Goal: Contribute content: Add original content to the website for others to see

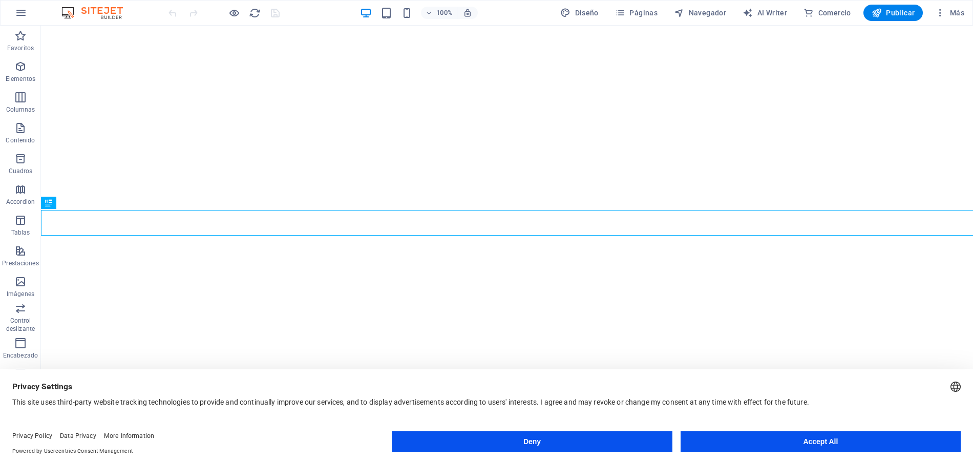
click at [734, 449] on button "Accept All" at bounding box center [820, 441] width 280 height 20
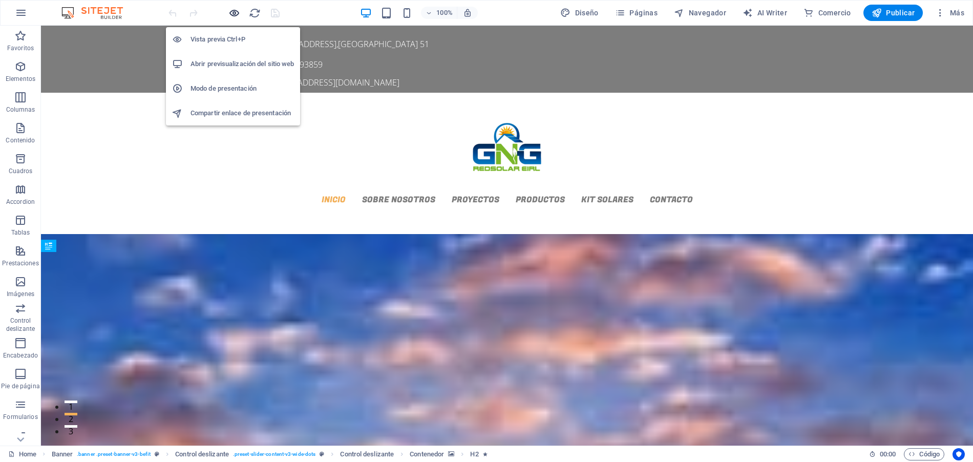
click at [235, 15] on icon "button" at bounding box center [234, 13] width 12 height 12
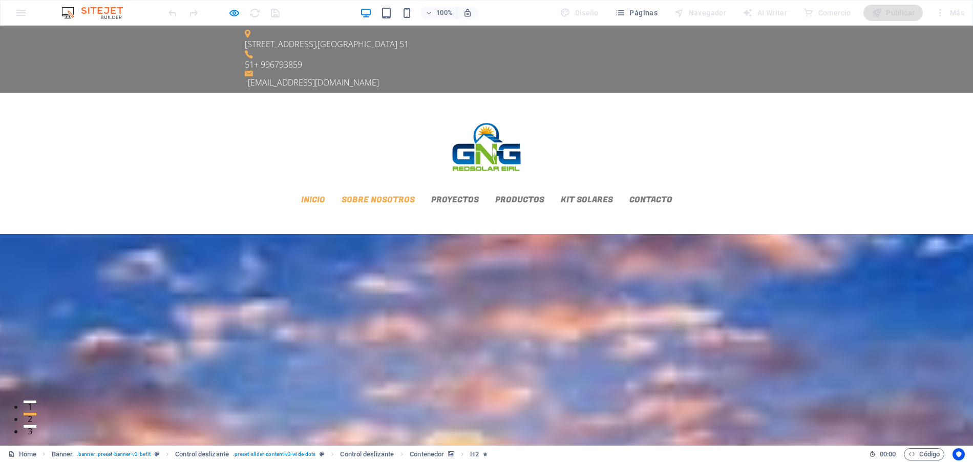
click at [415, 196] on link "Sobre Nosotros" at bounding box center [377, 200] width 73 height 8
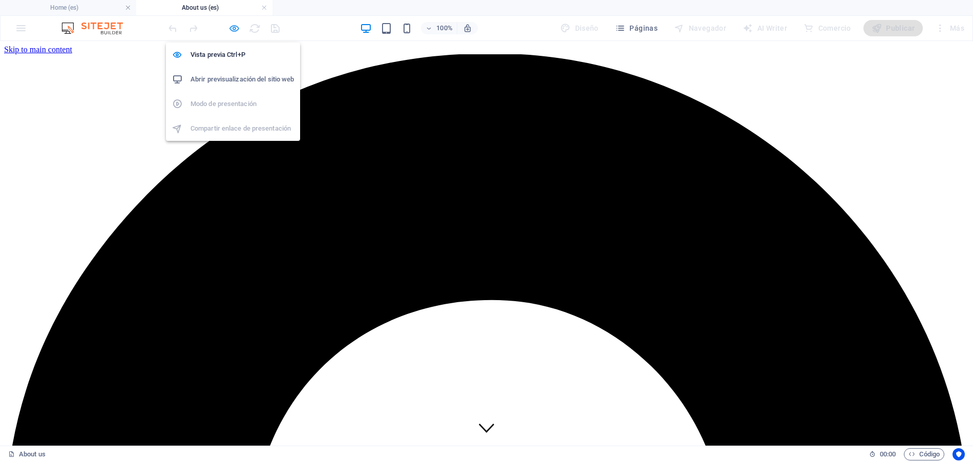
click at [238, 32] on icon "button" at bounding box center [234, 29] width 12 height 12
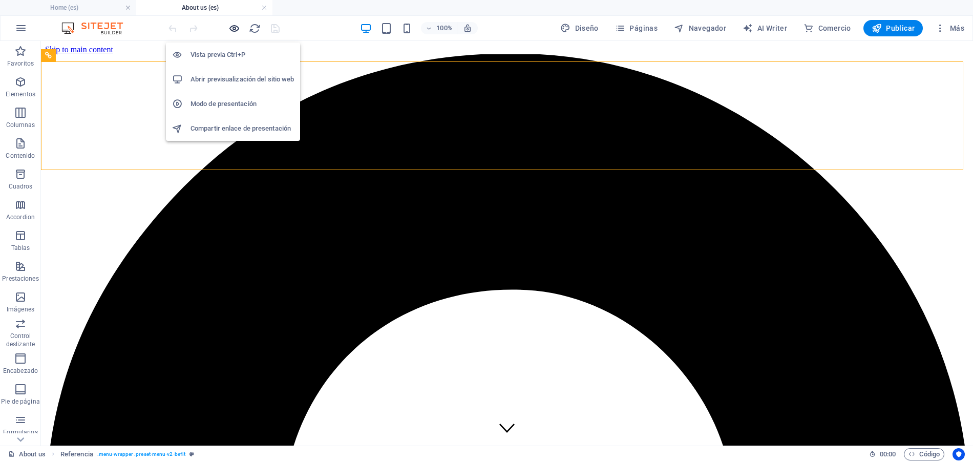
click at [238, 30] on icon "button" at bounding box center [234, 29] width 12 height 12
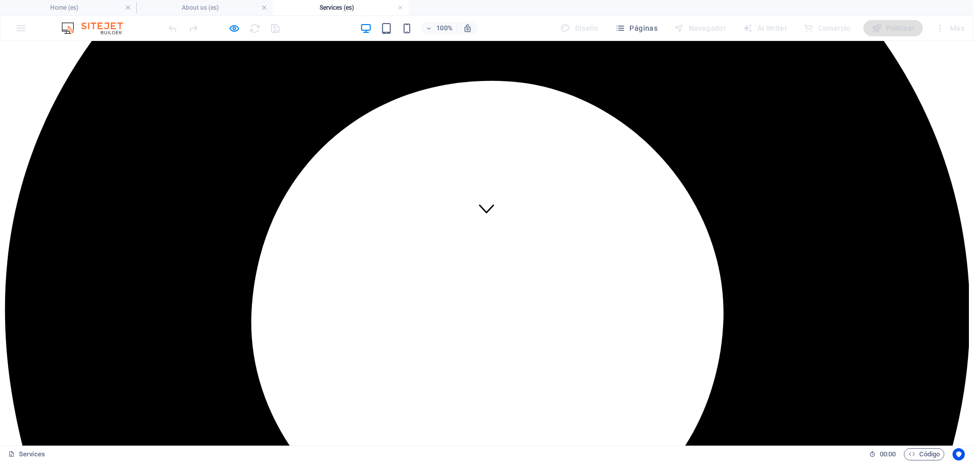
scroll to position [1, 0]
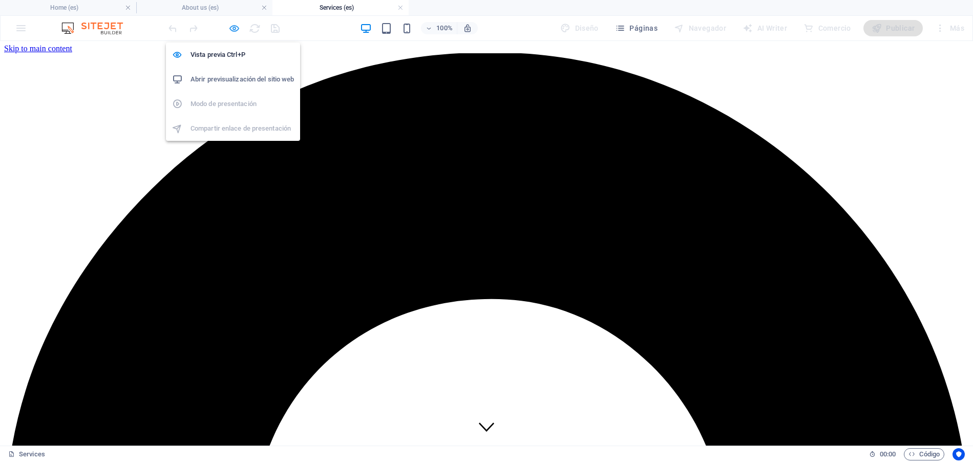
click at [232, 27] on icon "button" at bounding box center [234, 29] width 12 height 12
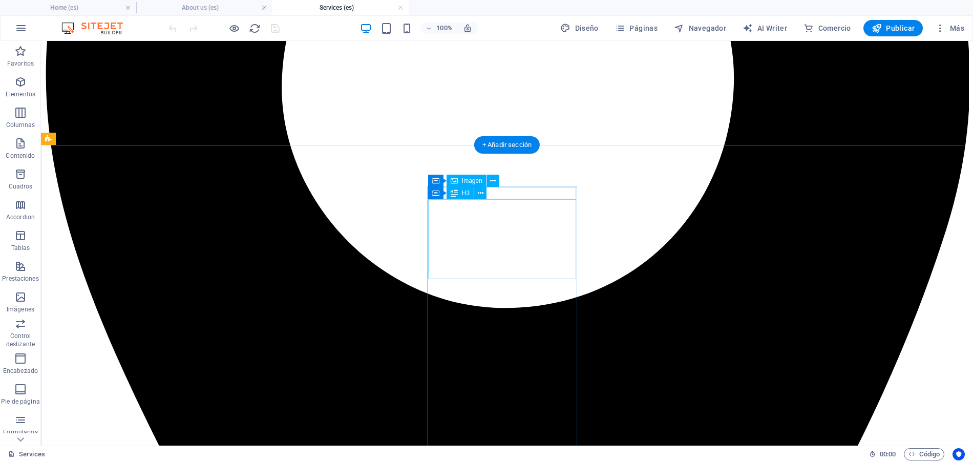
scroll to position [225, 0]
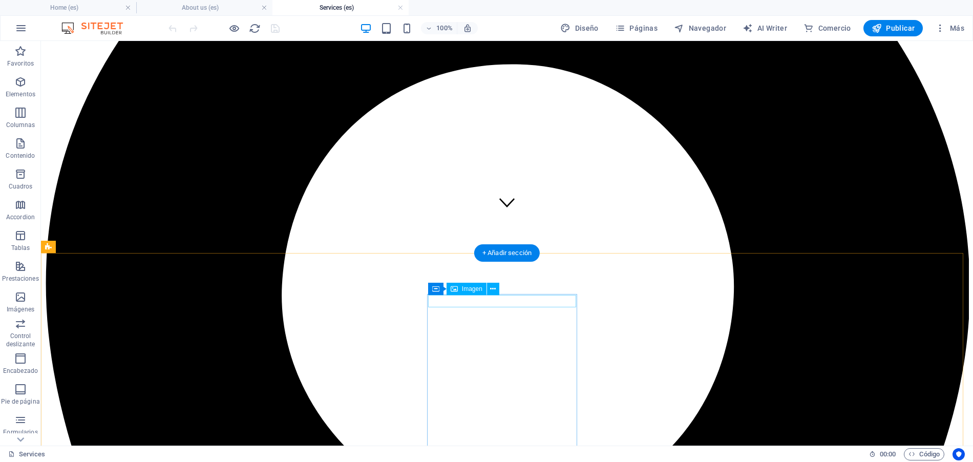
select select "%"
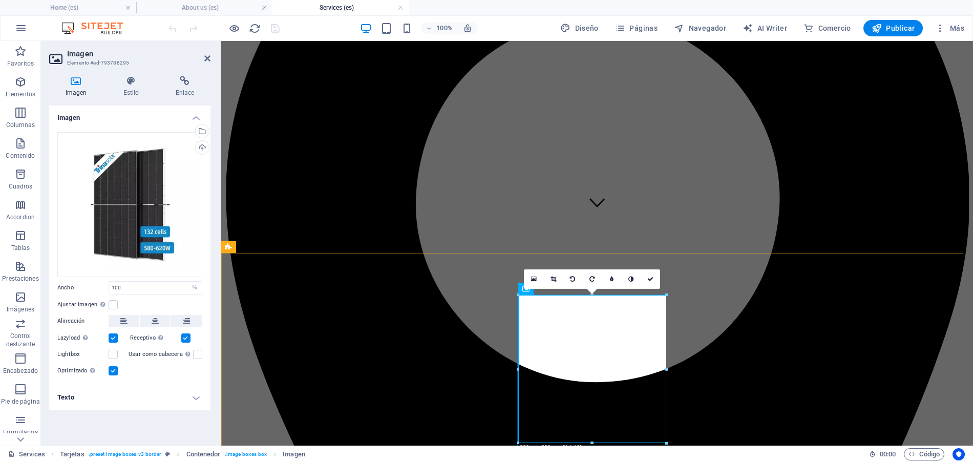
scroll to position [106, 0]
click at [646, 269] on link at bounding box center [649, 278] width 19 height 19
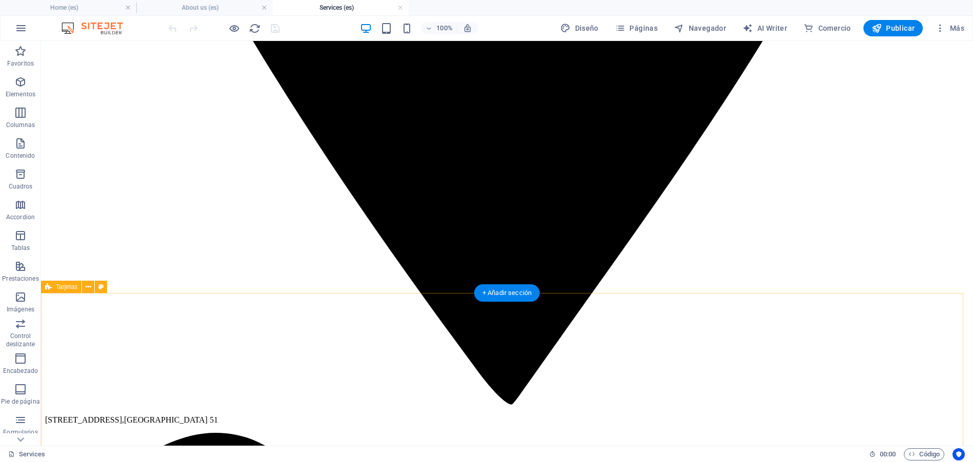
scroll to position [1102, 0]
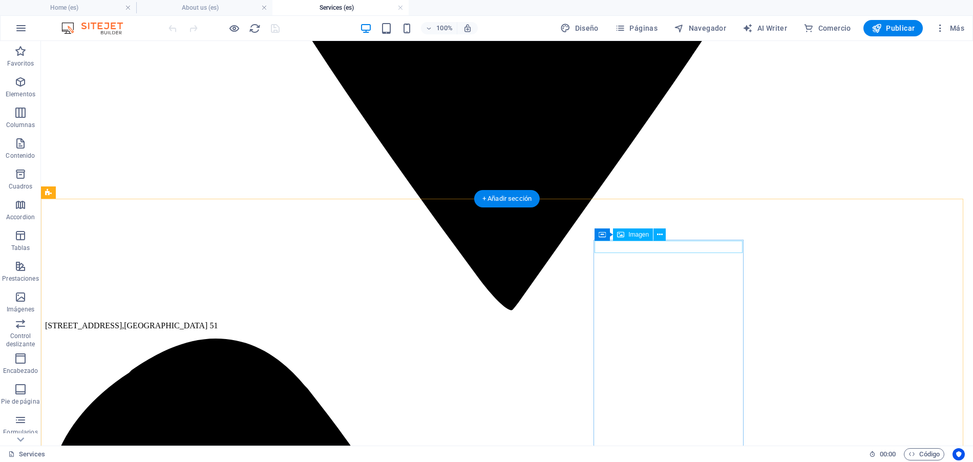
select select "%"
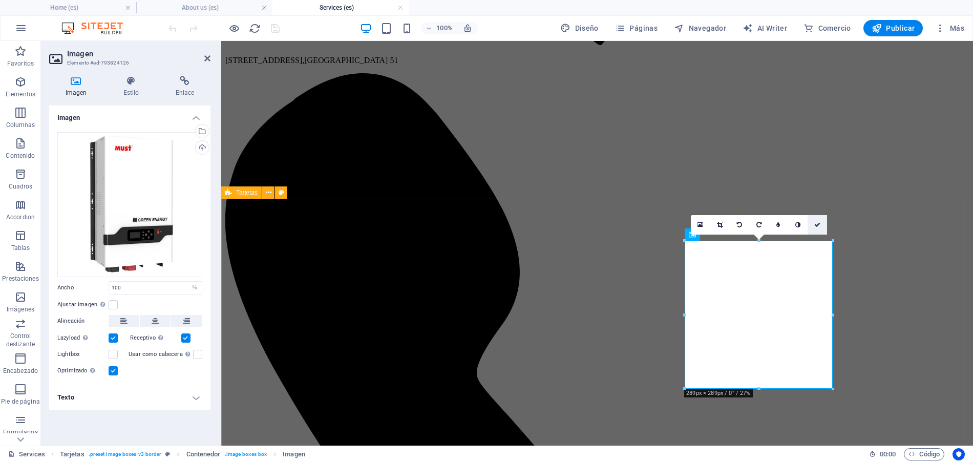
click at [814, 224] on icon at bounding box center [817, 225] width 6 height 6
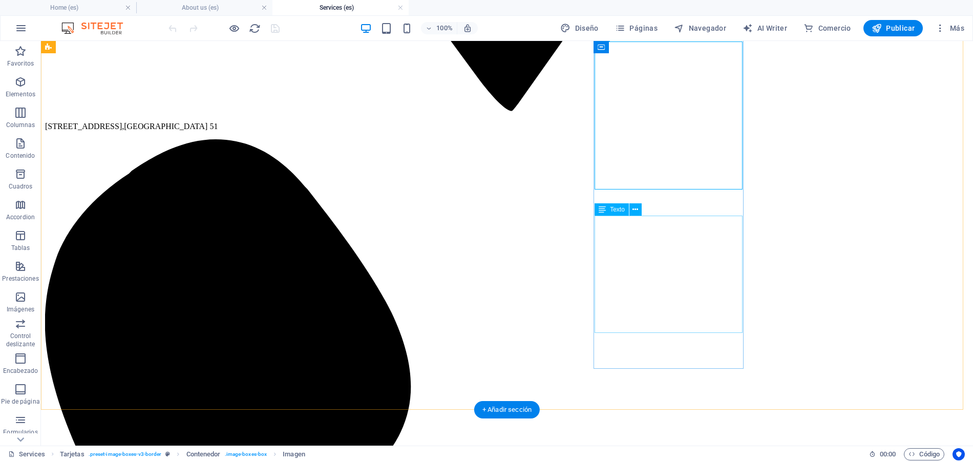
scroll to position [1411, 0]
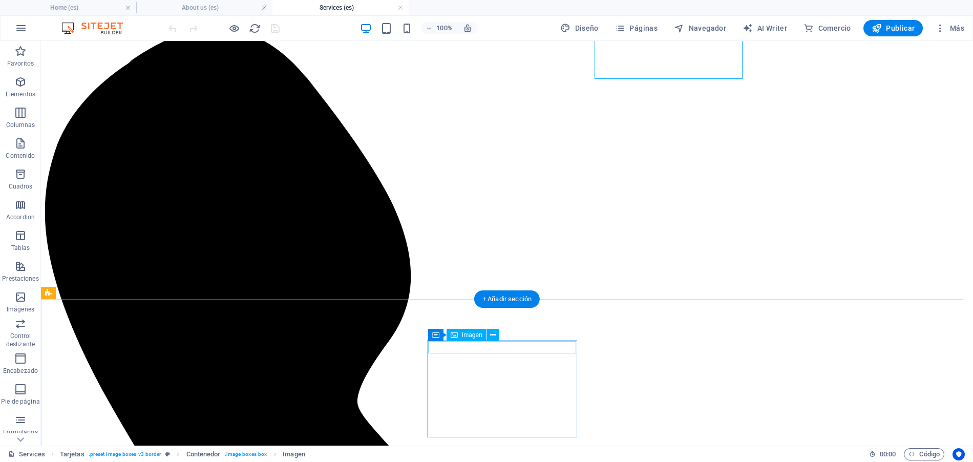
select select "%"
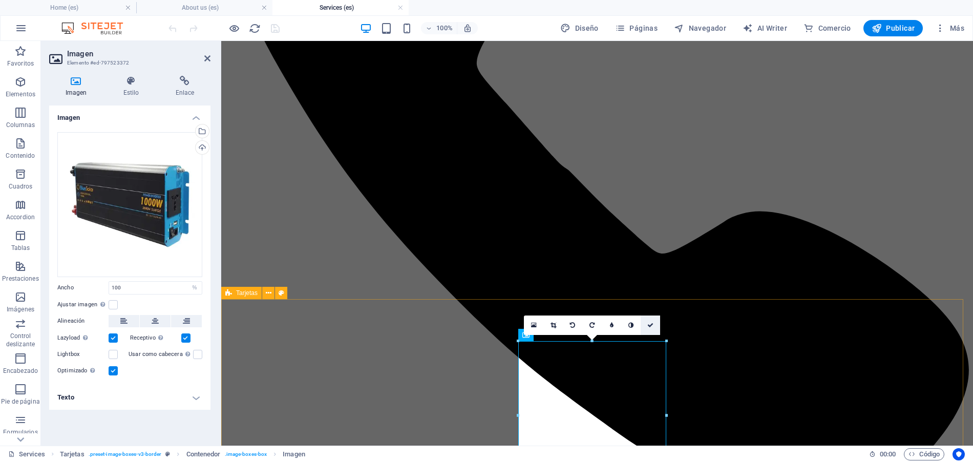
drag, startPoint x: 646, startPoint y: 328, endPoint x: 605, endPoint y: 288, distance: 57.2
click at [646, 328] on link at bounding box center [649, 324] width 19 height 19
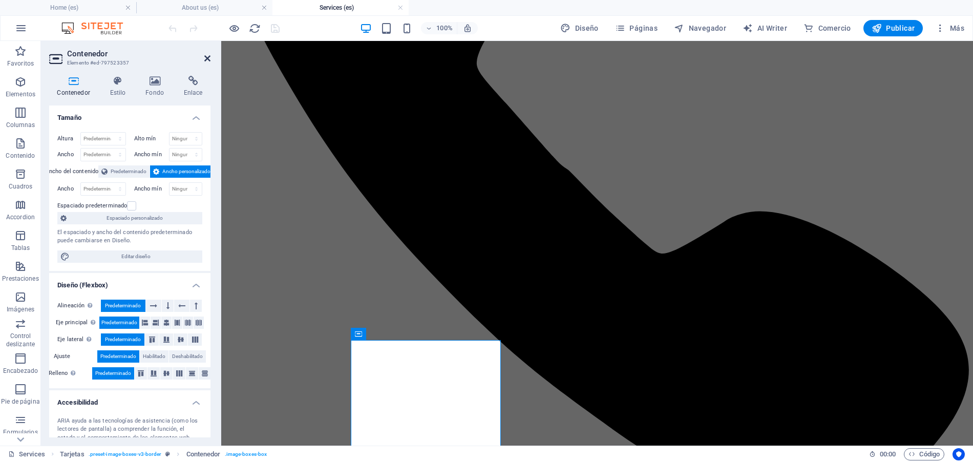
click at [205, 57] on icon at bounding box center [207, 58] width 6 height 8
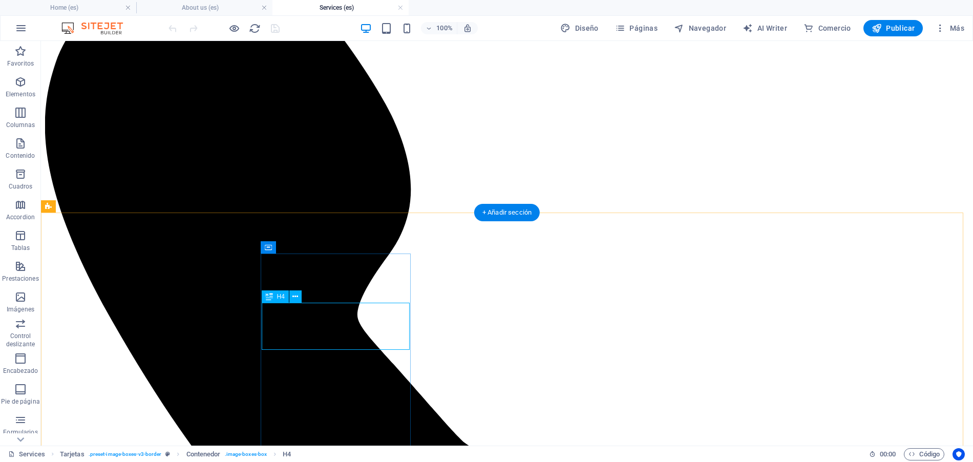
scroll to position [1500, 0]
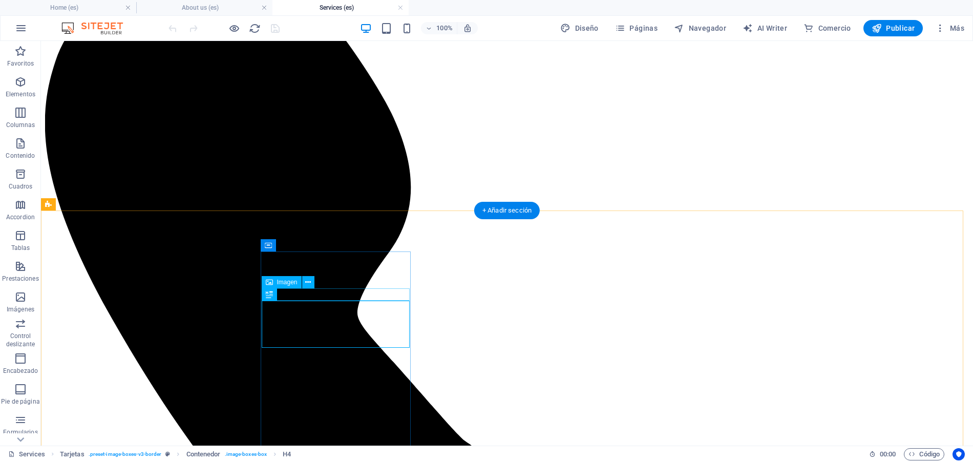
select select "%"
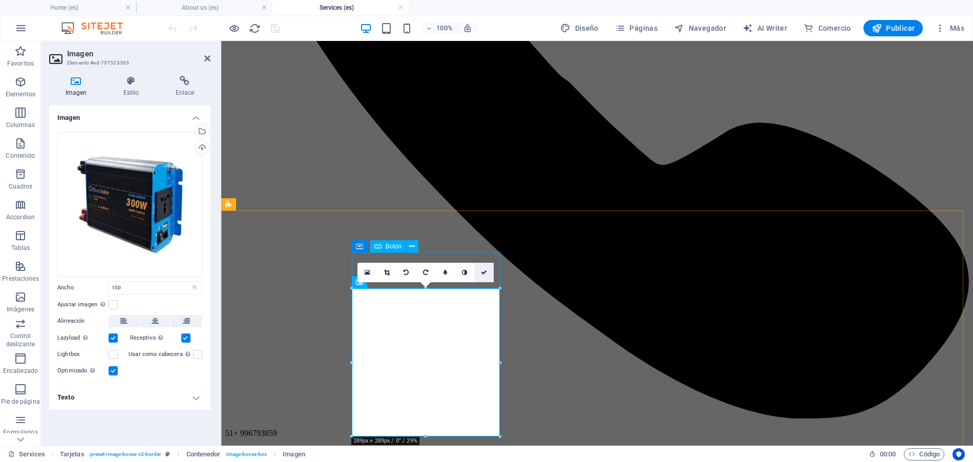
click at [482, 271] on icon at bounding box center [484, 272] width 6 height 6
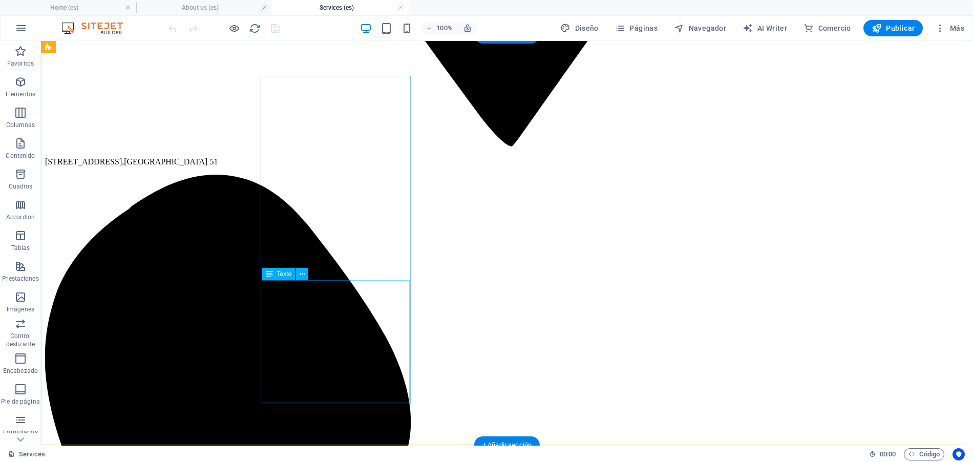
scroll to position [1473, 0]
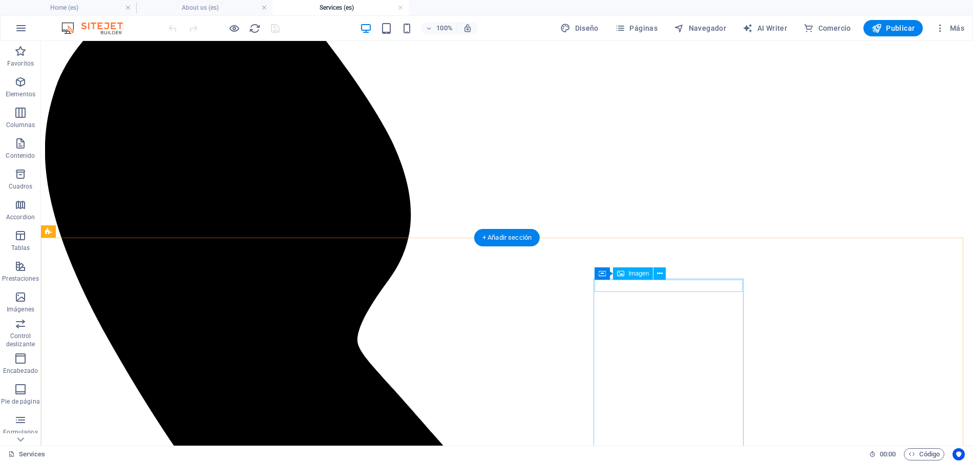
select select "%"
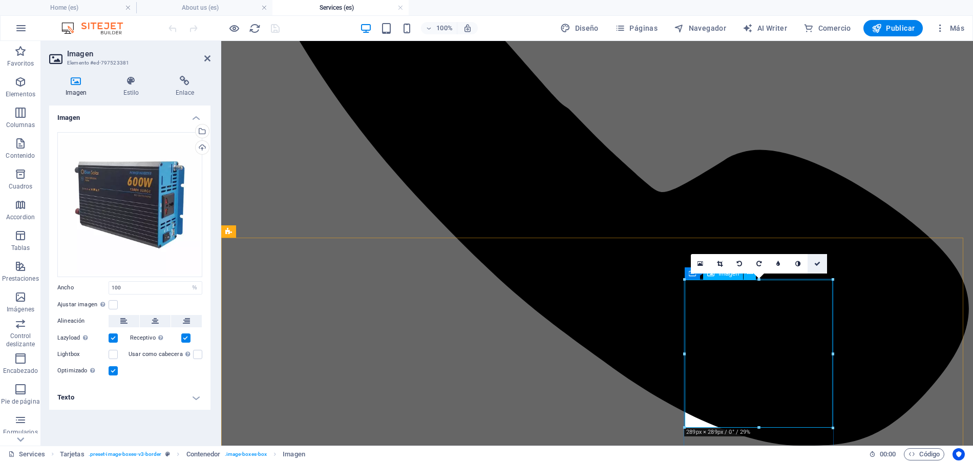
click at [815, 262] on icon at bounding box center [817, 264] width 6 height 6
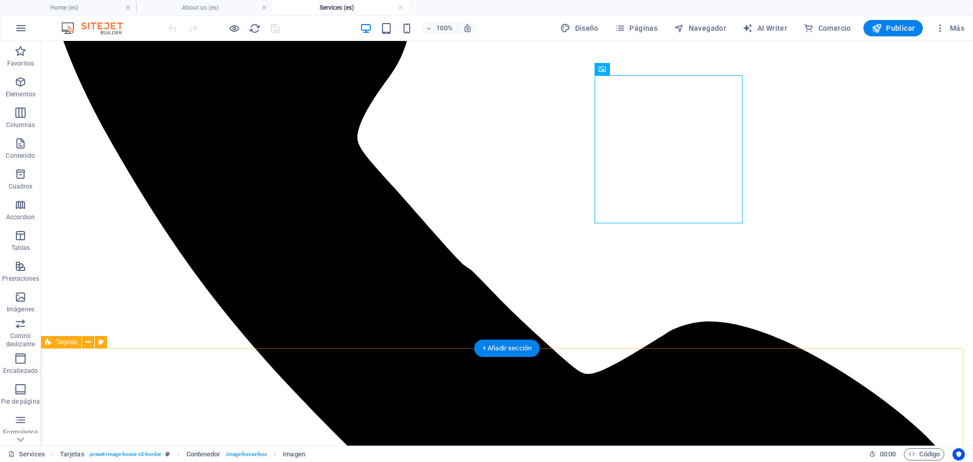
scroll to position [1605, 0]
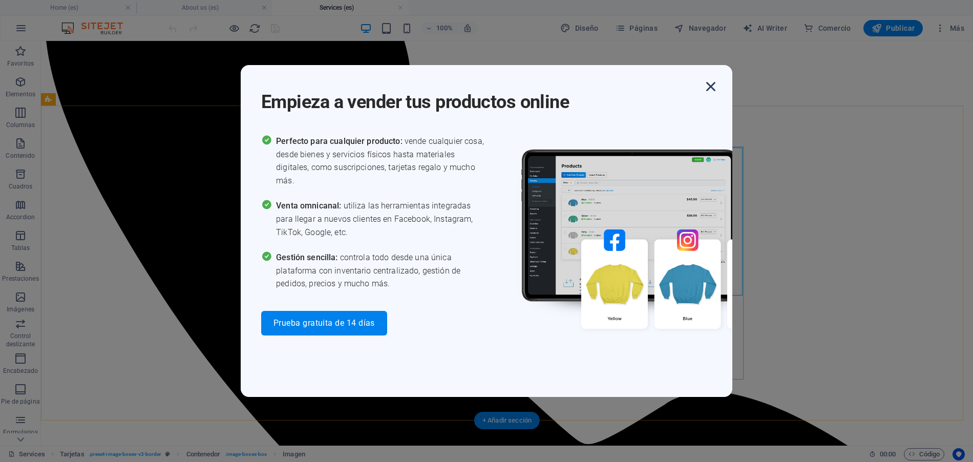
click at [709, 89] on icon "button" at bounding box center [710, 86] width 18 height 18
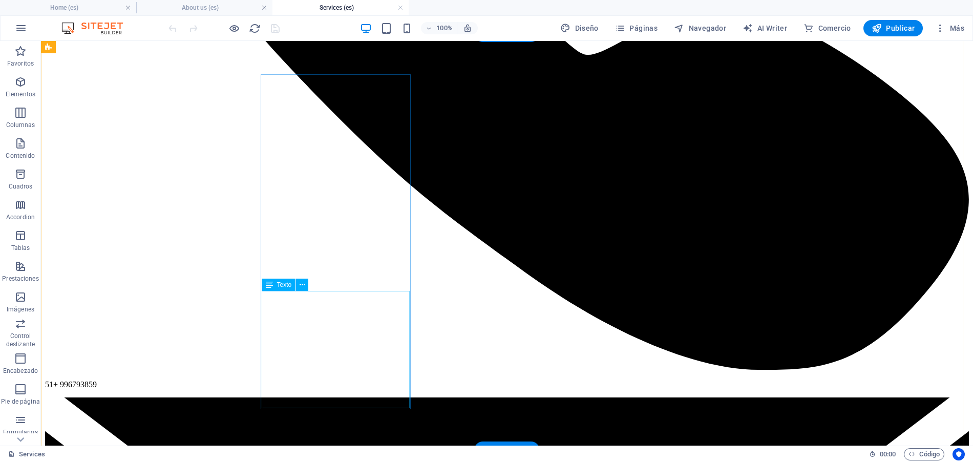
scroll to position [1900, 0]
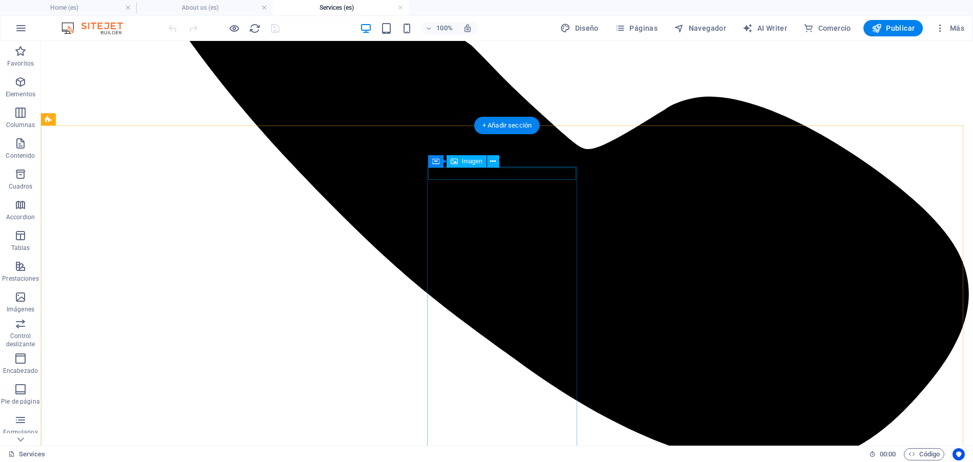
select select "%"
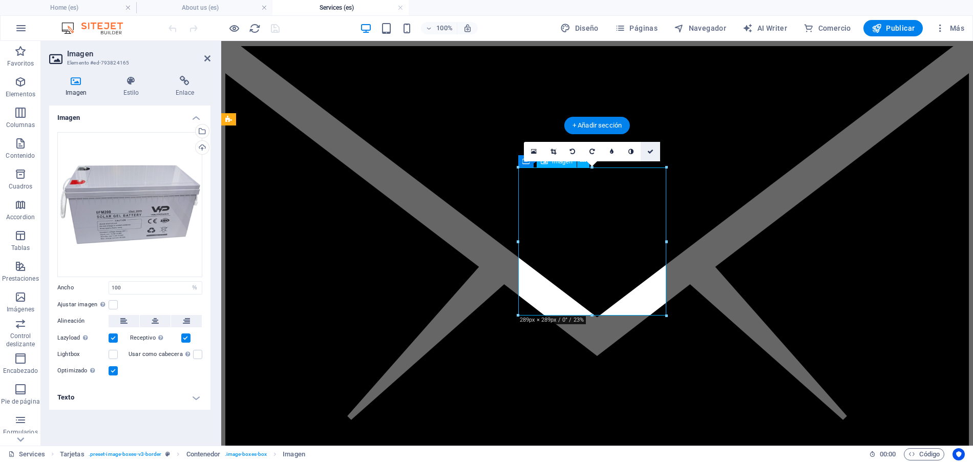
click at [649, 148] on icon at bounding box center [650, 151] width 6 height 6
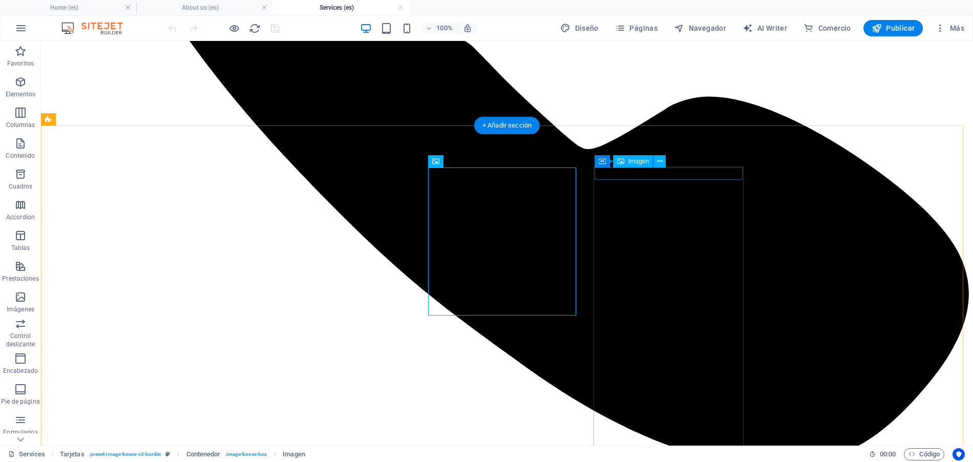
select select "%"
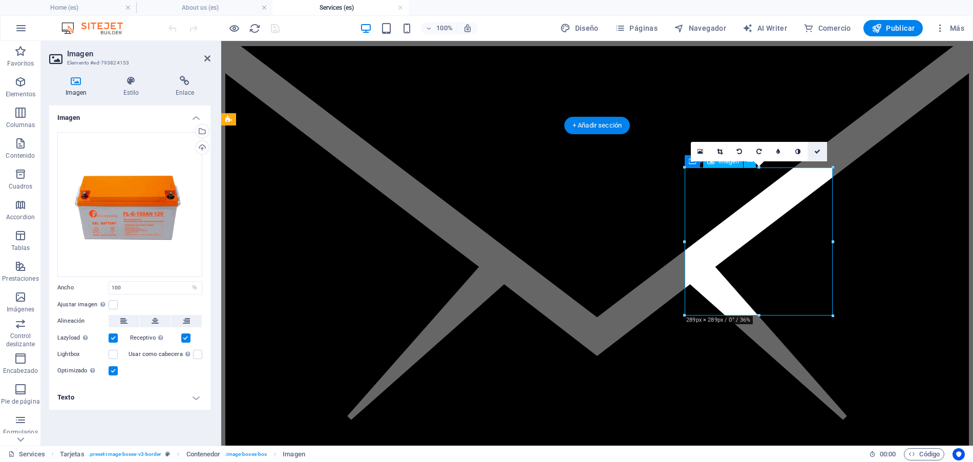
click at [816, 151] on icon at bounding box center [817, 151] width 6 height 6
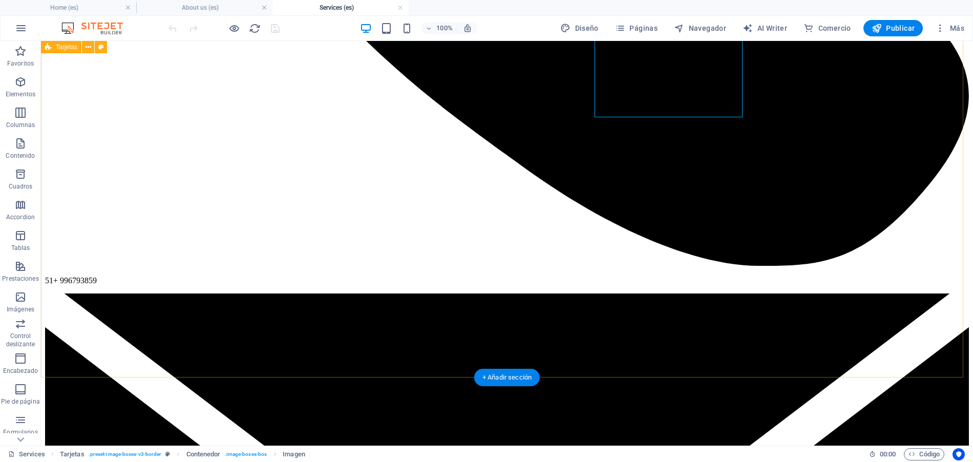
scroll to position [2196, 0]
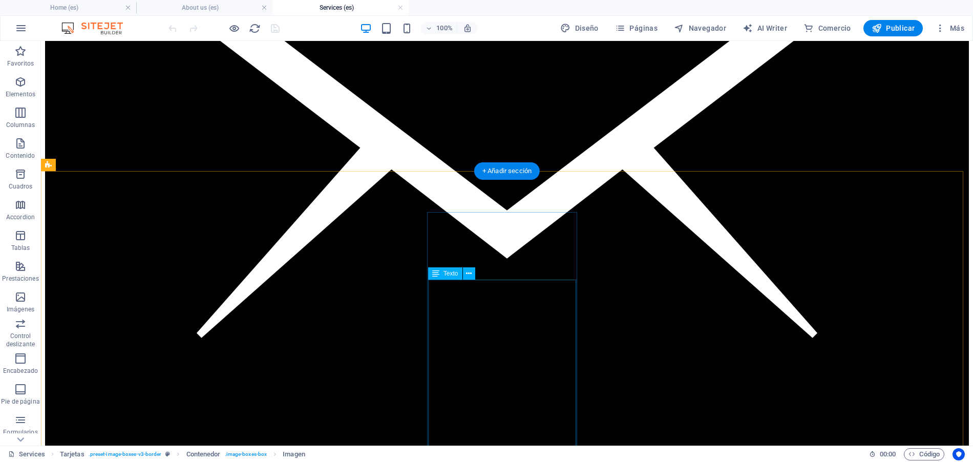
scroll to position [2736, 0]
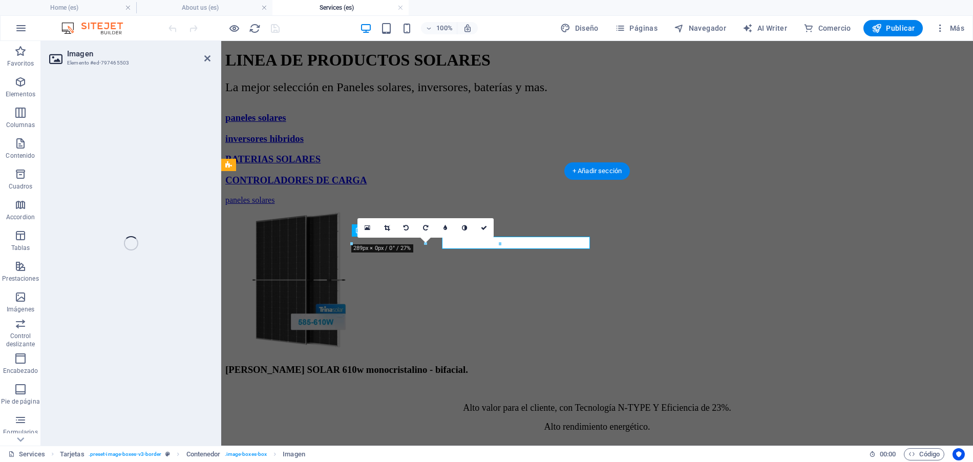
select select "%"
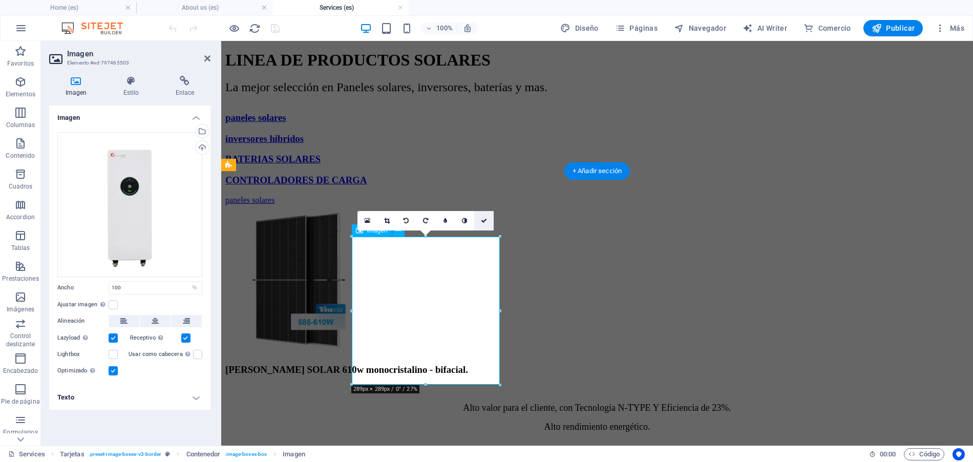
drag, startPoint x: 482, startPoint y: 223, endPoint x: 439, endPoint y: 184, distance: 58.0
click at [482, 223] on link at bounding box center [483, 220] width 19 height 19
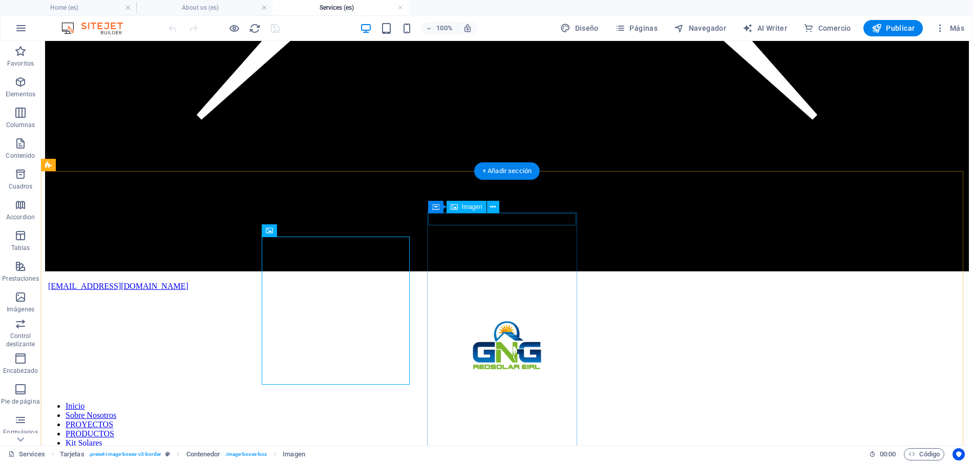
select select "%"
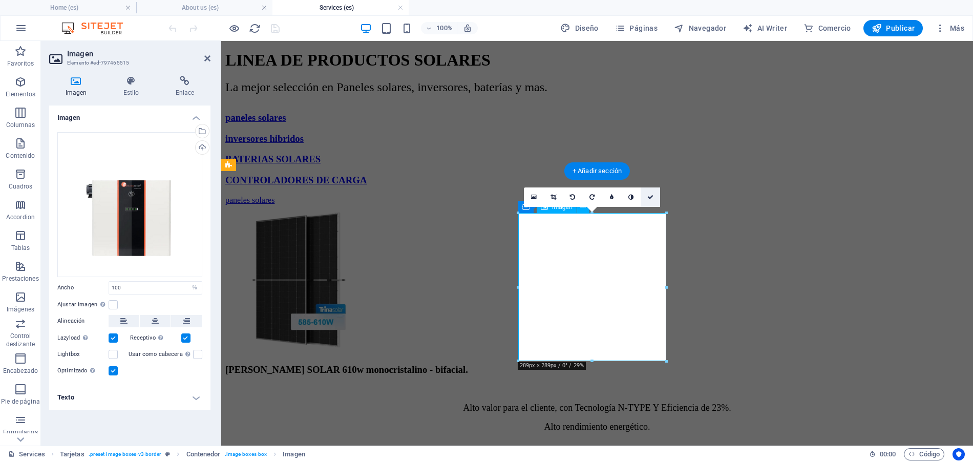
click at [646, 192] on link at bounding box center [649, 196] width 19 height 19
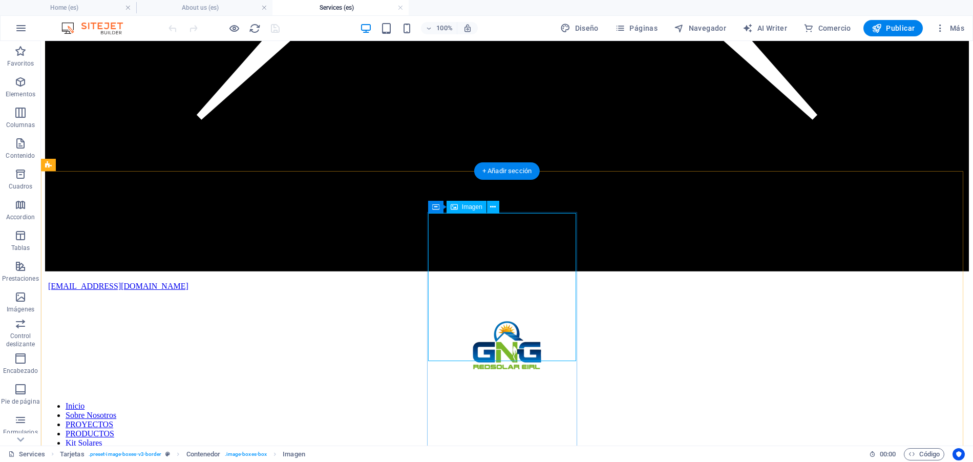
scroll to position [2829, 0]
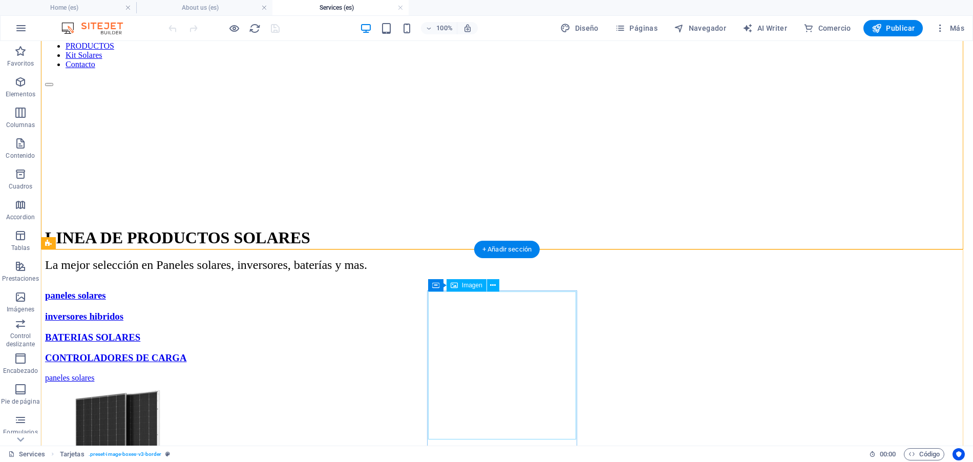
scroll to position [3216, 0]
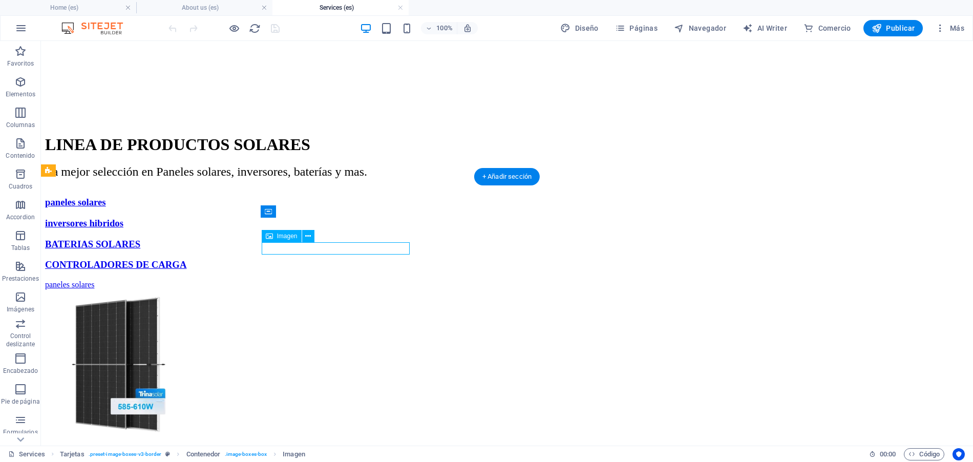
select select "%"
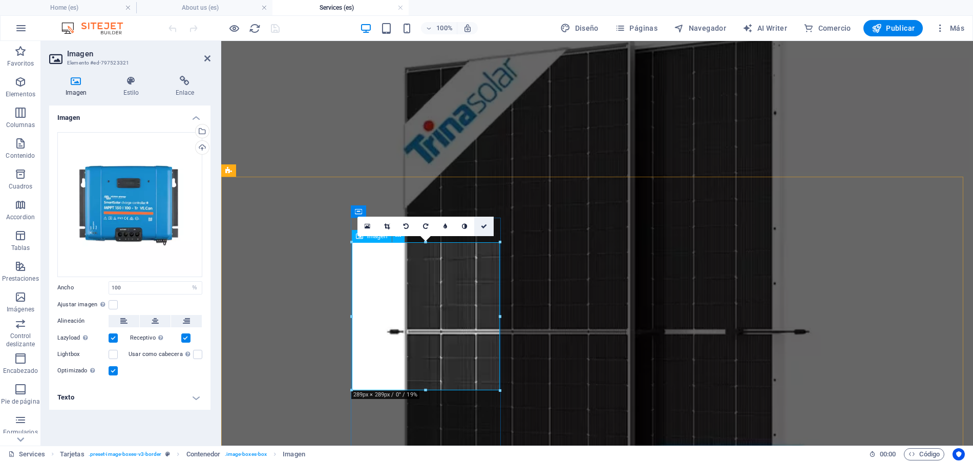
click at [482, 225] on icon at bounding box center [484, 226] width 6 height 6
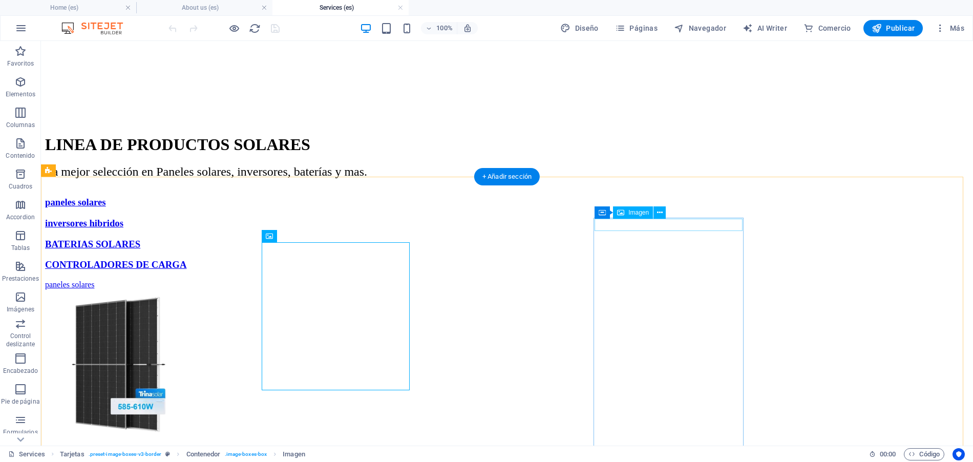
select select "%"
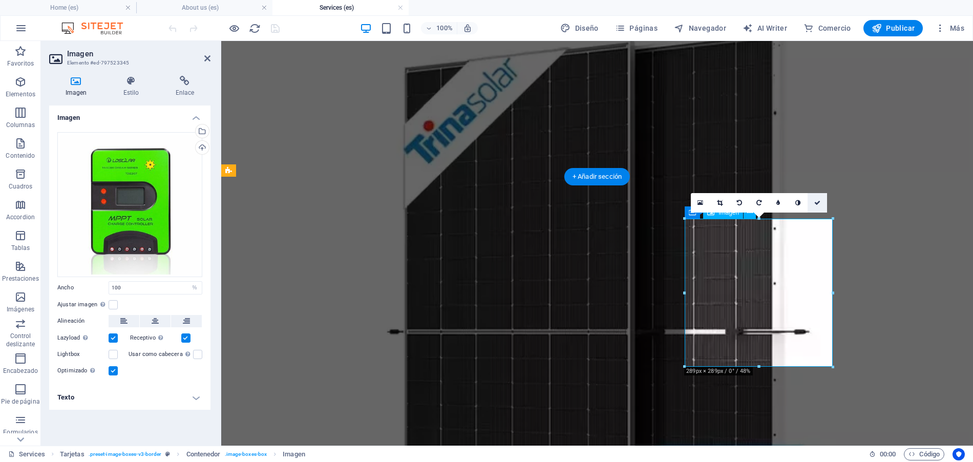
click at [817, 203] on icon at bounding box center [817, 203] width 6 height 6
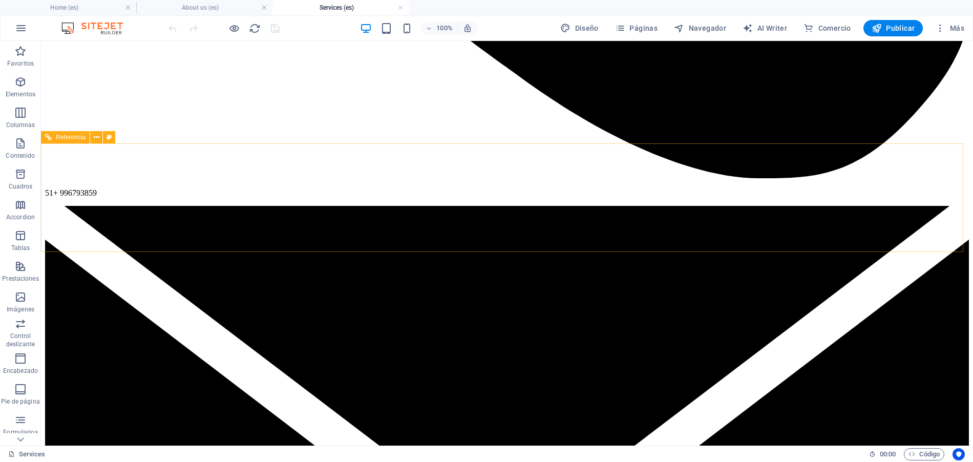
scroll to position [1838, 0]
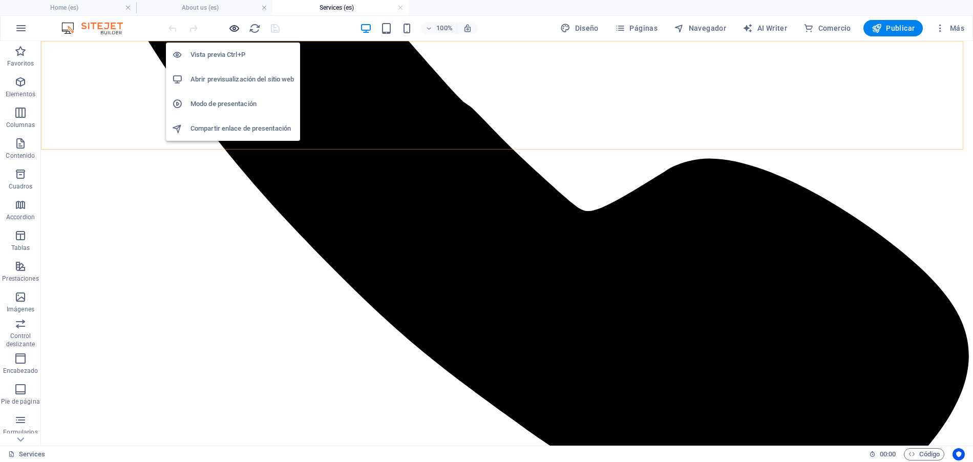
click at [236, 31] on icon "button" at bounding box center [234, 29] width 12 height 12
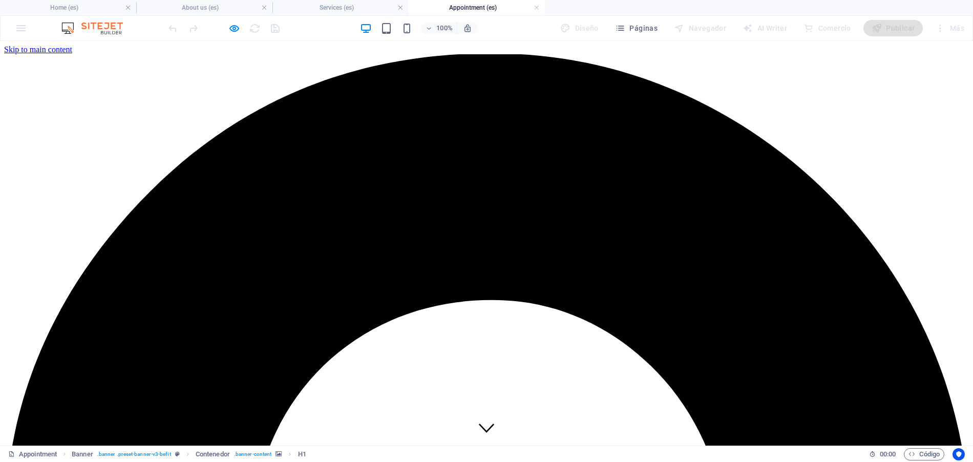
scroll to position [0, 0]
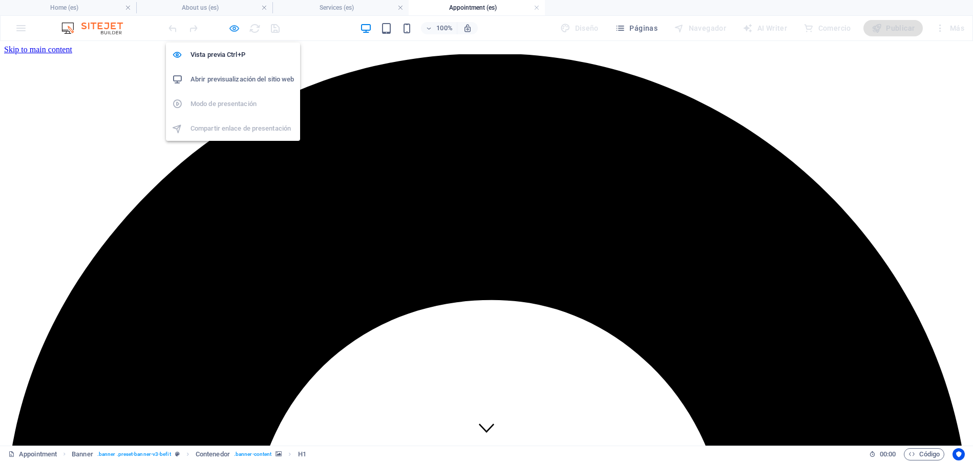
click at [232, 28] on icon "button" at bounding box center [234, 29] width 12 height 12
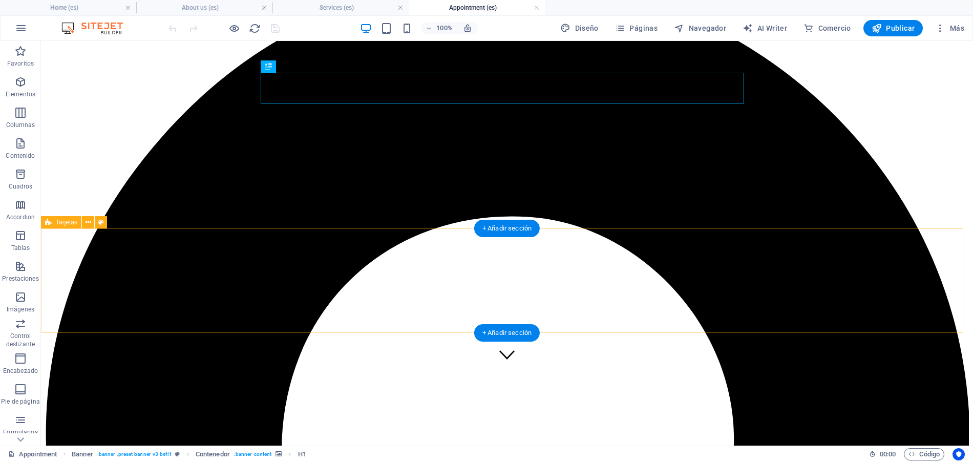
scroll to position [159, 0]
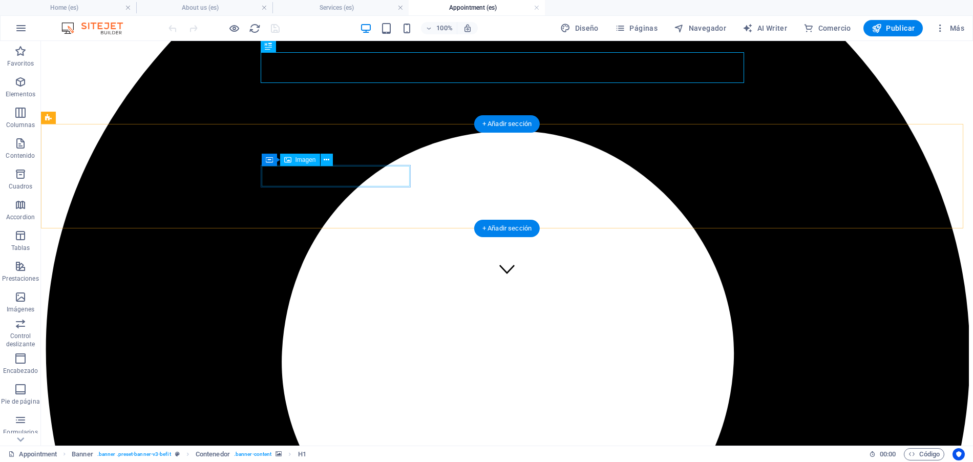
drag, startPoint x: 308, startPoint y: 173, endPoint x: 128, endPoint y: 173, distance: 179.7
select select "%"
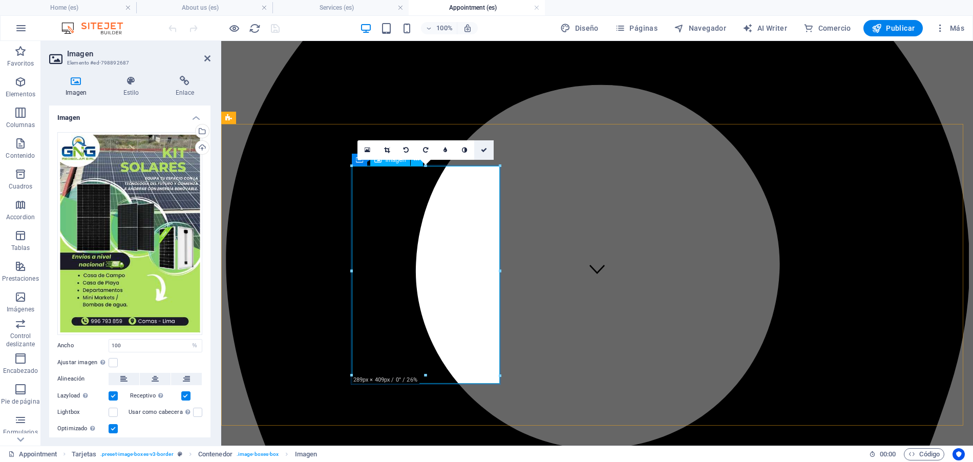
click at [482, 155] on link at bounding box center [483, 149] width 19 height 19
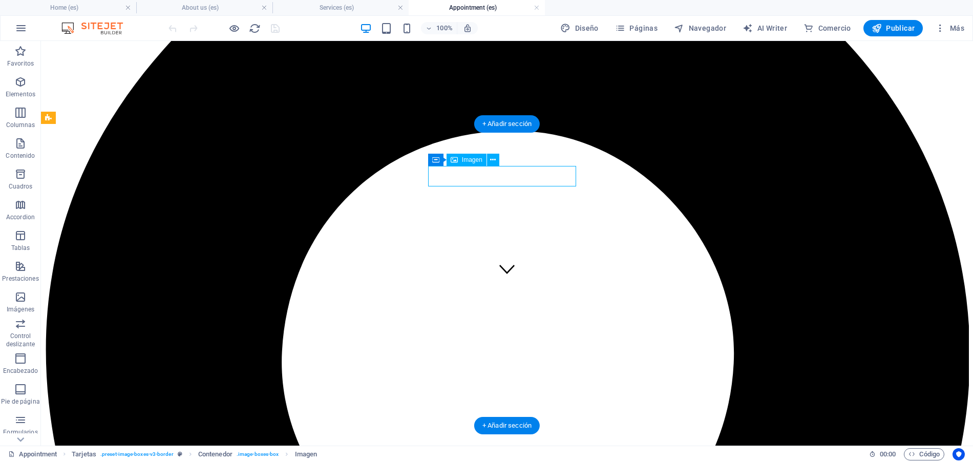
select select "%"
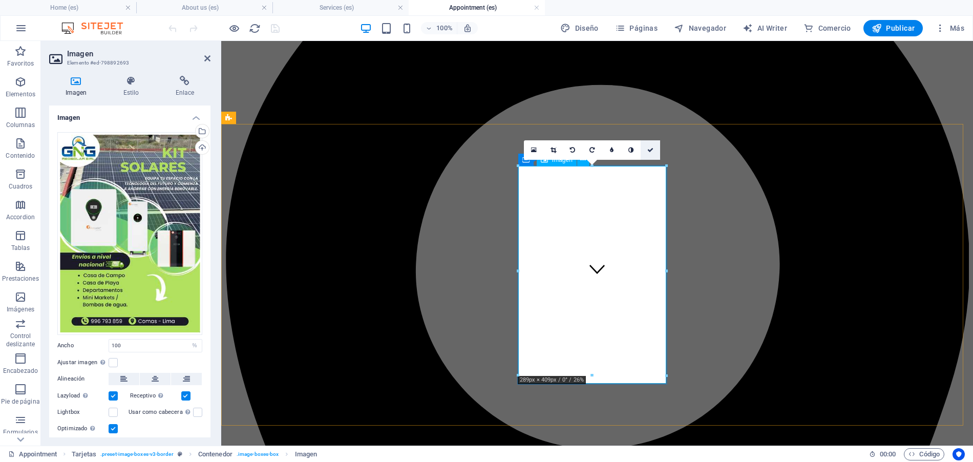
click at [653, 155] on link at bounding box center [649, 149] width 19 height 19
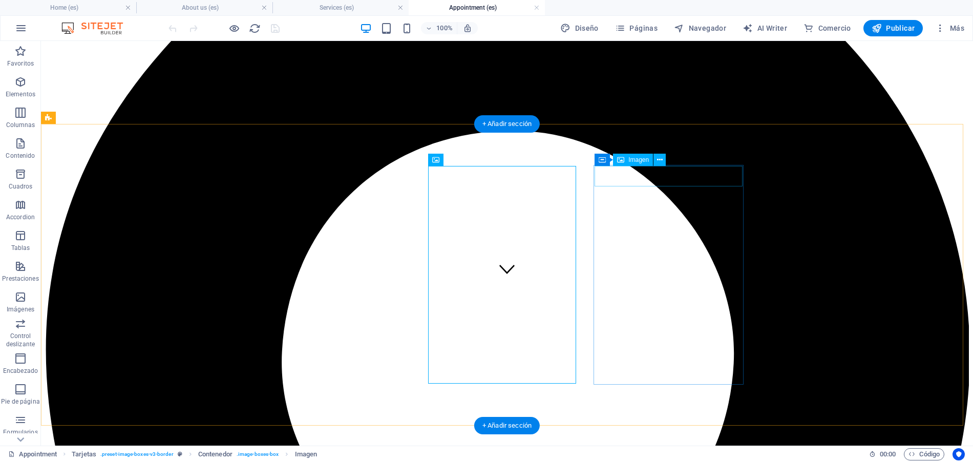
select select "%"
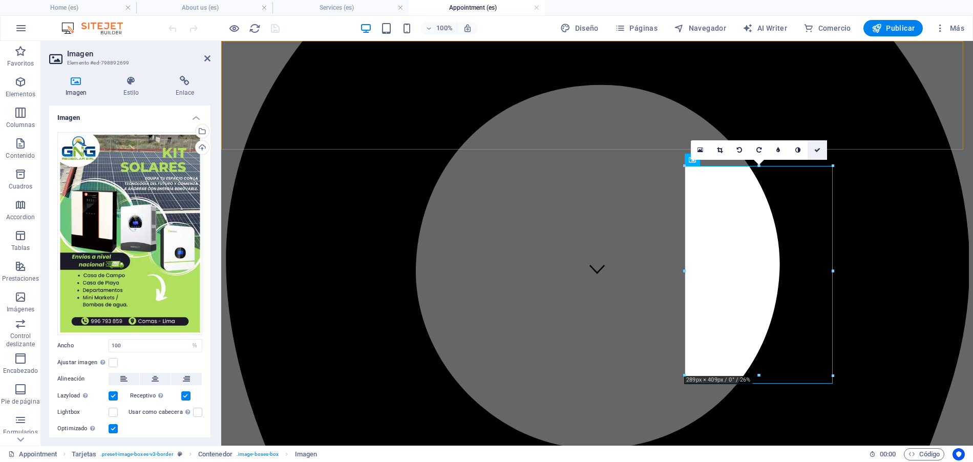
drag, startPoint x: 818, startPoint y: 146, endPoint x: 758, endPoint y: 118, distance: 65.9
click at [818, 146] on link at bounding box center [816, 149] width 19 height 19
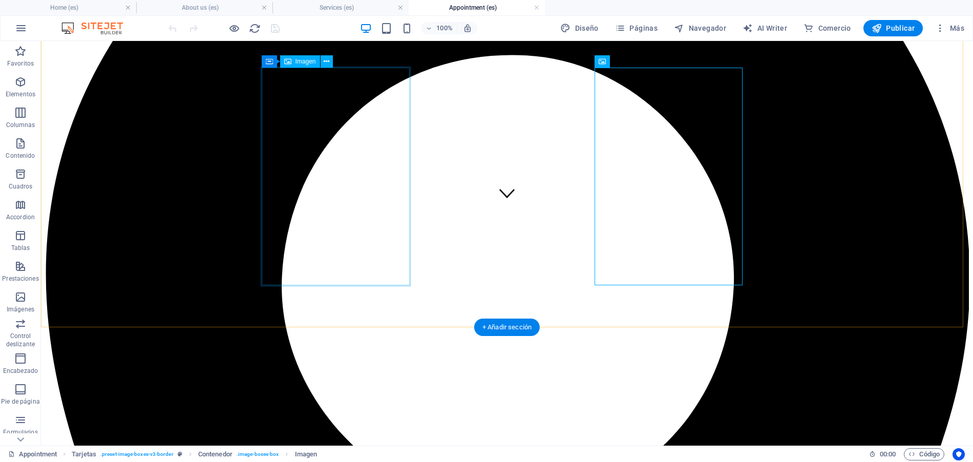
scroll to position [330, 0]
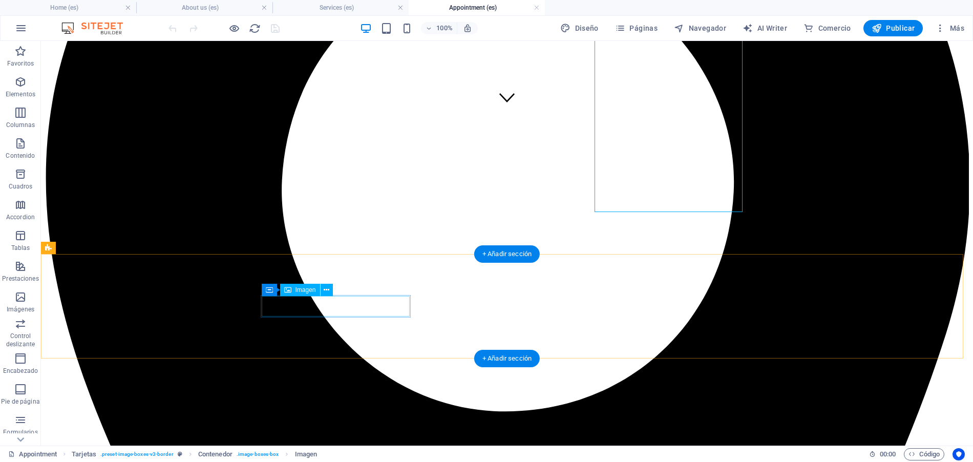
select select "%"
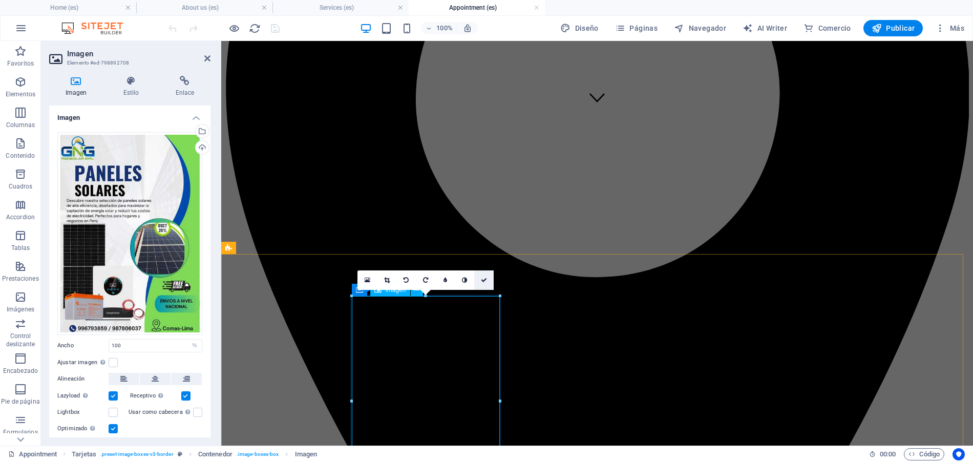
click at [480, 274] on link at bounding box center [483, 279] width 19 height 19
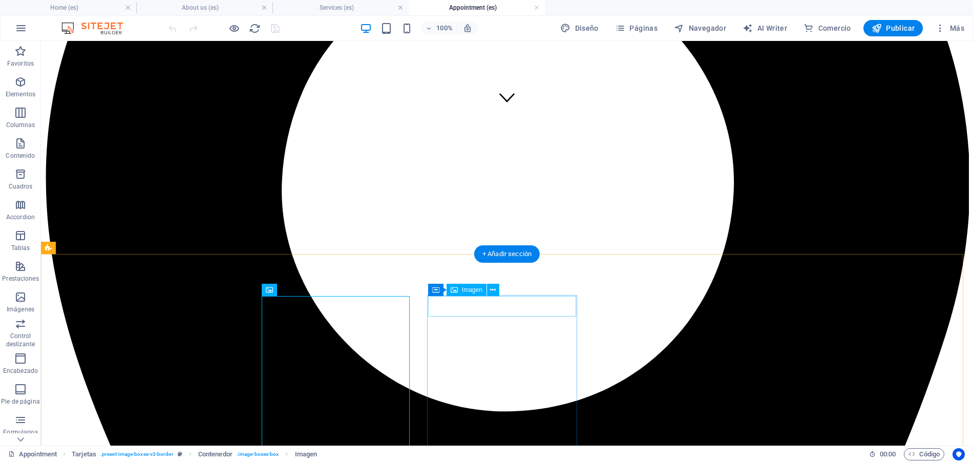
select select "%"
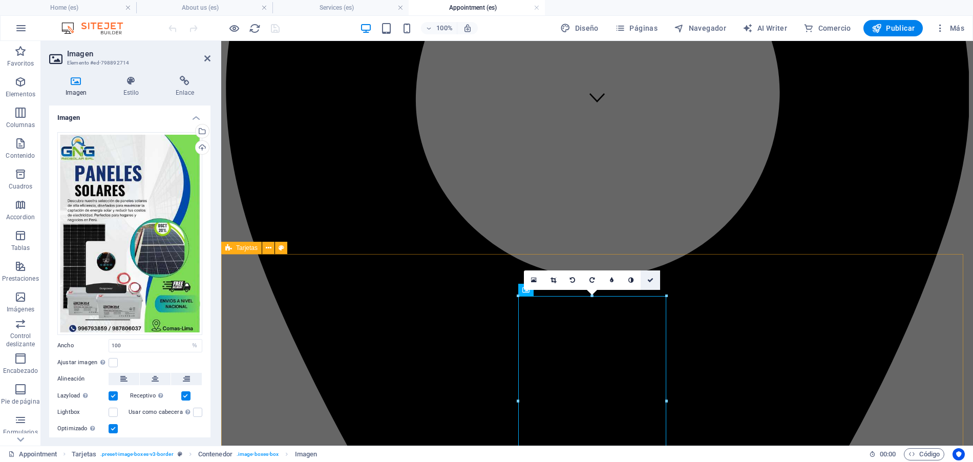
click at [654, 280] on link at bounding box center [649, 279] width 19 height 19
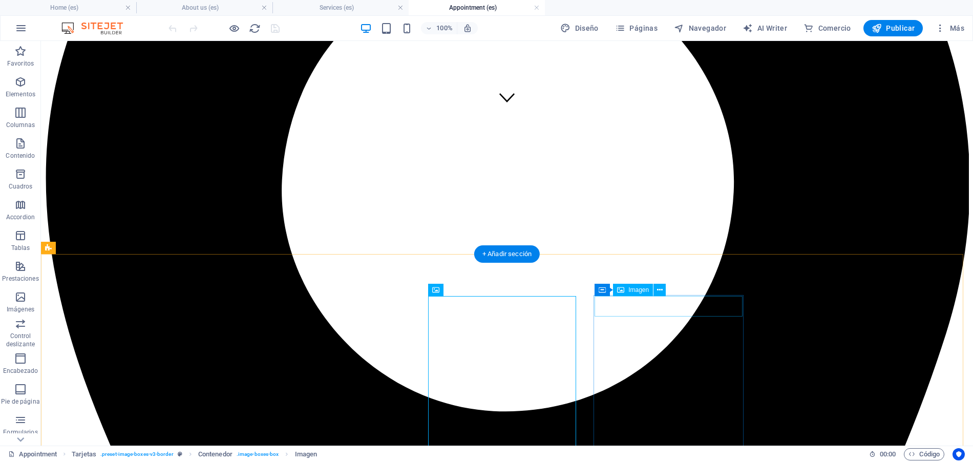
select select "%"
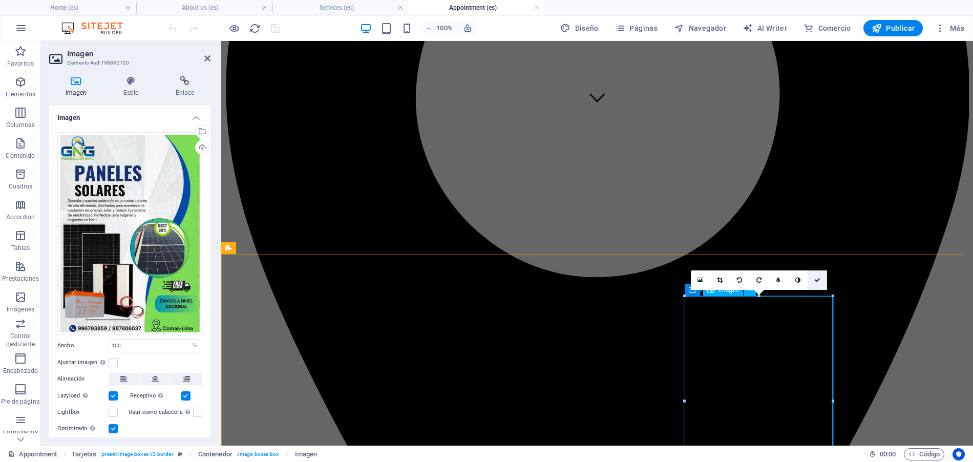
click at [813, 279] on link at bounding box center [816, 279] width 19 height 19
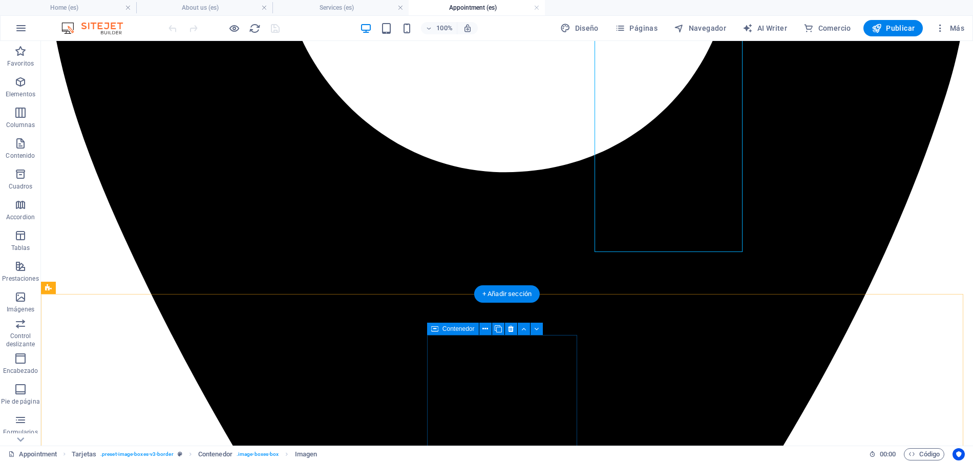
scroll to position [669, 0]
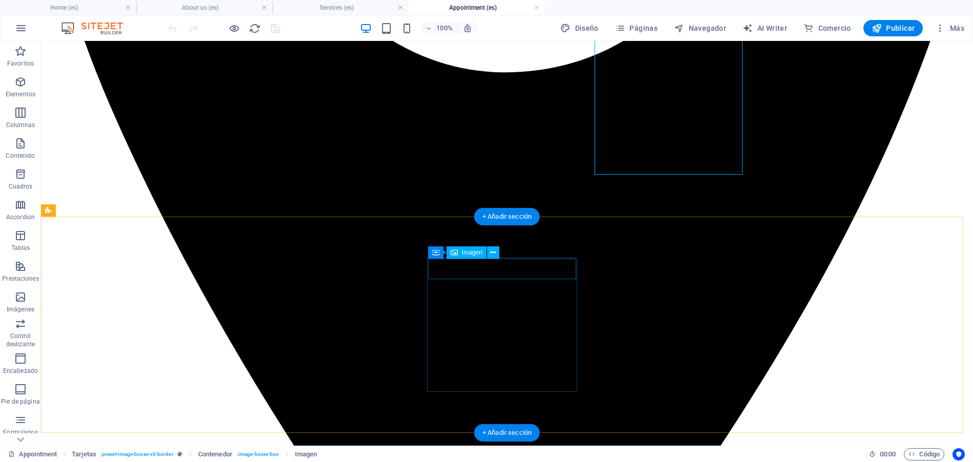
drag, startPoint x: 491, startPoint y: 276, endPoint x: 641, endPoint y: 301, distance: 152.1
select select "%"
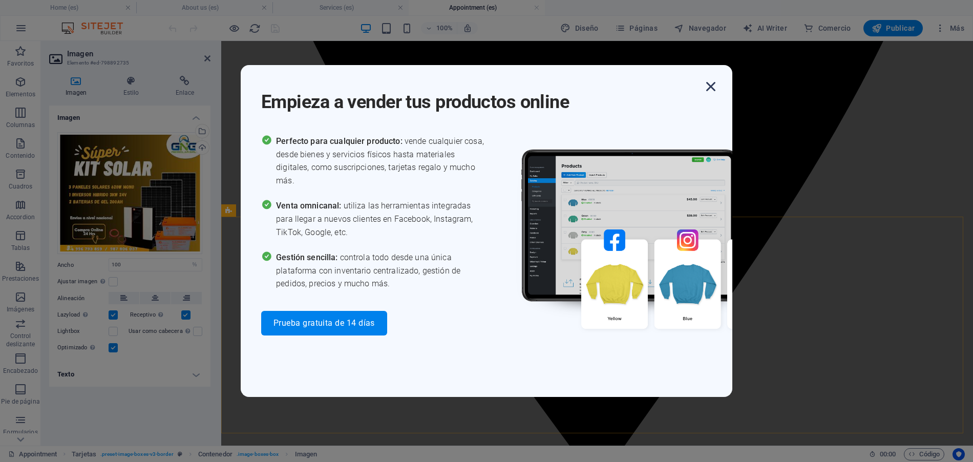
click at [714, 92] on icon "button" at bounding box center [710, 86] width 18 height 18
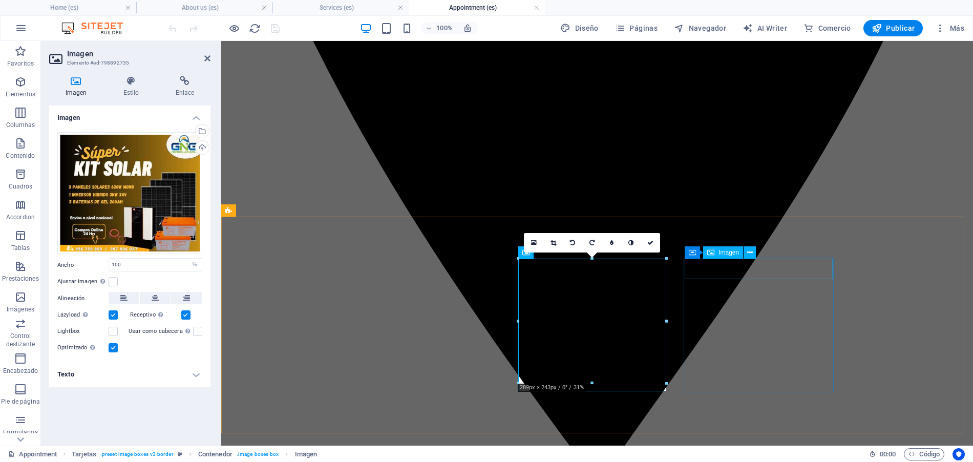
select select "%"
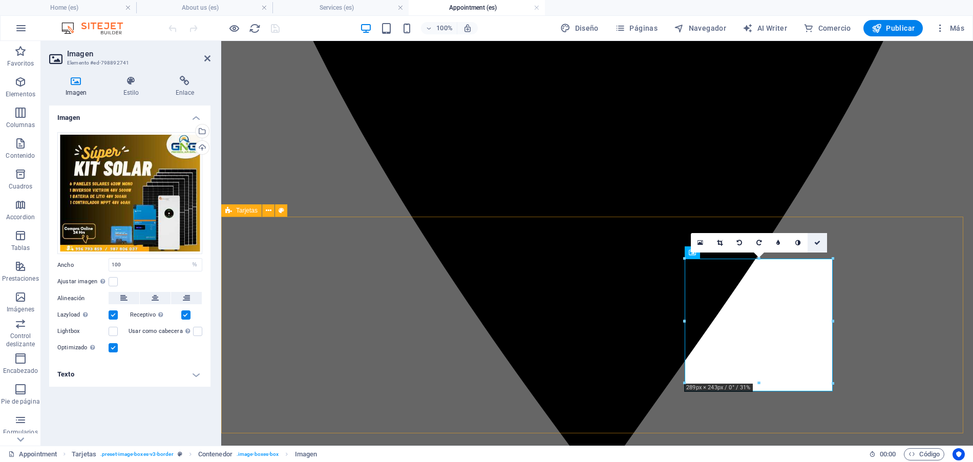
click at [818, 239] on link at bounding box center [816, 242] width 19 height 19
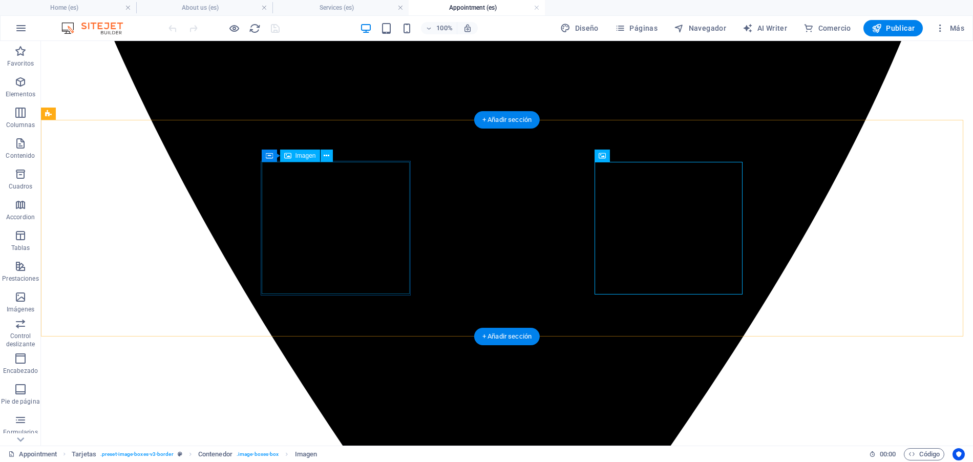
scroll to position [835, 0]
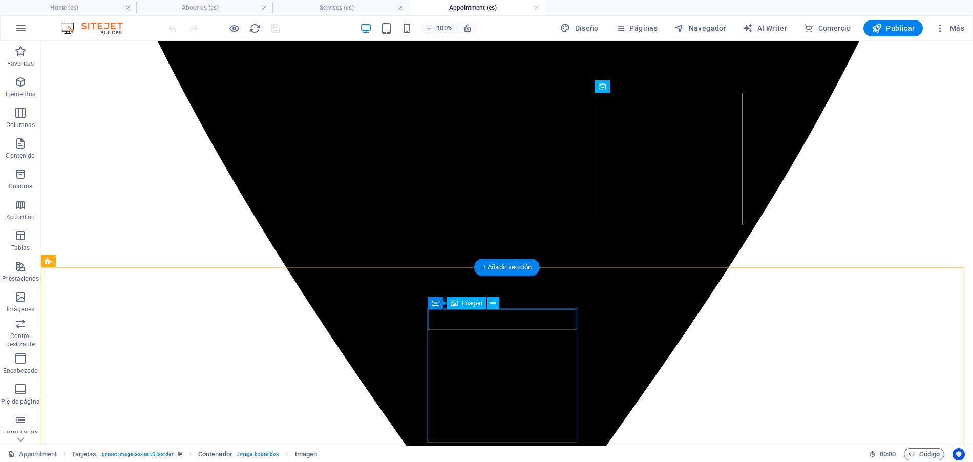
select select "%"
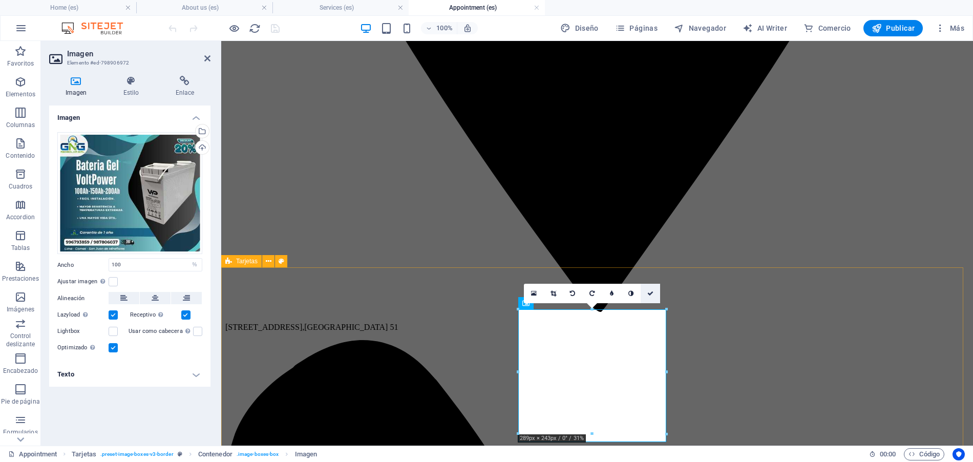
click at [649, 294] on icon at bounding box center [650, 293] width 6 height 6
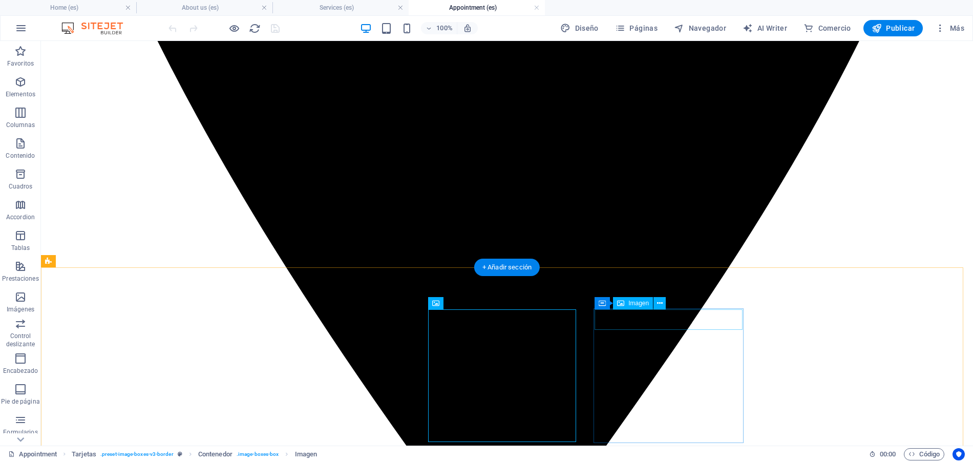
select select "%"
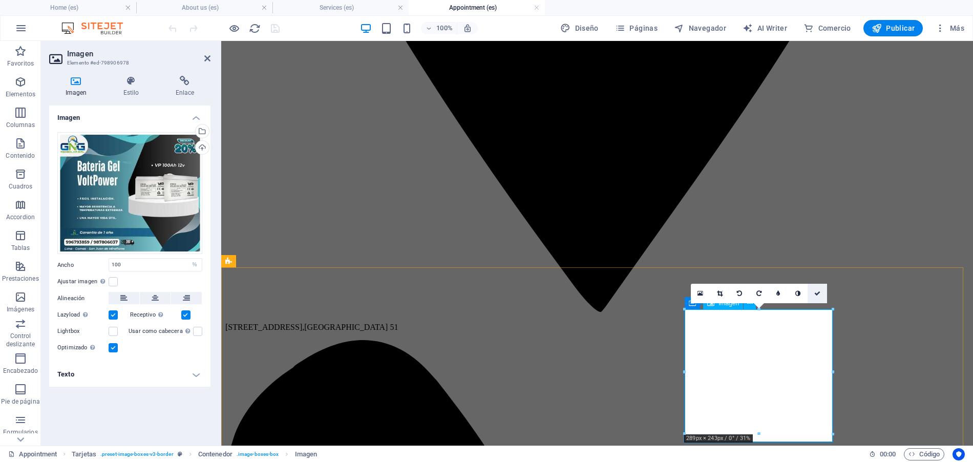
click at [824, 297] on link at bounding box center [816, 293] width 19 height 19
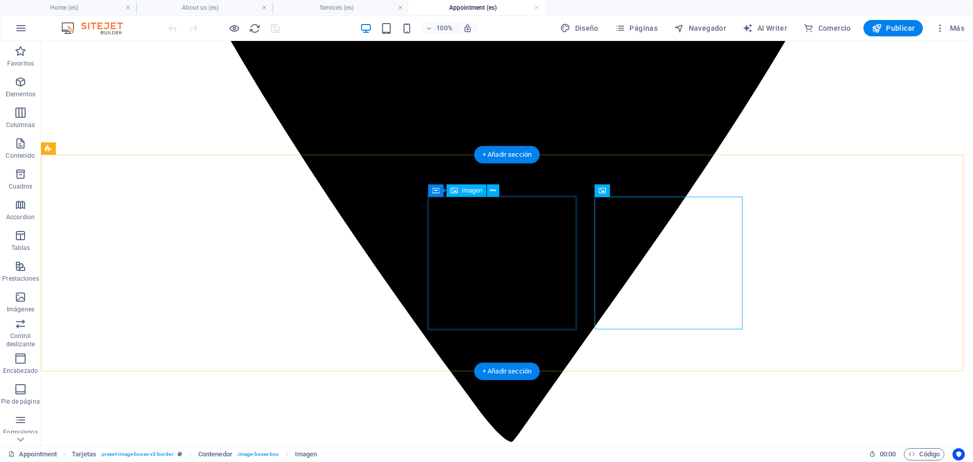
scroll to position [1040, 0]
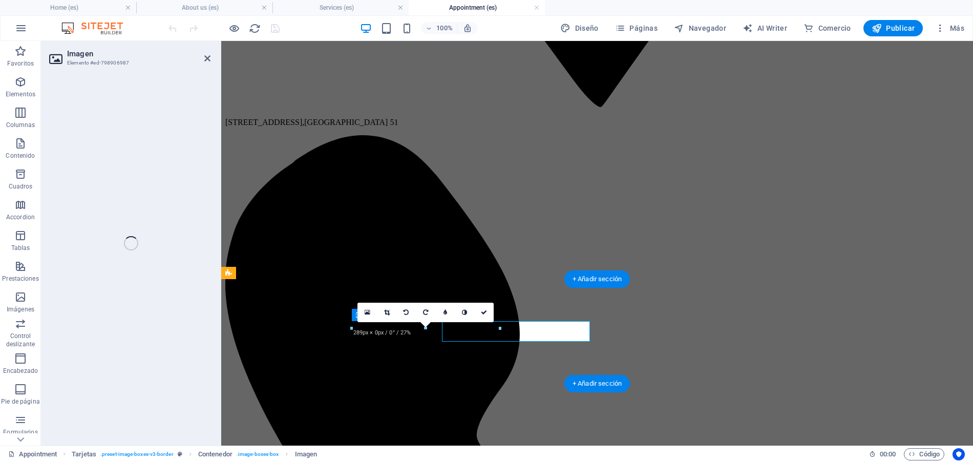
select select "%"
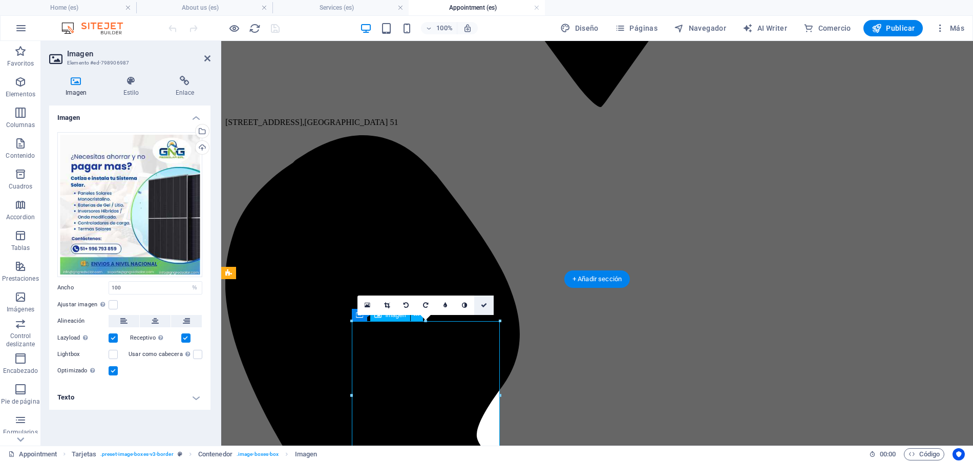
click at [489, 309] on link at bounding box center [483, 304] width 19 height 19
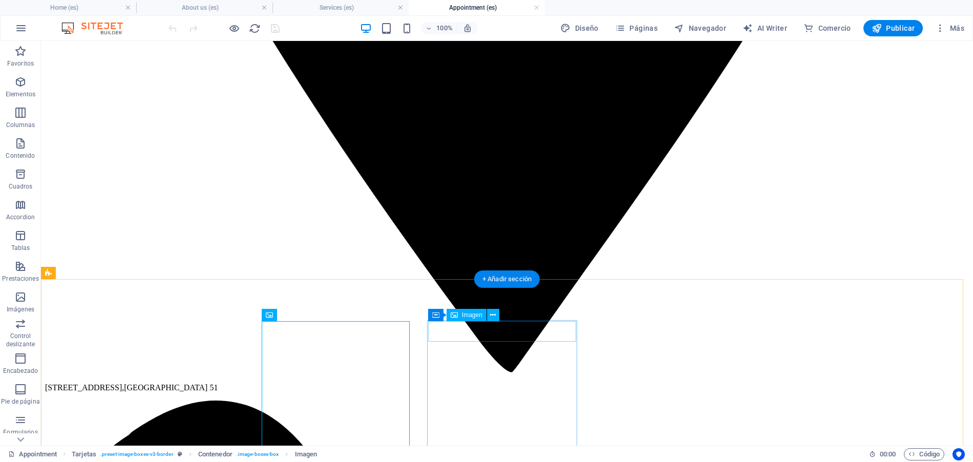
select select "%"
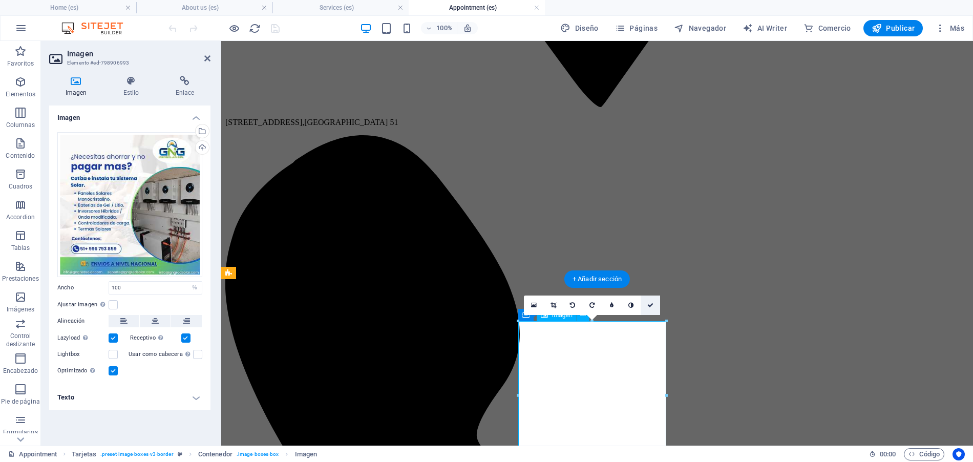
click at [655, 308] on link at bounding box center [649, 304] width 19 height 19
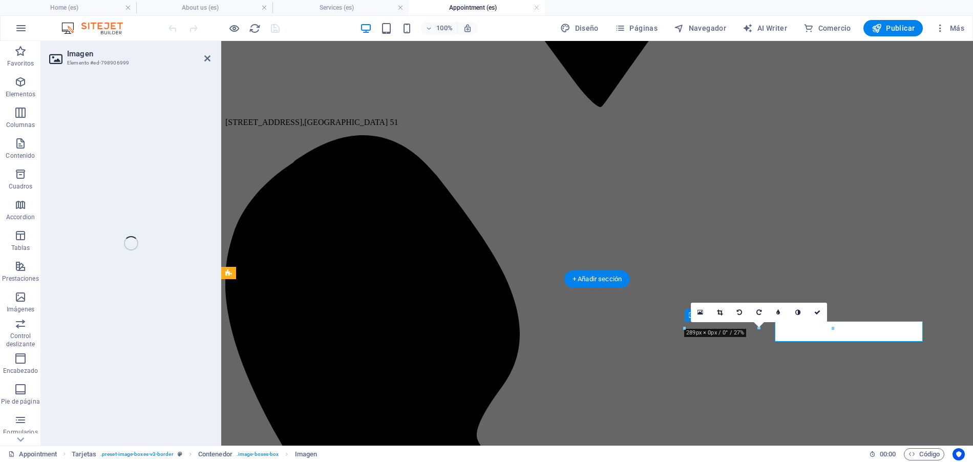
select select "%"
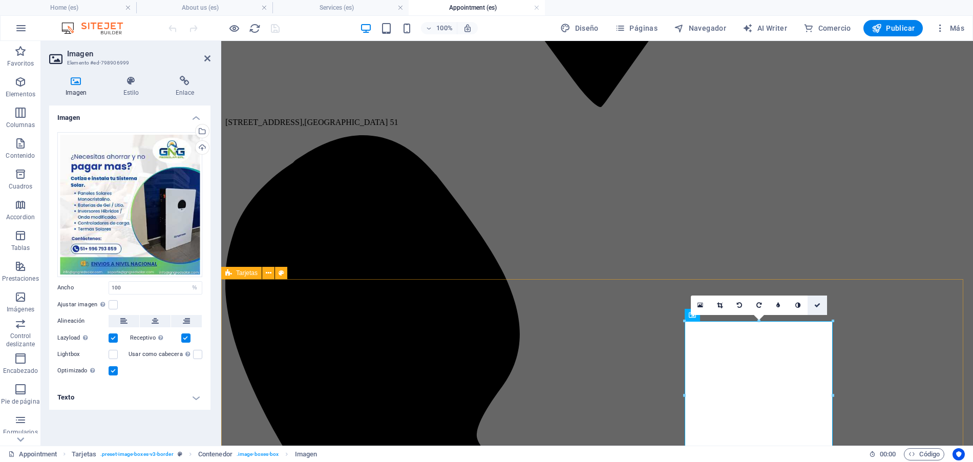
click at [816, 303] on icon at bounding box center [817, 305] width 6 height 6
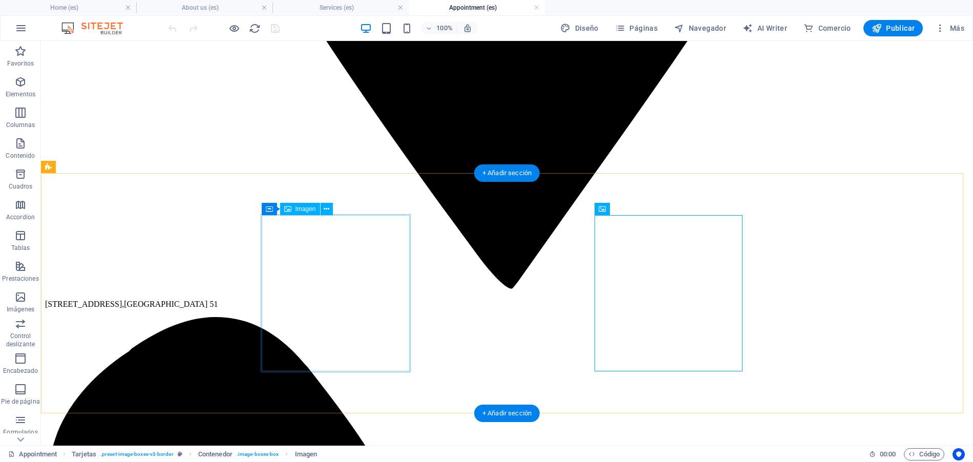
scroll to position [1228, 0]
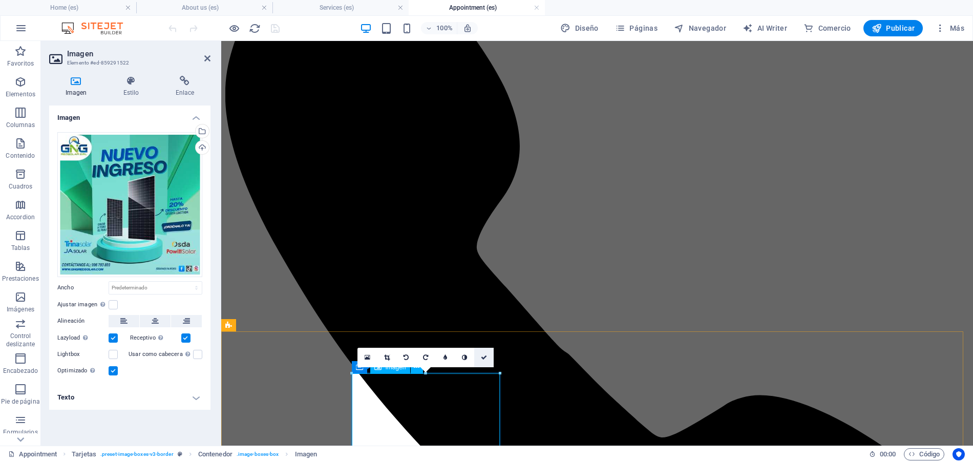
click at [479, 356] on link at bounding box center [483, 357] width 19 height 19
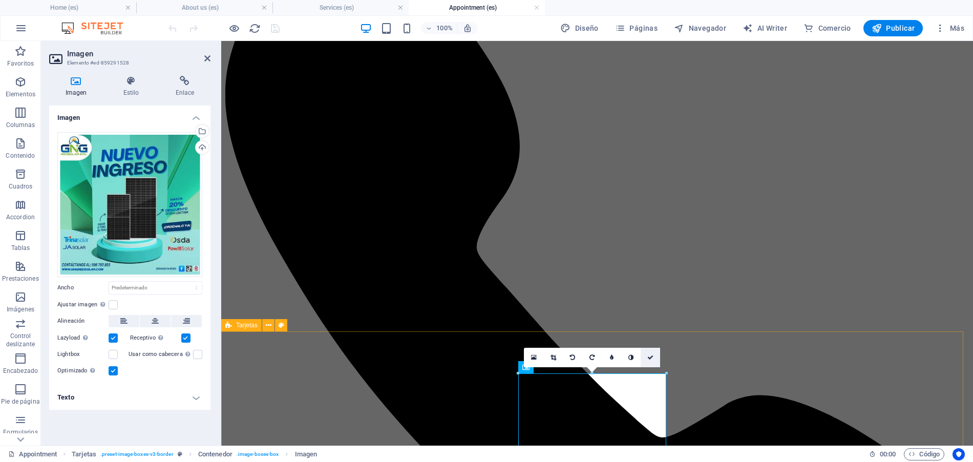
drag, startPoint x: 649, startPoint y: 360, endPoint x: 608, endPoint y: 318, distance: 59.0
click at [649, 360] on icon at bounding box center [650, 357] width 6 height 6
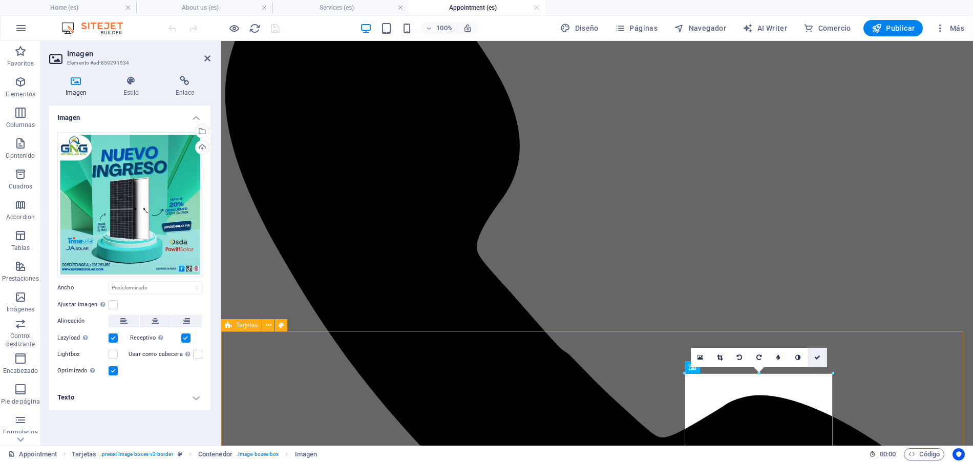
click at [819, 360] on link at bounding box center [816, 357] width 19 height 19
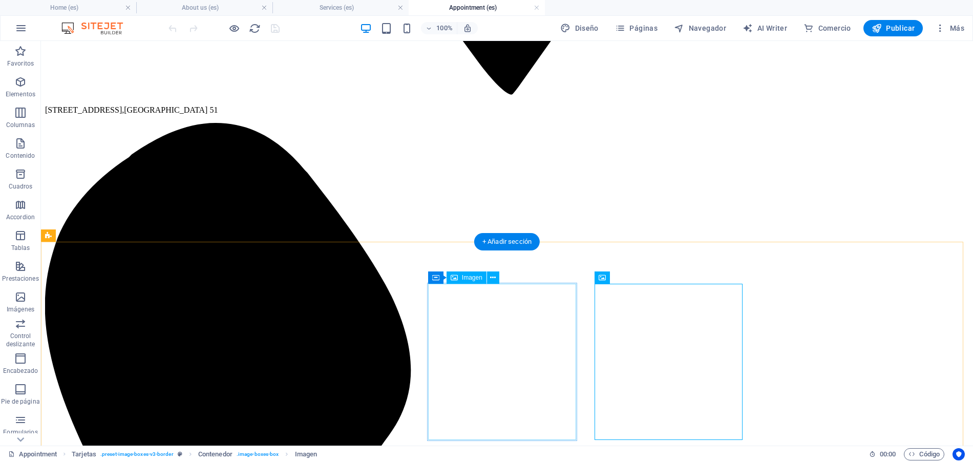
scroll to position [1536, 0]
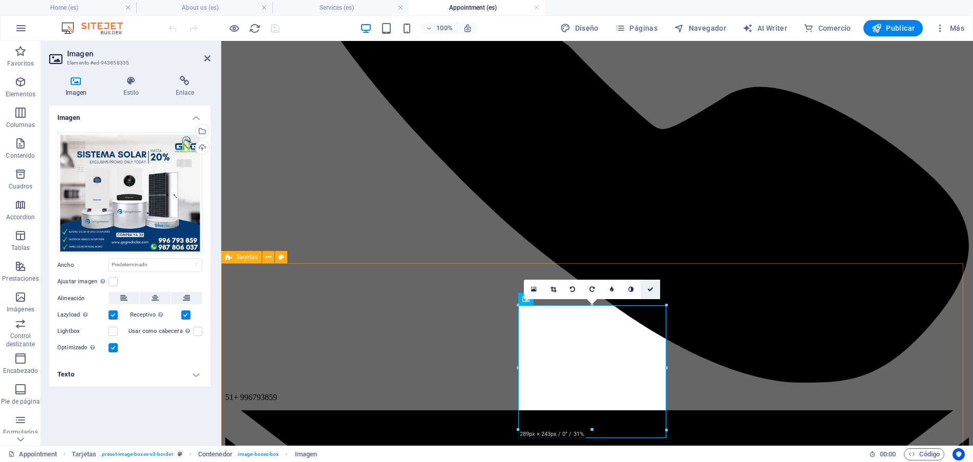
click at [652, 289] on icon at bounding box center [650, 289] width 6 height 6
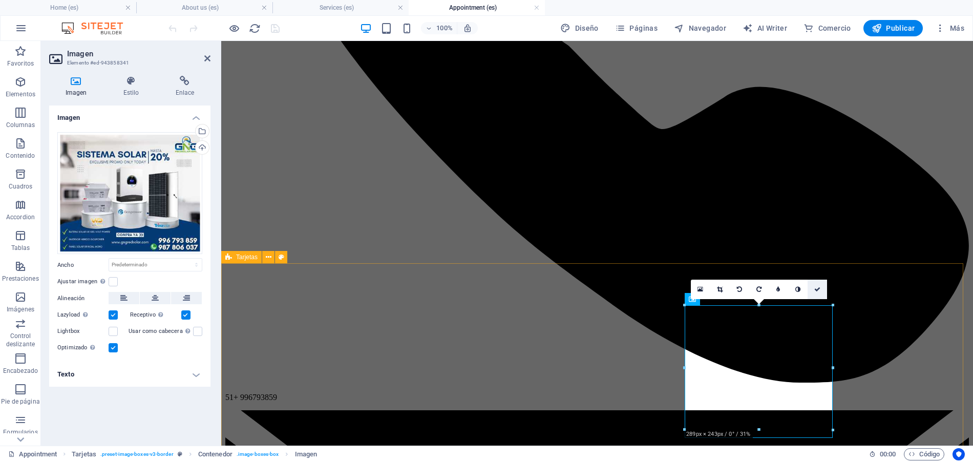
click at [814, 294] on link at bounding box center [816, 289] width 19 height 19
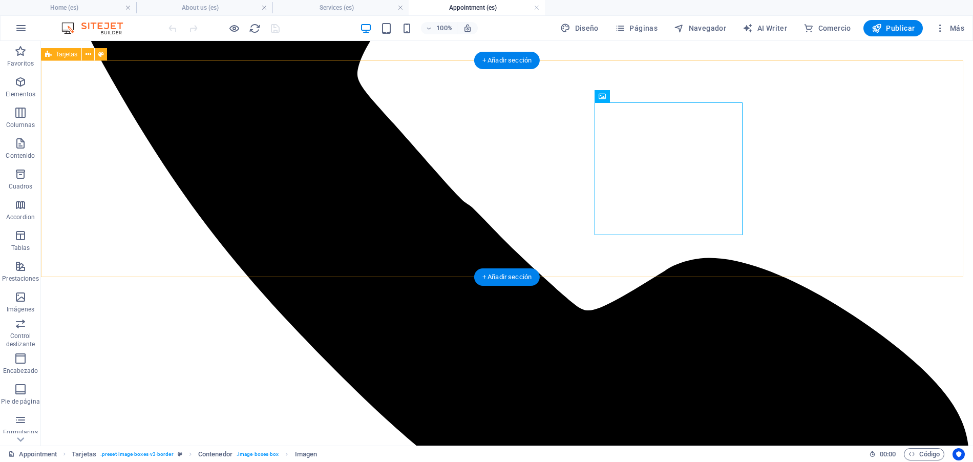
scroll to position [1534, 0]
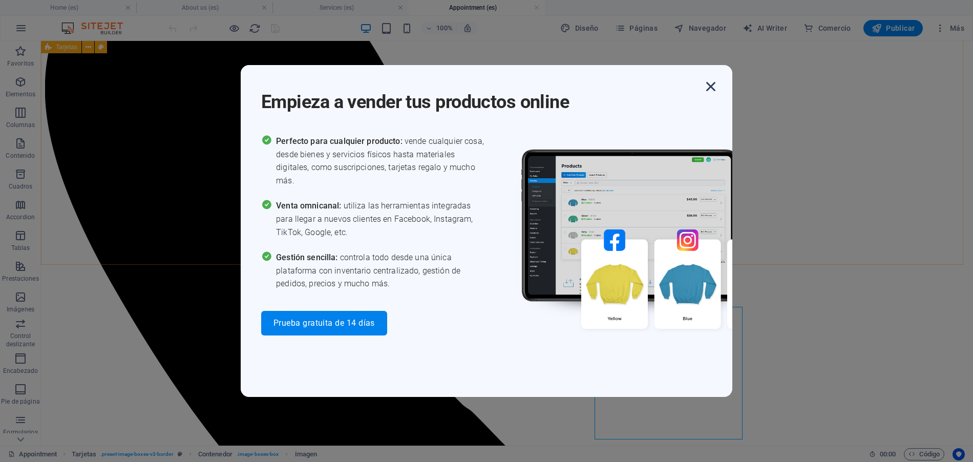
click at [713, 88] on icon "button" at bounding box center [710, 86] width 18 height 18
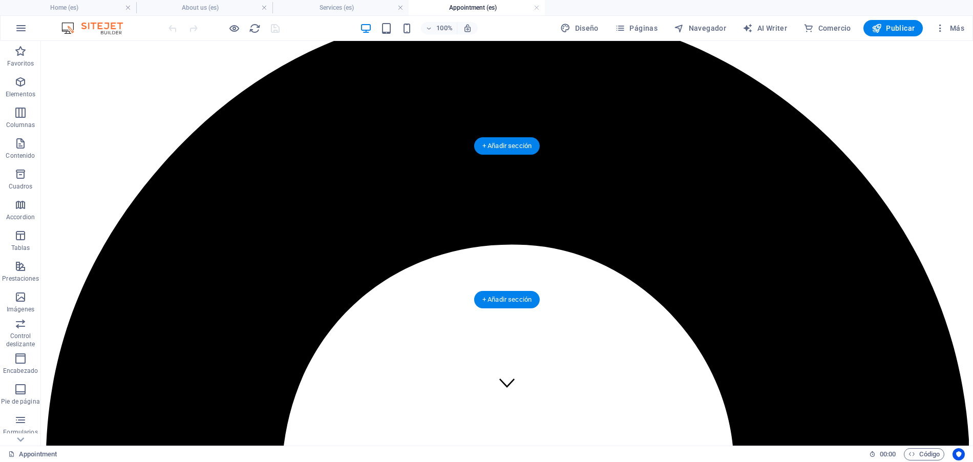
scroll to position [24, 0]
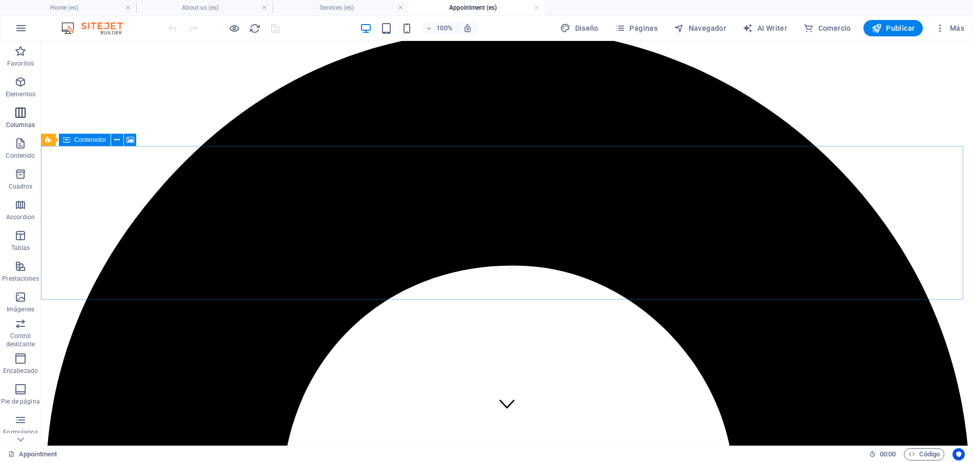
click at [17, 115] on icon "button" at bounding box center [20, 112] width 12 height 12
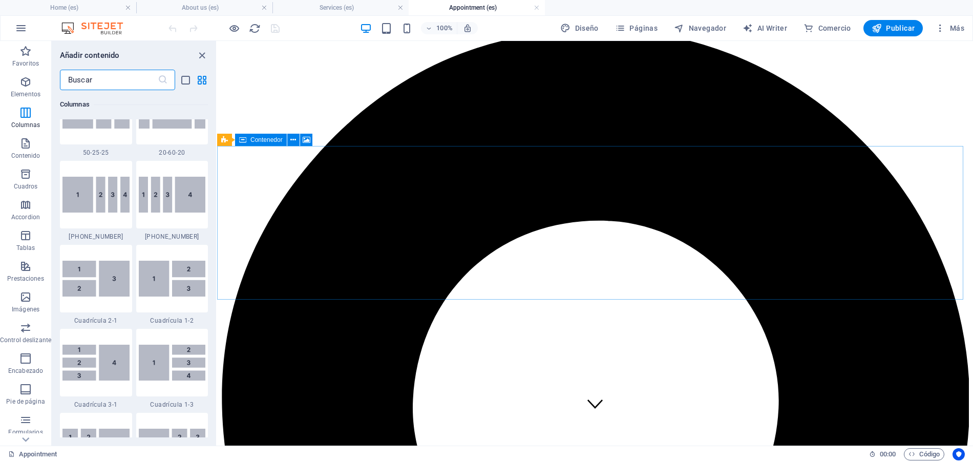
scroll to position [1237, 0]
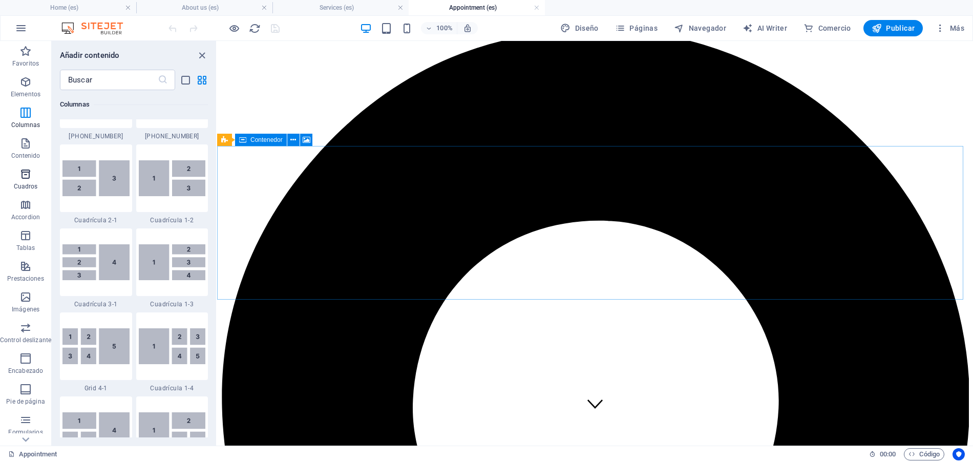
click at [26, 174] on icon "button" at bounding box center [25, 174] width 12 height 12
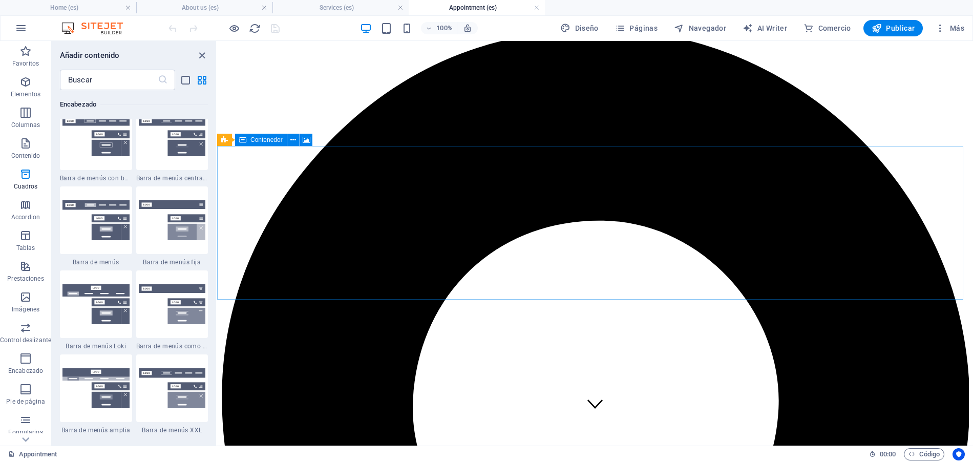
scroll to position [6202, 0]
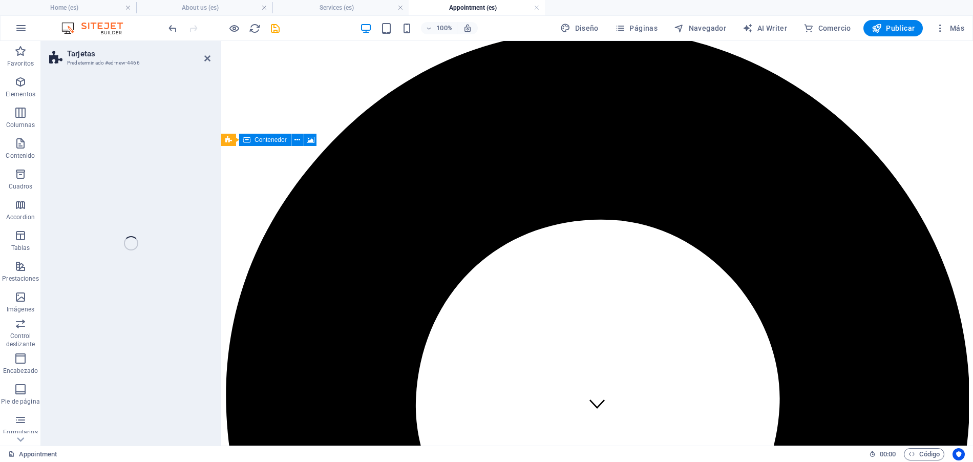
select select "rem"
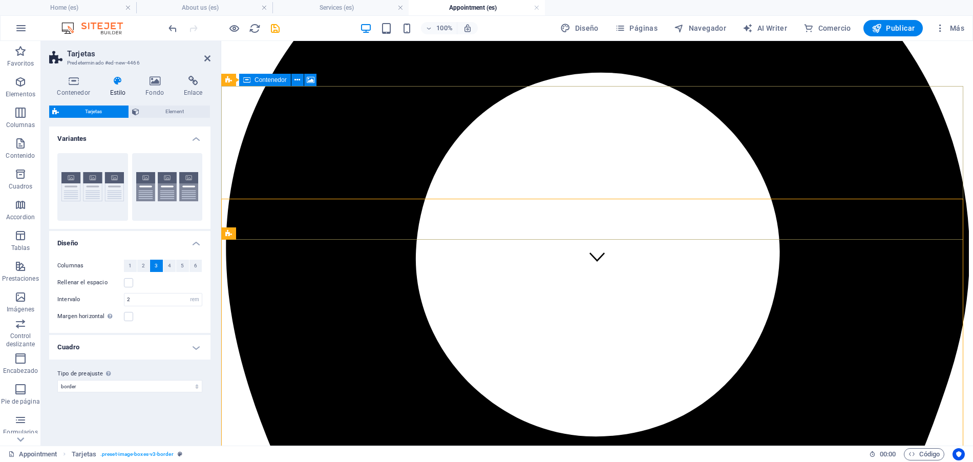
scroll to position [84, 0]
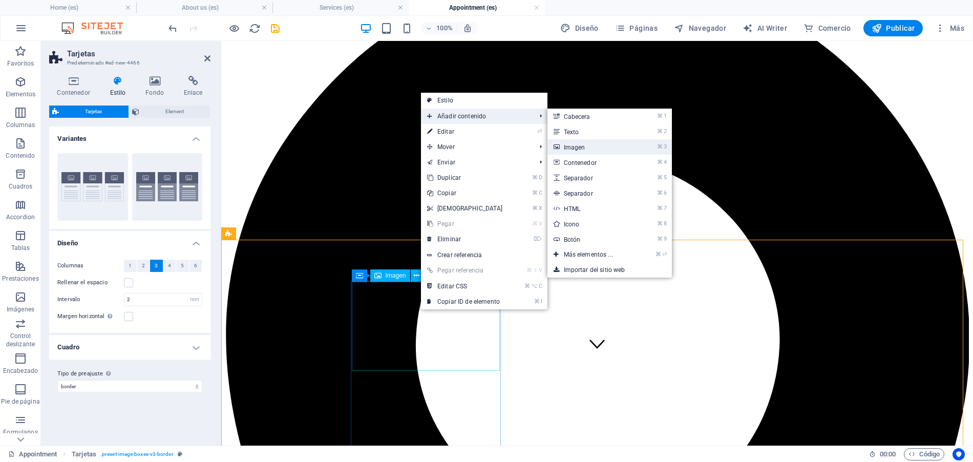
click at [572, 146] on link "⌘ 3 Imagen" at bounding box center [590, 146] width 86 height 15
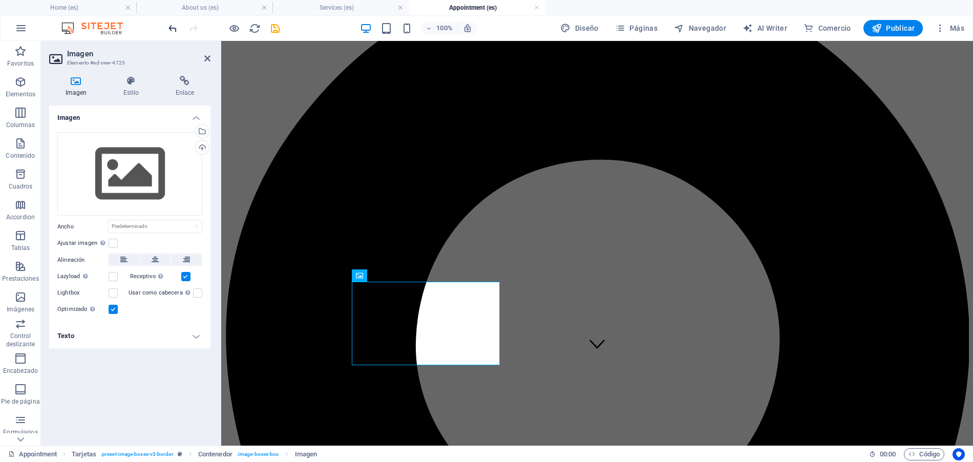
click at [173, 30] on icon "undo" at bounding box center [173, 29] width 12 height 12
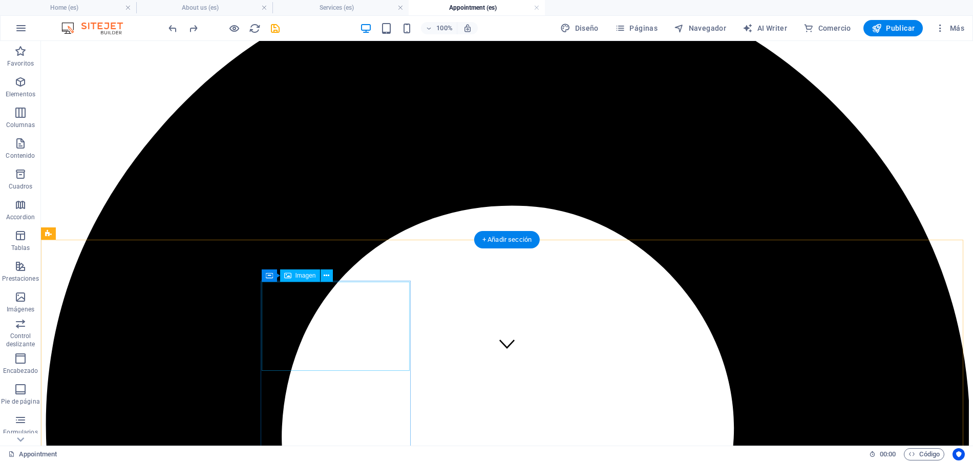
select select "%"
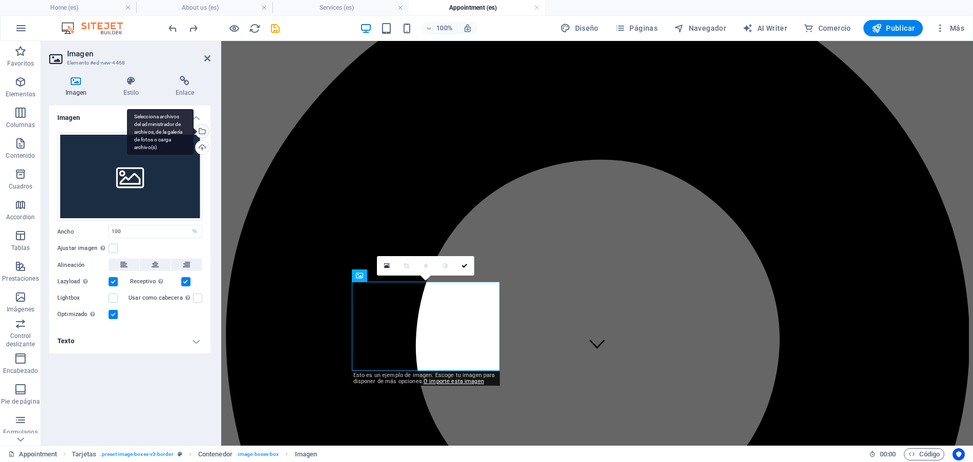
click at [201, 132] on div "Selecciona archivos del administrador de archivos, de la galería de fotos o car…" at bounding box center [201, 131] width 15 height 15
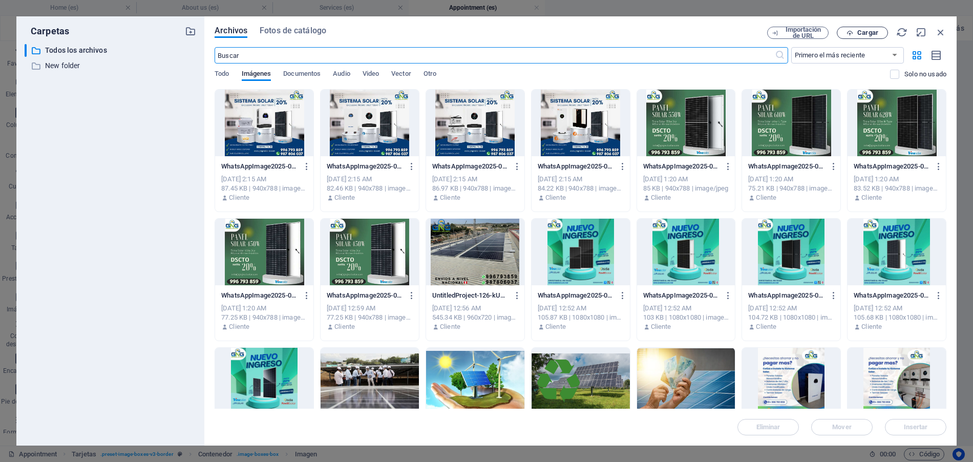
click at [866, 33] on span "Cargar" at bounding box center [867, 33] width 21 height 6
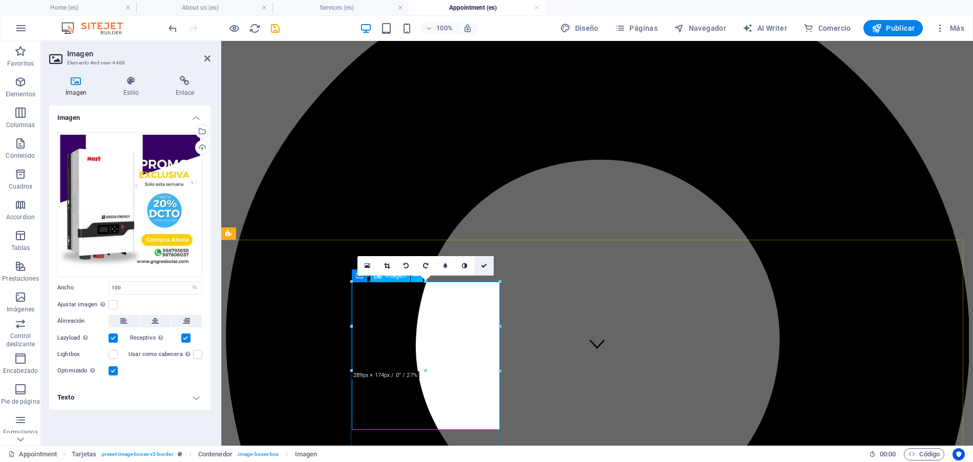
click at [482, 263] on icon at bounding box center [484, 266] width 6 height 6
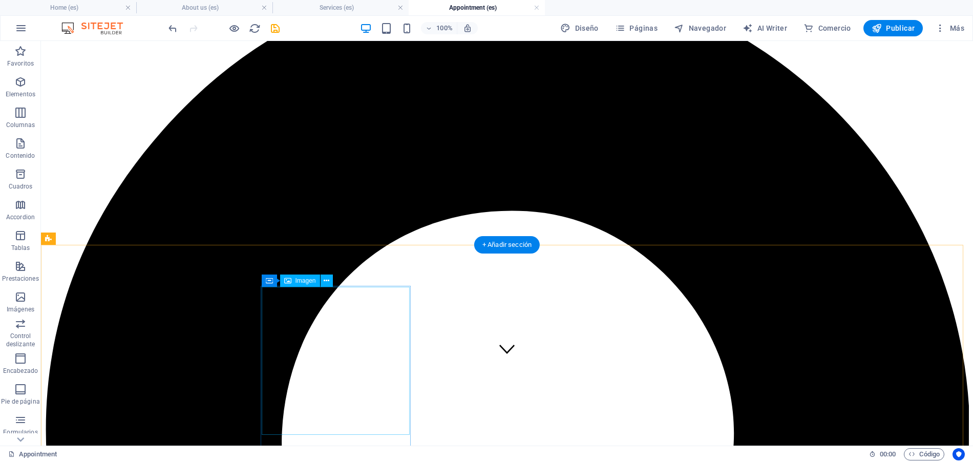
scroll to position [179, 0]
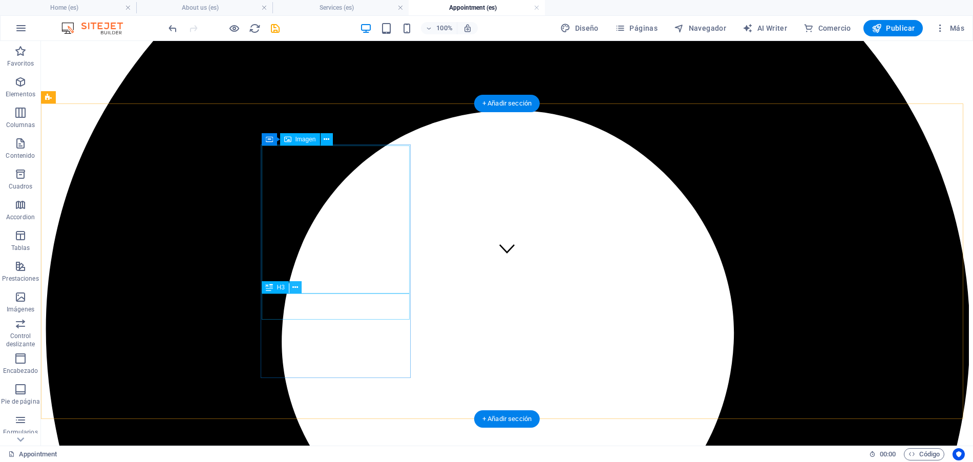
click at [297, 288] on icon at bounding box center [295, 287] width 6 height 11
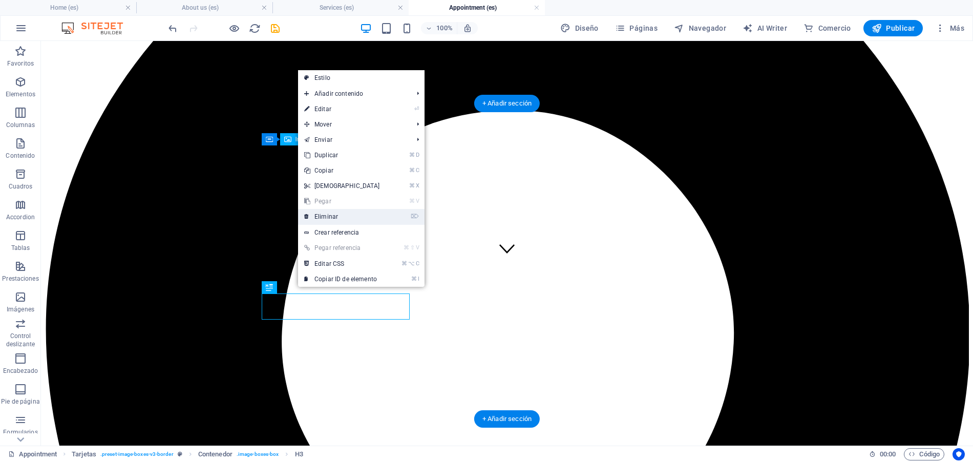
click at [330, 218] on link "⌦ Eliminar" at bounding box center [342, 216] width 88 height 15
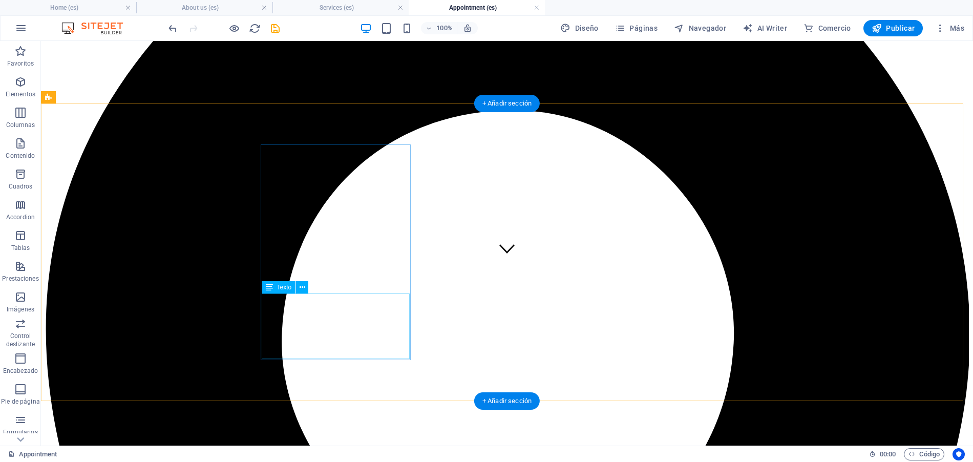
click at [302, 288] on icon at bounding box center [302, 287] width 6 height 11
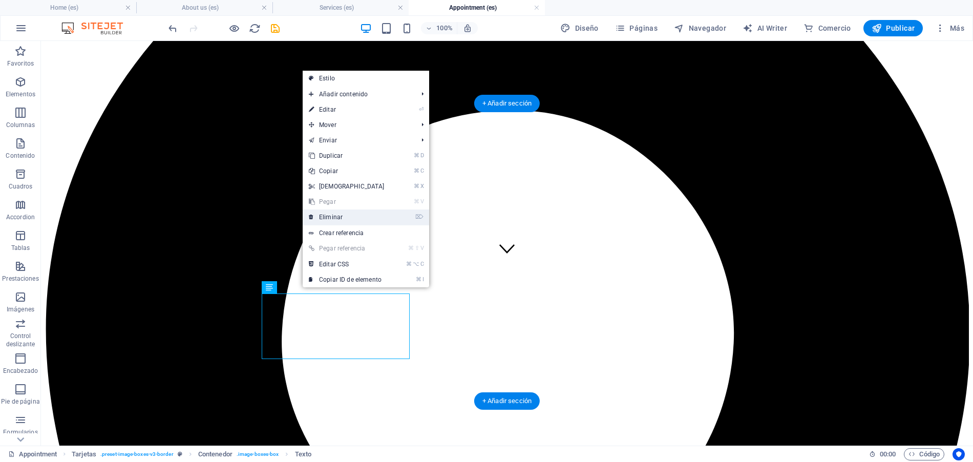
click at [333, 219] on link "⌦ Eliminar" at bounding box center [347, 216] width 88 height 15
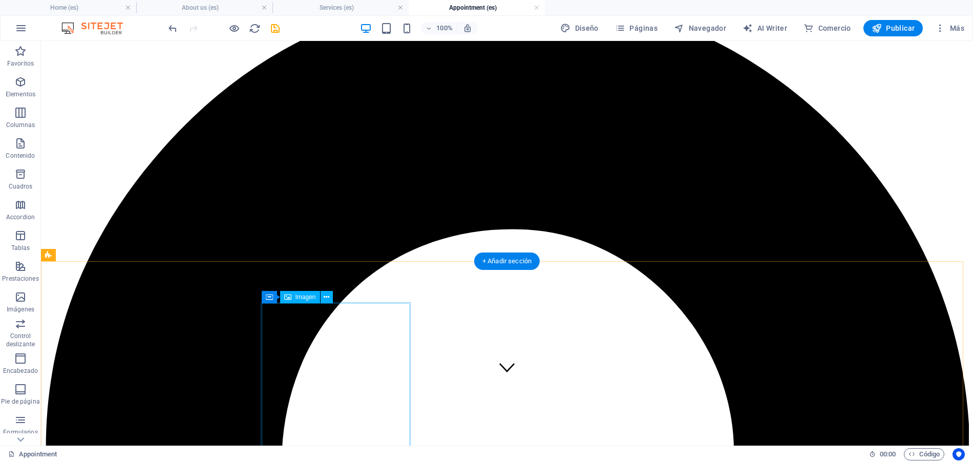
scroll to position [161, 0]
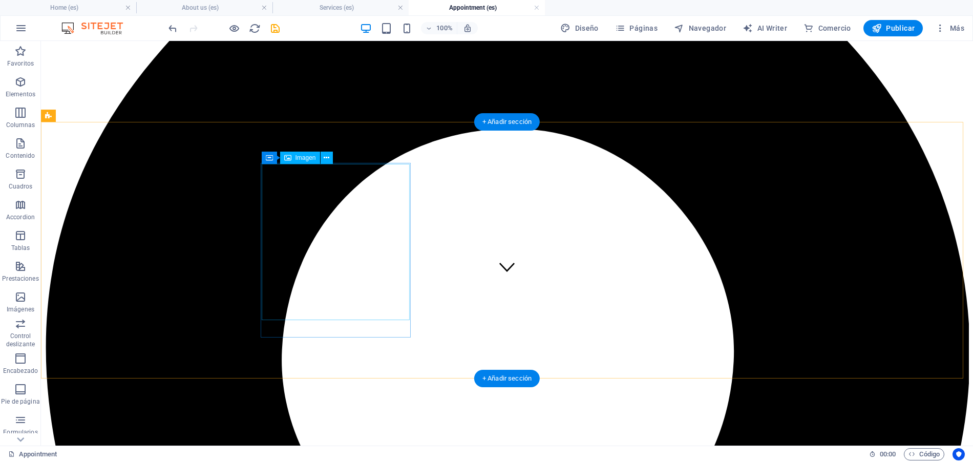
click at [320, 154] on div "Contenedor Imagen" at bounding box center [301, 158] width 78 height 13
click at [329, 161] on icon at bounding box center [327, 158] width 6 height 11
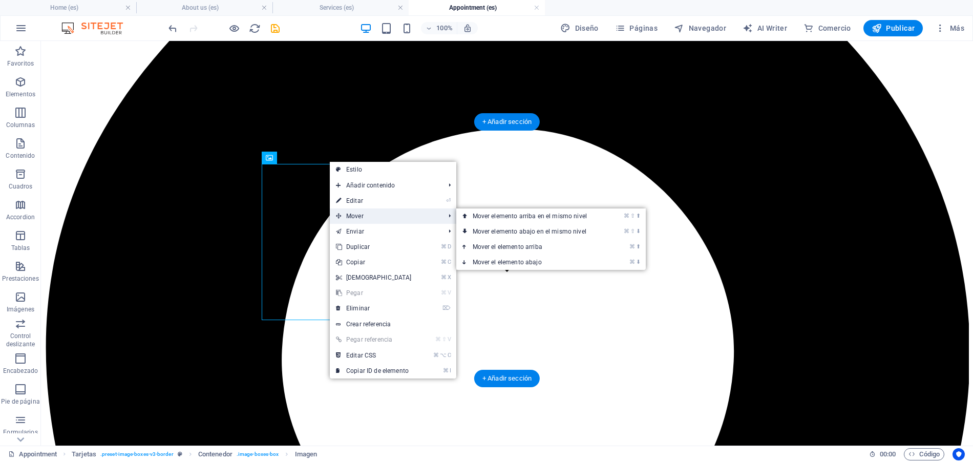
click at [348, 220] on span "Mover" at bounding box center [385, 215] width 111 height 15
click at [354, 217] on span "Mover" at bounding box center [385, 215] width 111 height 15
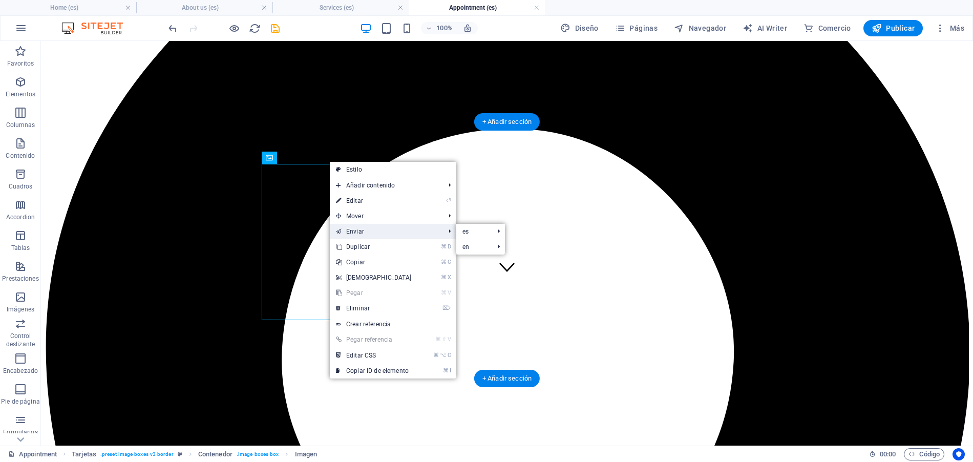
click at [351, 230] on link "Enviar" at bounding box center [385, 231] width 111 height 15
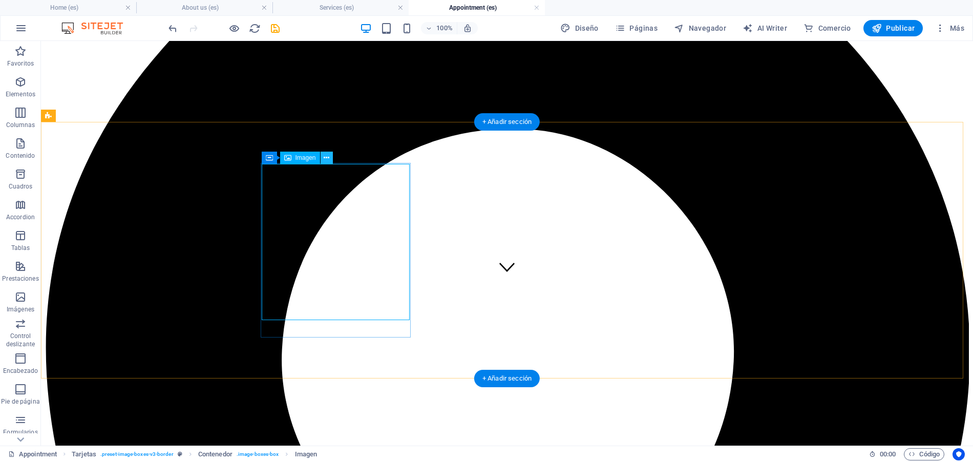
click at [326, 156] on icon at bounding box center [327, 158] width 6 height 11
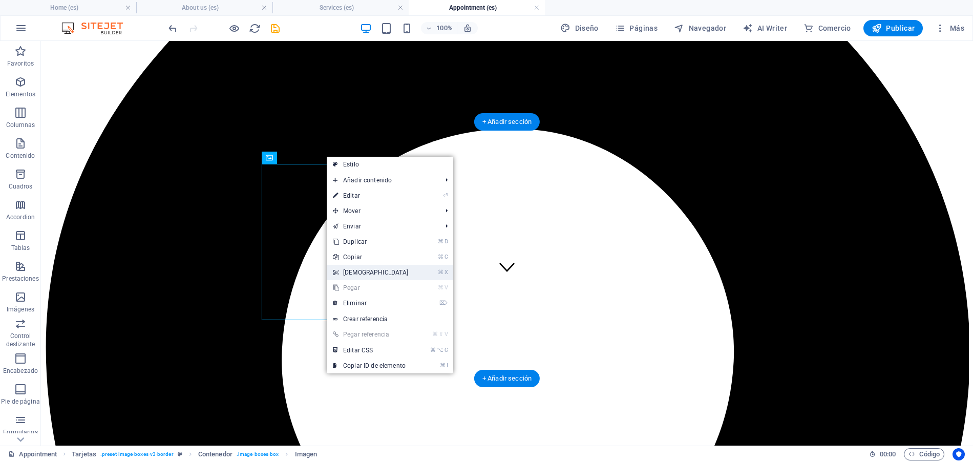
click at [357, 275] on link "⌘ X [DEMOGRAPHIC_DATA]" at bounding box center [371, 272] width 88 height 15
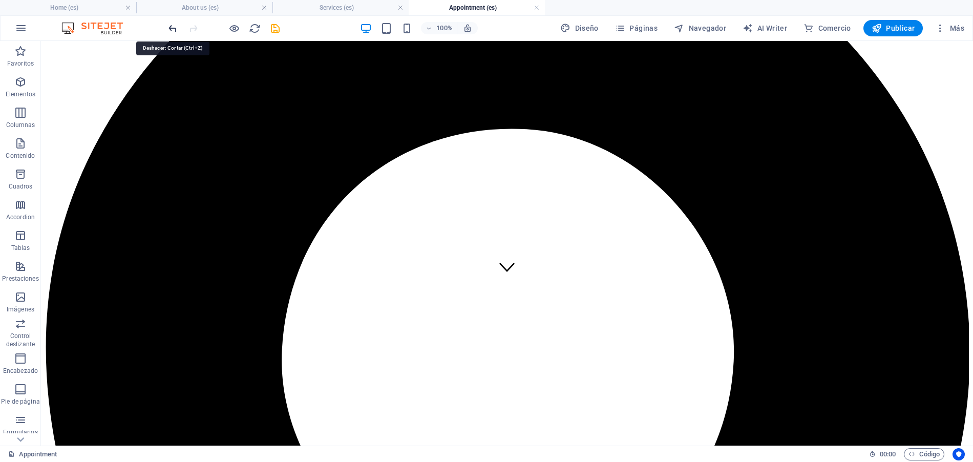
click at [168, 27] on icon "undo" at bounding box center [173, 29] width 12 height 12
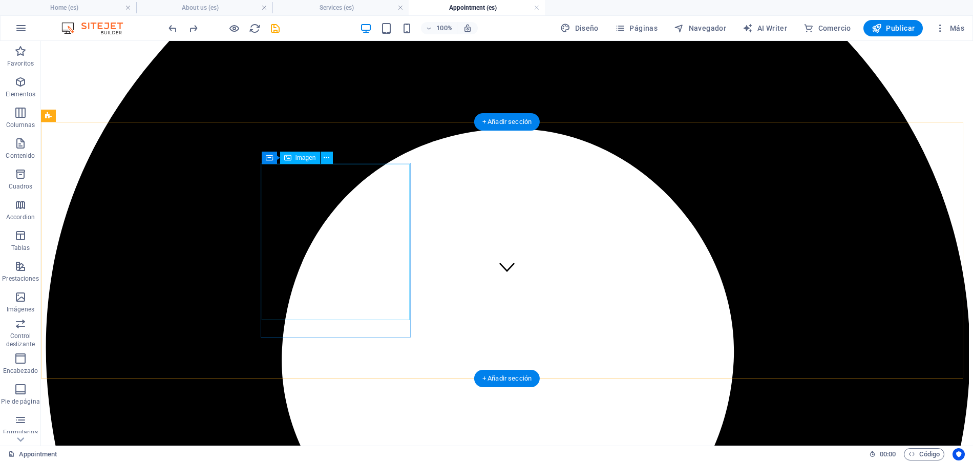
select select "%"
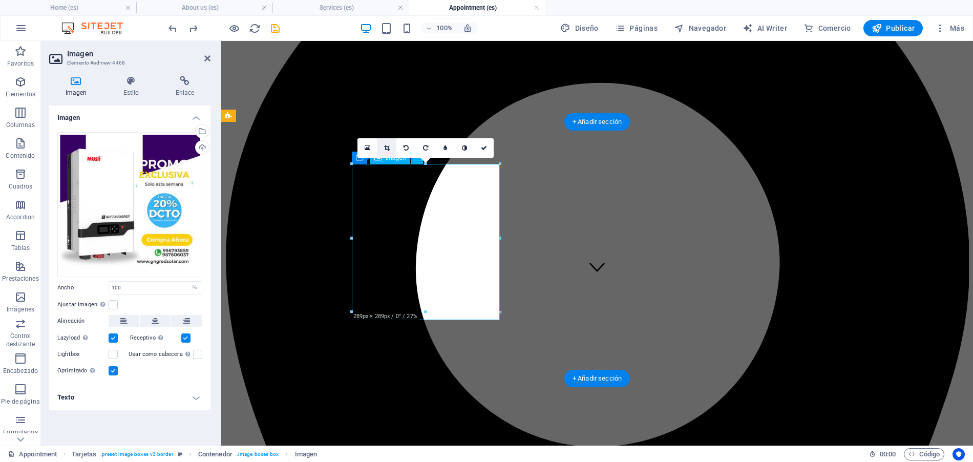
click at [386, 149] on icon at bounding box center [387, 148] width 6 height 6
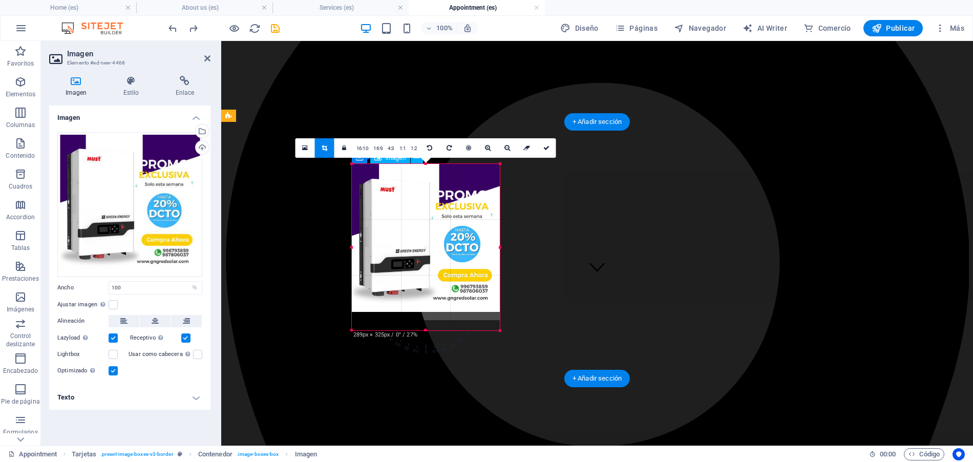
drag, startPoint x: 500, startPoint y: 314, endPoint x: 510, endPoint y: 347, distance: 34.5
click at [510, 347] on div "H1 Banner Banner Contenedor Referencia Tarjetas Tarjetas Contenedor Imagen Cont…" at bounding box center [596, 162] width 751 height 565
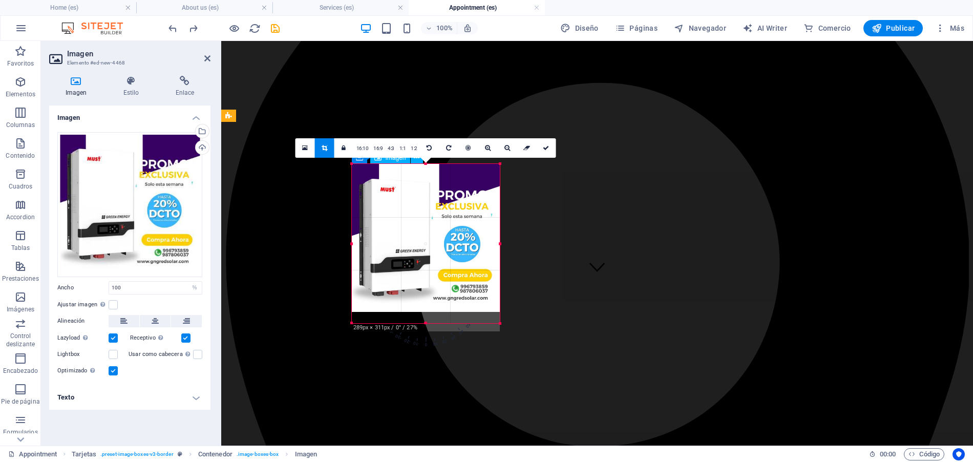
drag, startPoint x: 427, startPoint y: 310, endPoint x: 429, endPoint y: 321, distance: 11.4
click at [429, 321] on div at bounding box center [426, 323] width 148 height 4
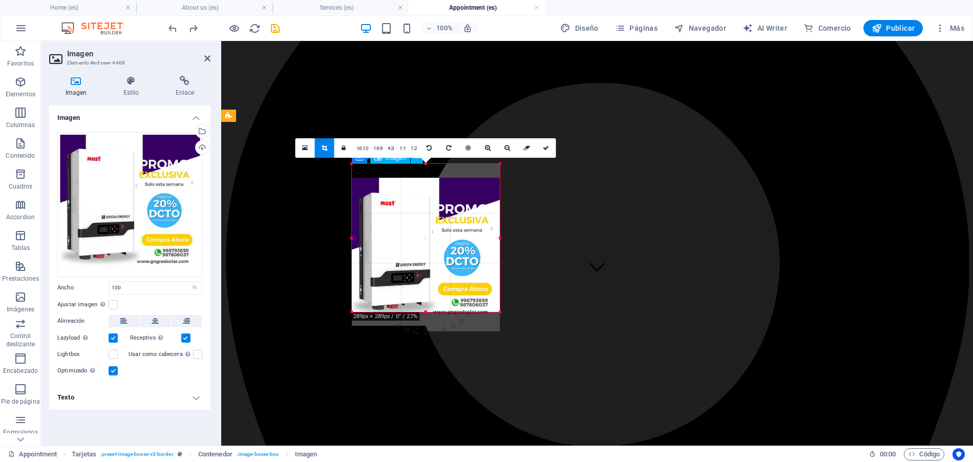
drag, startPoint x: 417, startPoint y: 279, endPoint x: 418, endPoint y: 293, distance: 13.9
click at [418, 293] on div at bounding box center [426, 252] width 148 height 148
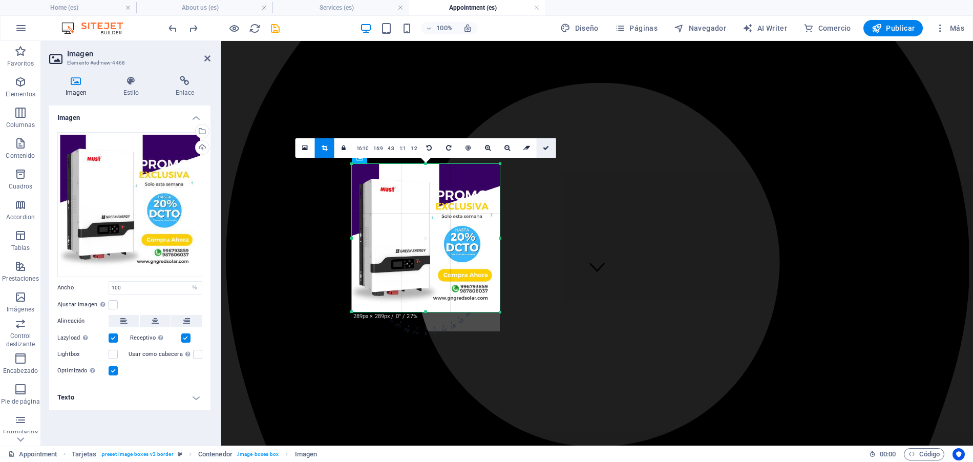
click at [544, 148] on icon at bounding box center [546, 148] width 6 height 6
type input "289"
select select "px"
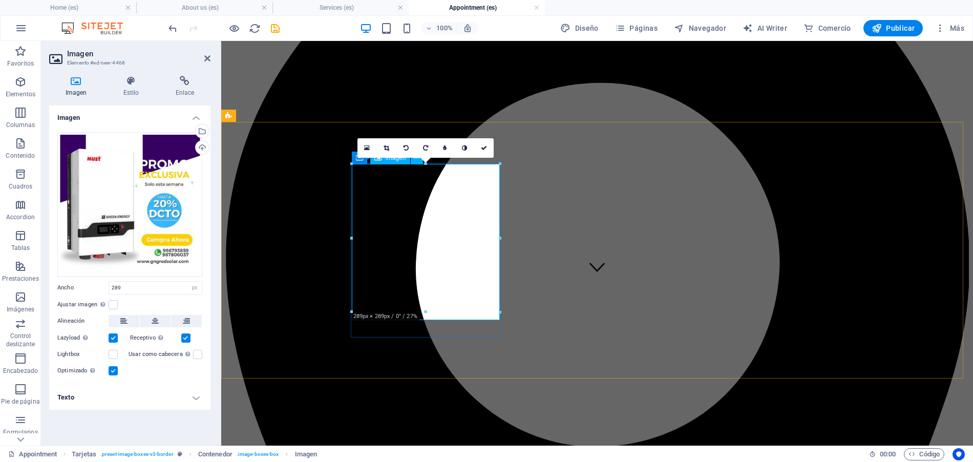
click at [352, 254] on div at bounding box center [352, 238] width 4 height 148
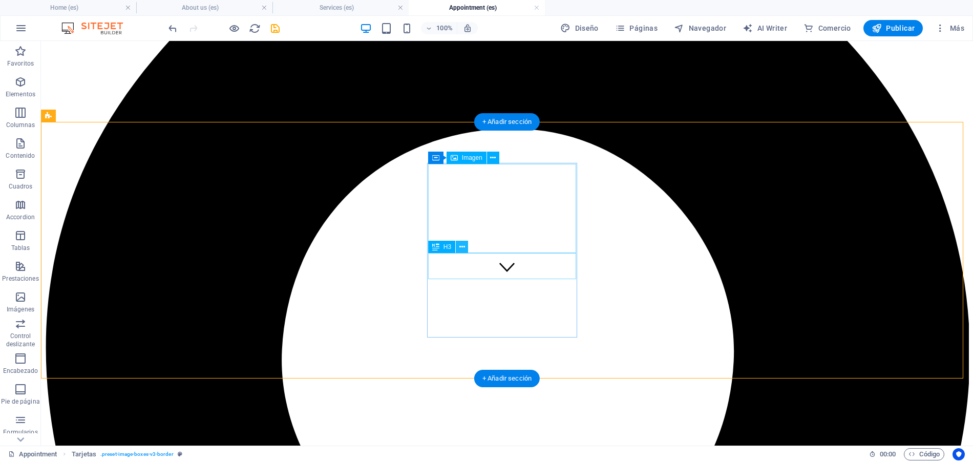
click at [464, 250] on icon at bounding box center [462, 247] width 6 height 11
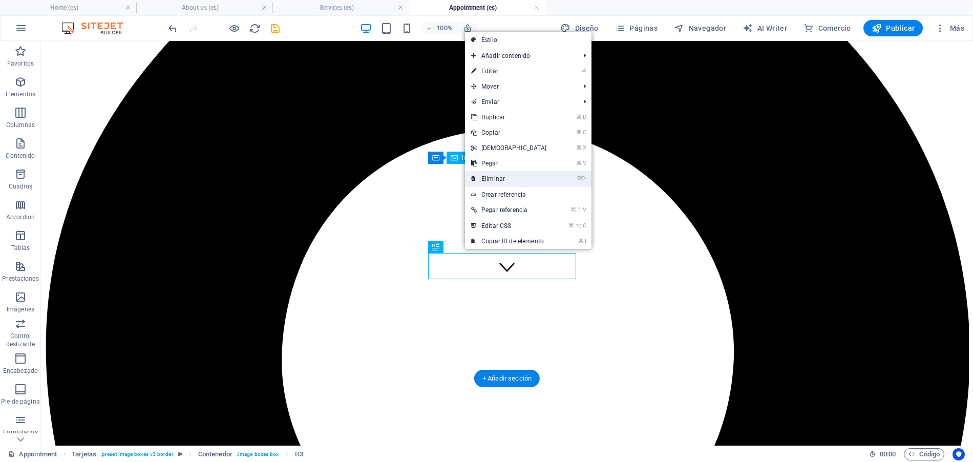
drag, startPoint x: 491, startPoint y: 176, endPoint x: 449, endPoint y: 135, distance: 58.3
click at [491, 176] on link "⌦ Eliminar" at bounding box center [509, 178] width 88 height 15
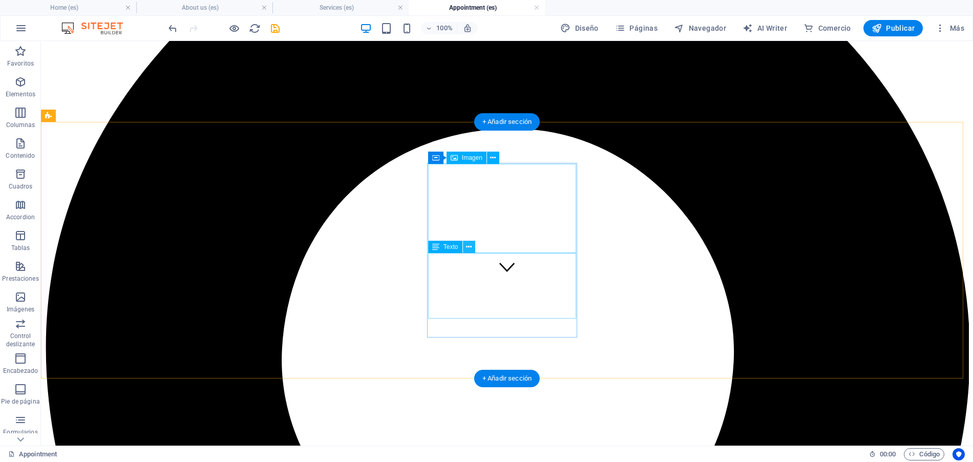
click at [468, 250] on icon at bounding box center [469, 247] width 6 height 11
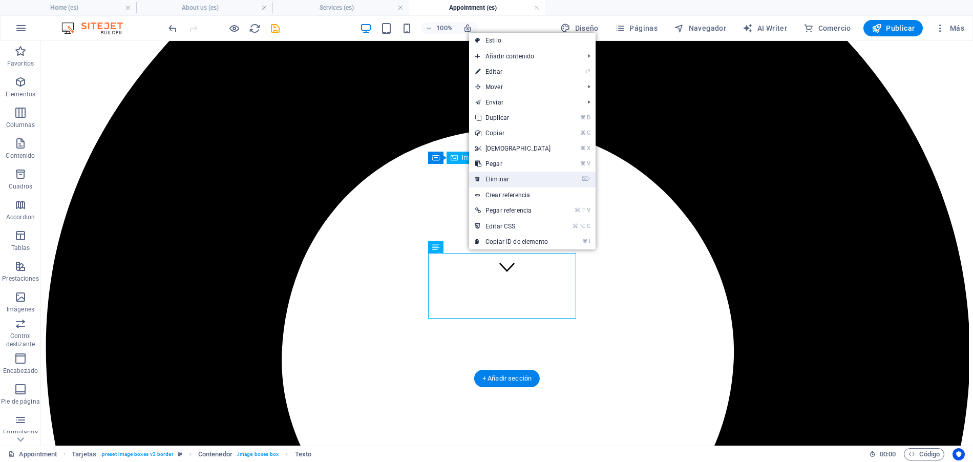
click at [495, 180] on link "⌦ Eliminar" at bounding box center [513, 178] width 88 height 15
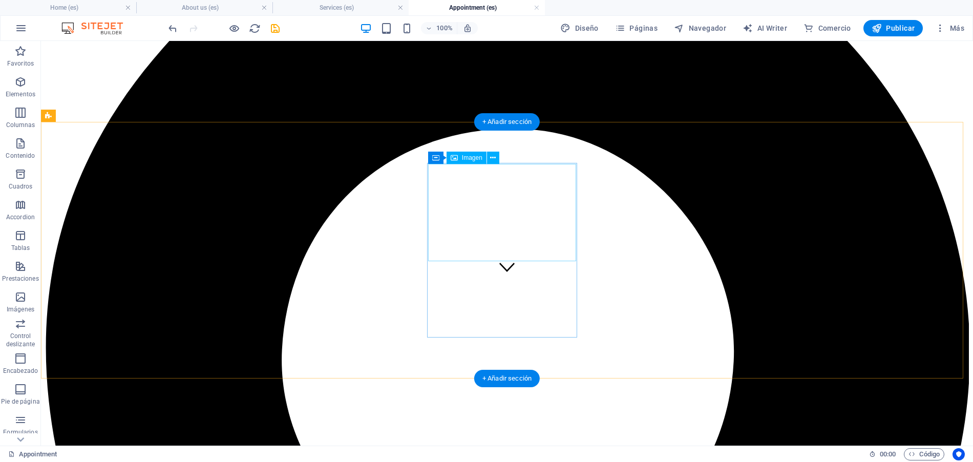
select select "%"
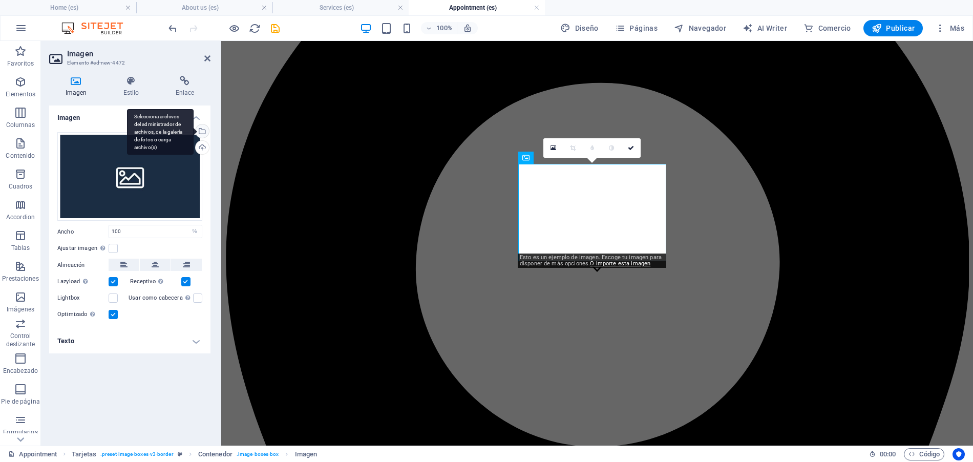
click at [202, 130] on div "Selecciona archivos del administrador de archivos, de la galería de fotos o car…" at bounding box center [201, 131] width 15 height 15
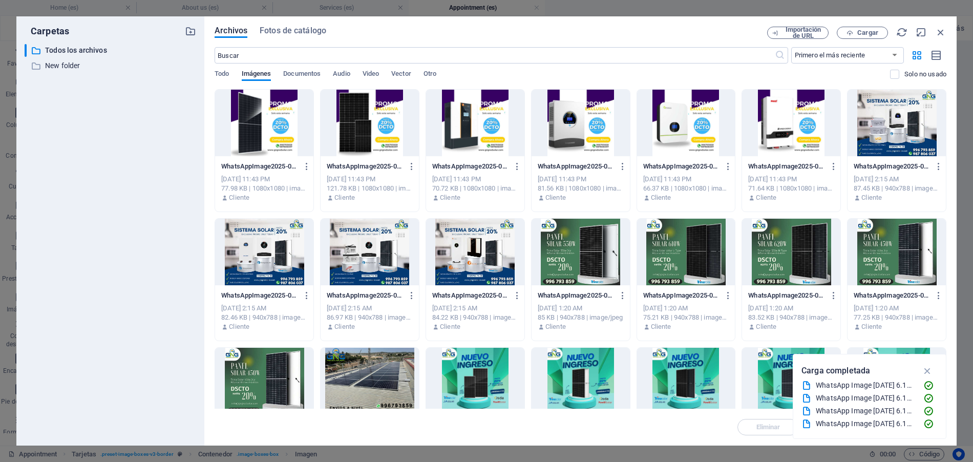
click at [476, 137] on div at bounding box center [475, 123] width 98 height 67
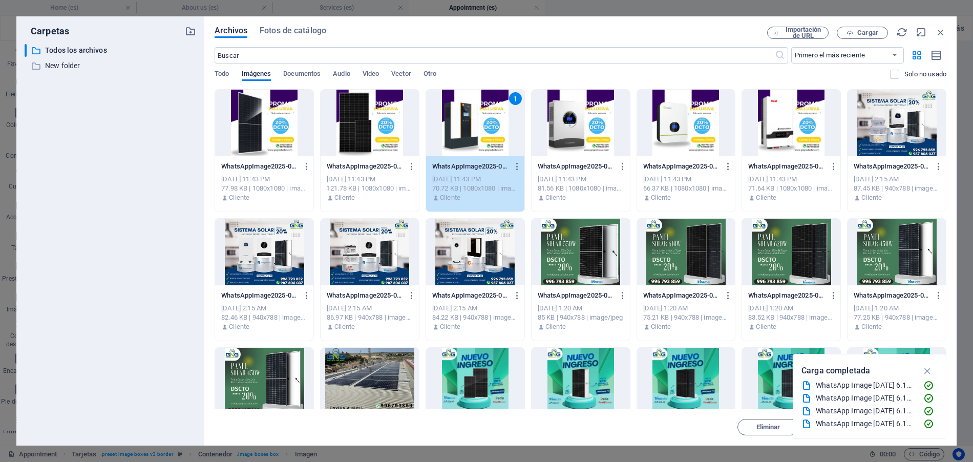
click at [501, 142] on div "1" at bounding box center [475, 123] width 98 height 67
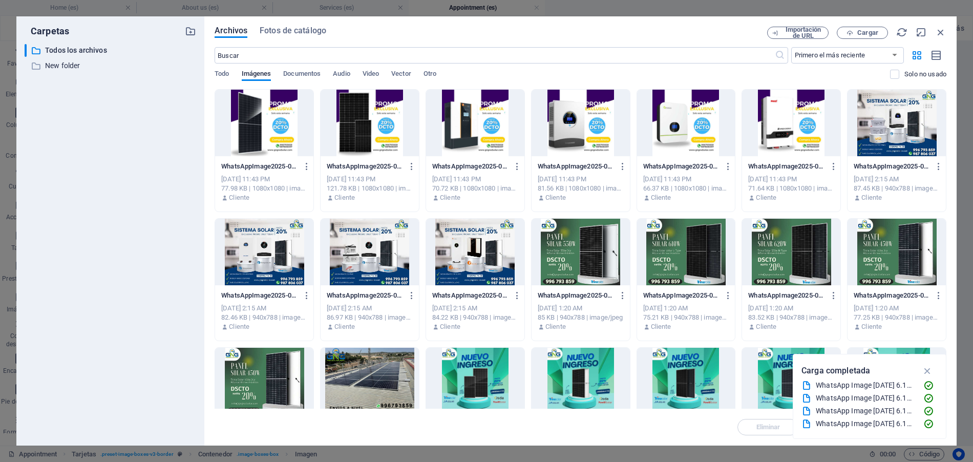
click at [501, 142] on div at bounding box center [475, 123] width 98 height 67
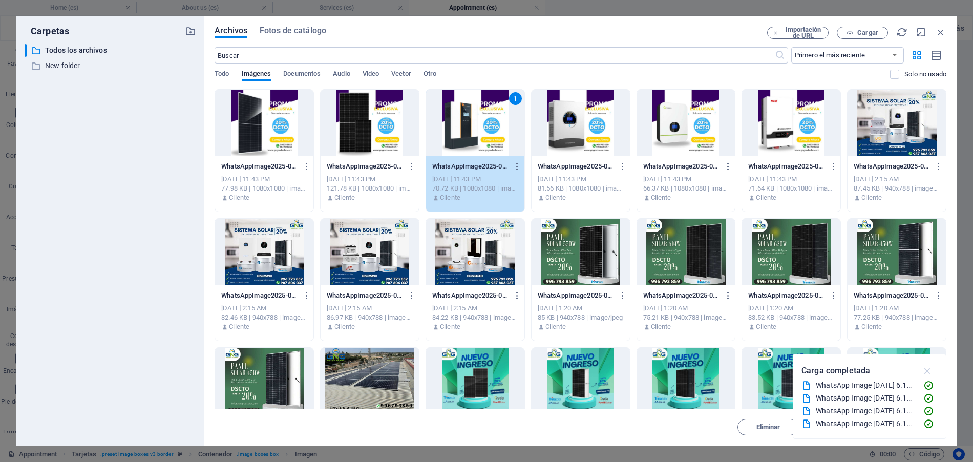
click at [926, 371] on icon "button" at bounding box center [927, 370] width 12 height 11
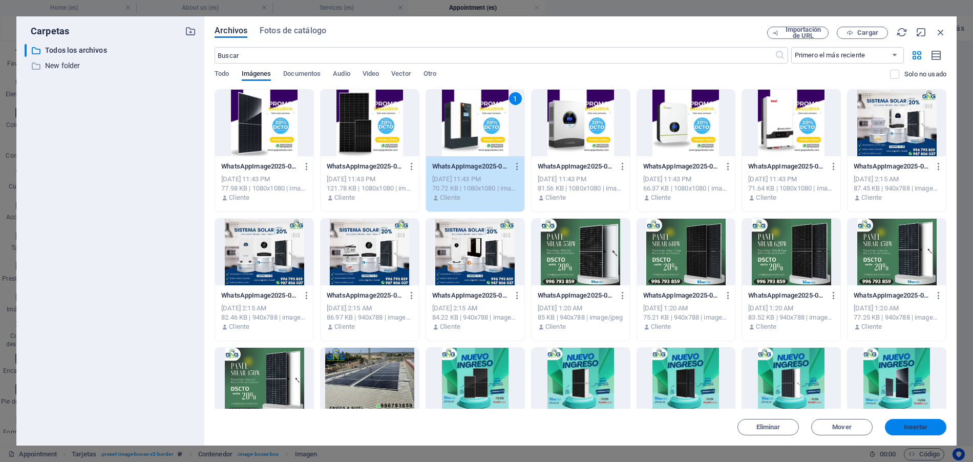
click at [918, 432] on button "Insertar" at bounding box center [915, 427] width 61 height 16
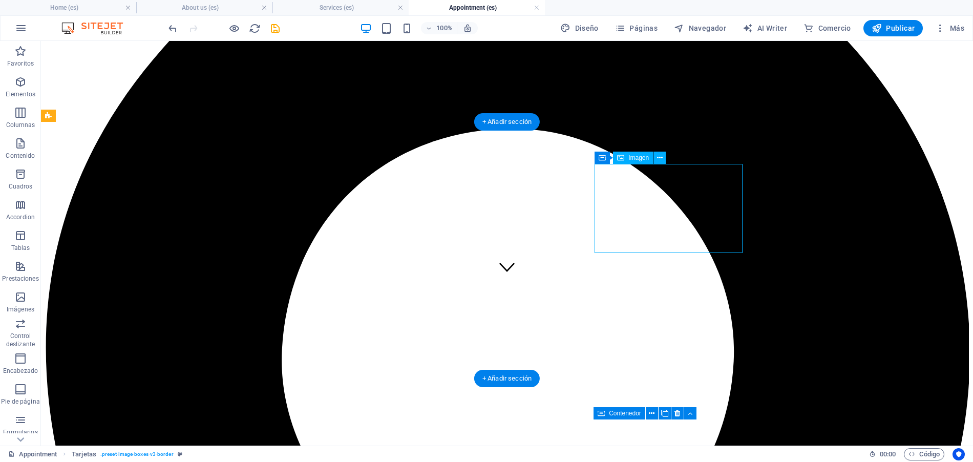
select select "%"
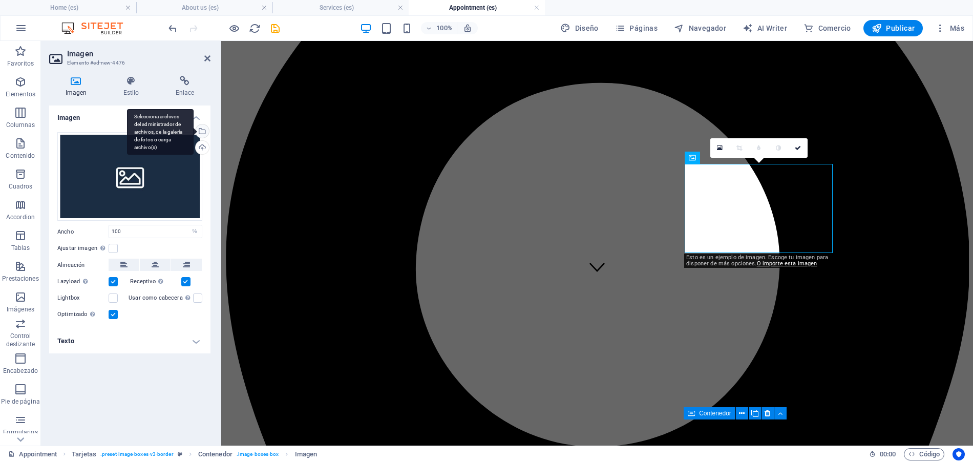
click at [202, 132] on div "Selecciona archivos del administrador de archivos, de la galería de fotos o car…" at bounding box center [201, 131] width 15 height 15
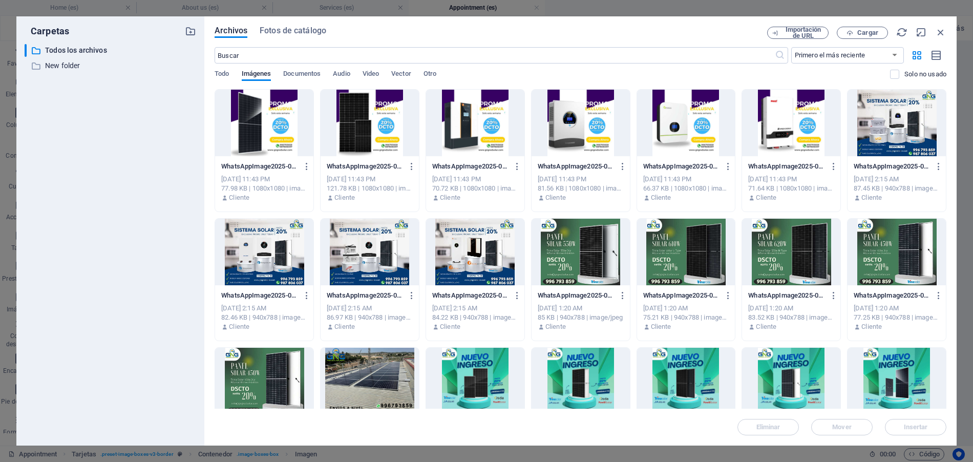
click at [553, 142] on div at bounding box center [580, 123] width 98 height 67
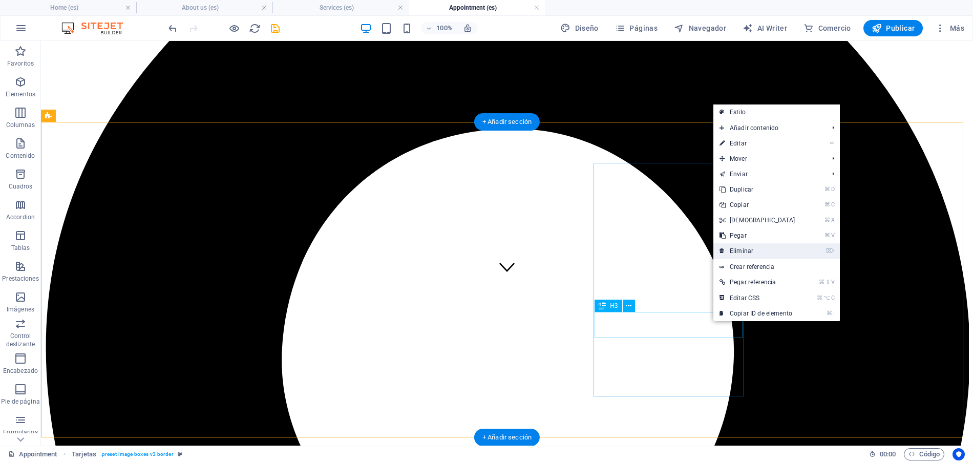
click at [728, 249] on link "⌦ Eliminar" at bounding box center [757, 250] width 88 height 15
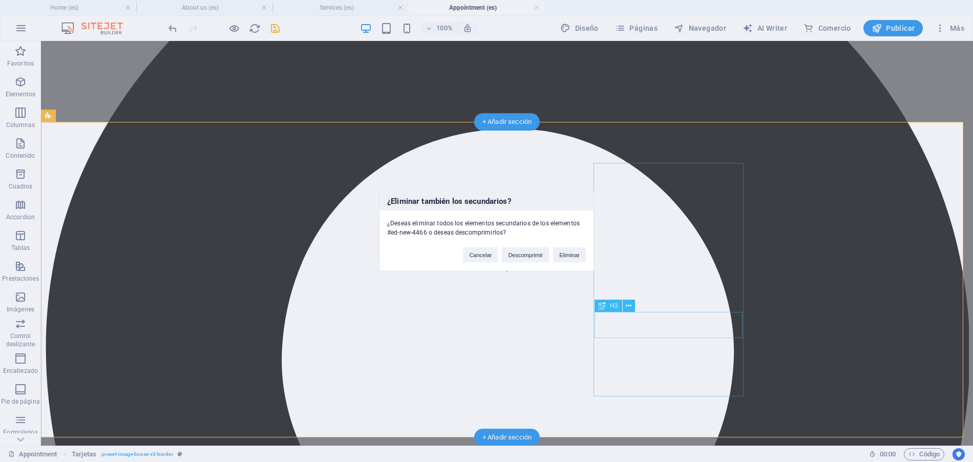
click at [801, 227] on div "¿Eliminar también los secundarios? ¿Deseas eliminar todos los elementos secunda…" at bounding box center [486, 231] width 973 height 462
click at [475, 260] on button "Cancelar" at bounding box center [480, 254] width 35 height 15
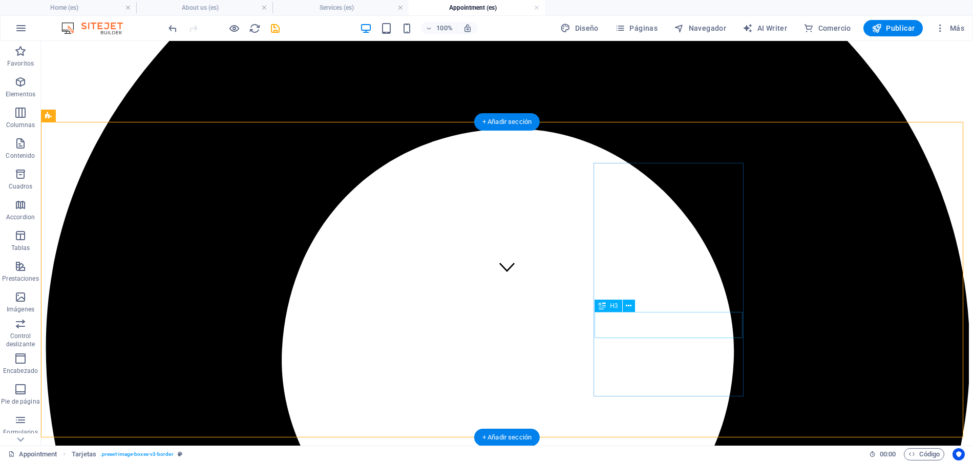
click at [627, 307] on icon at bounding box center [629, 305] width 6 height 11
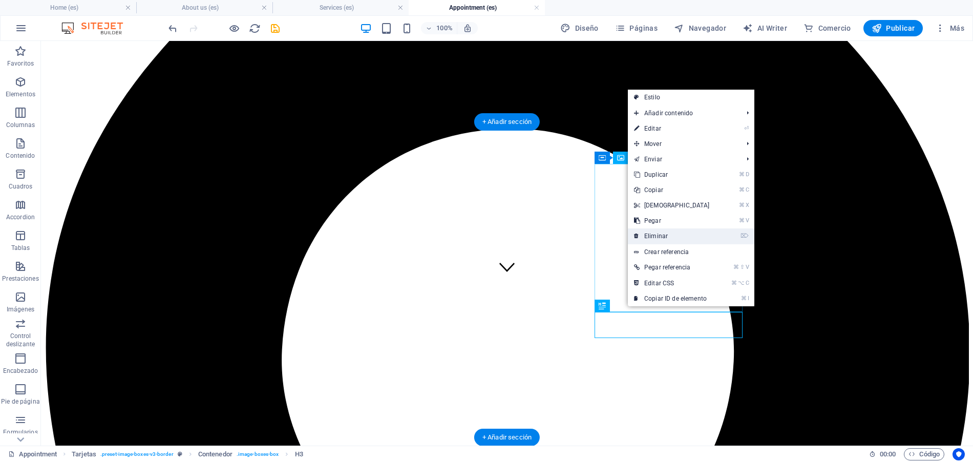
click at [649, 230] on link "⌦ Eliminar" at bounding box center [672, 235] width 88 height 15
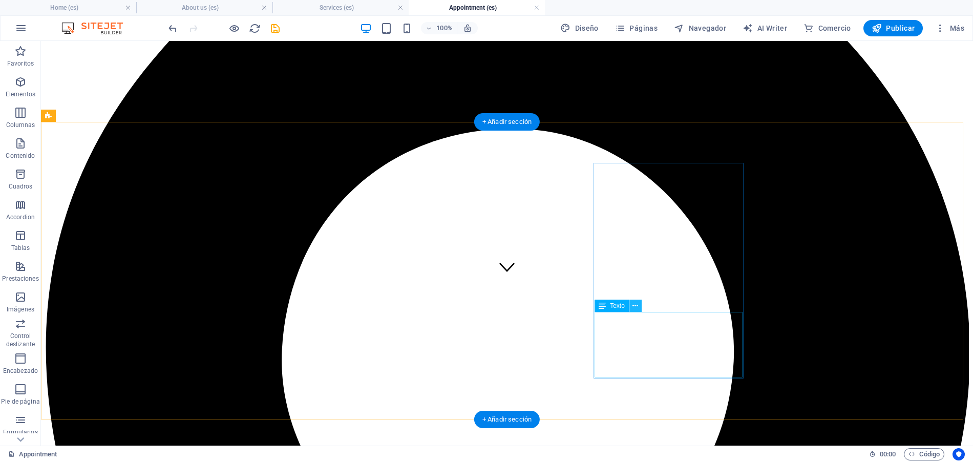
click at [635, 310] on icon at bounding box center [635, 305] width 6 height 11
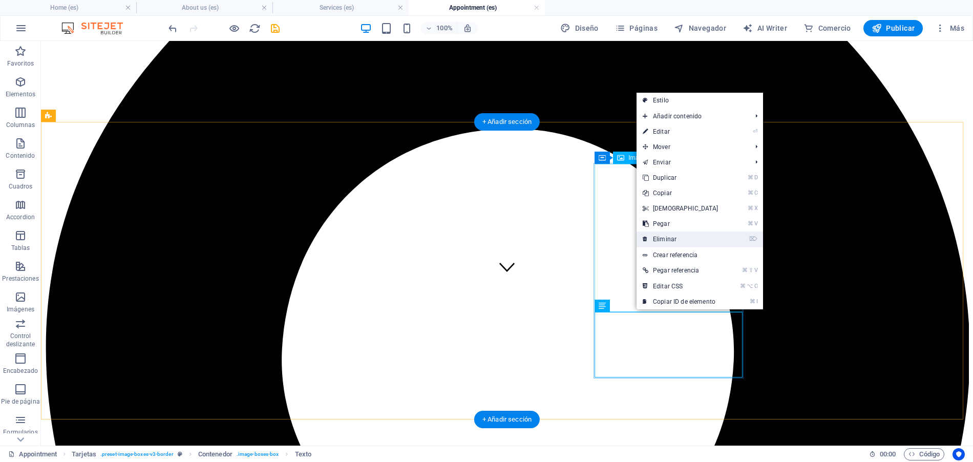
click at [652, 245] on link "⌦ Eliminar" at bounding box center [680, 238] width 88 height 15
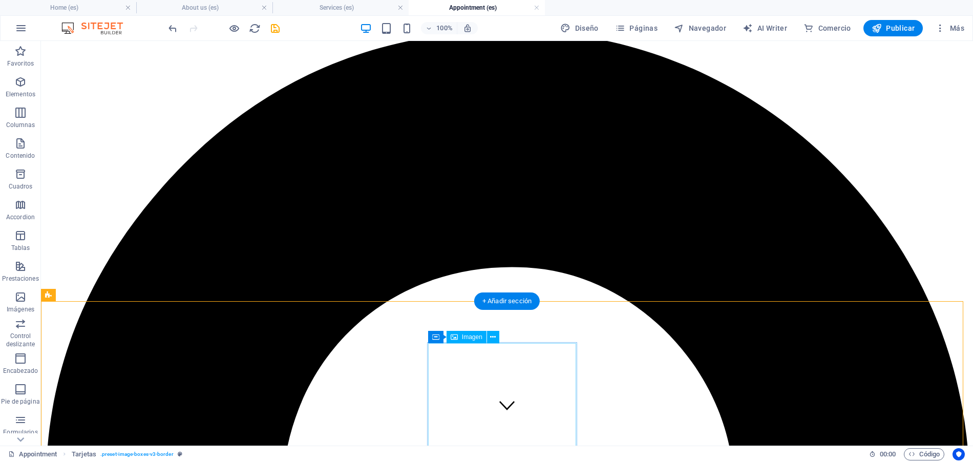
scroll to position [45, 0]
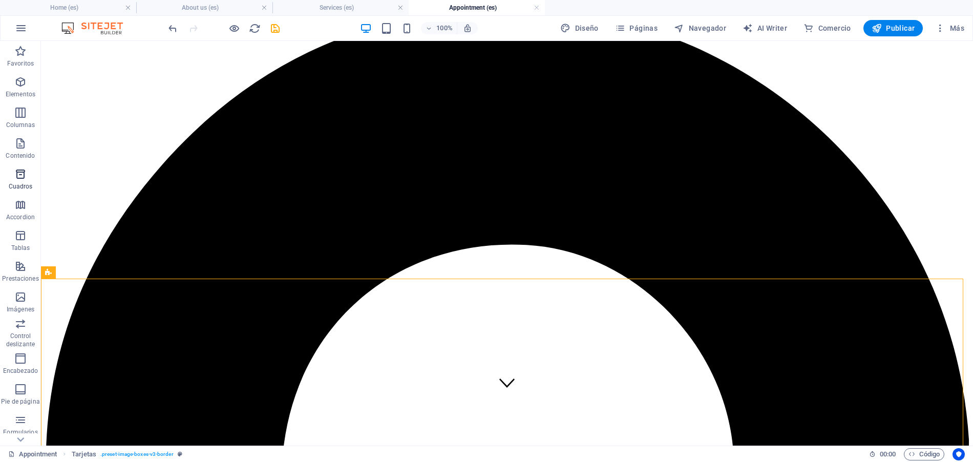
click at [24, 179] on span "Cuadros" at bounding box center [20, 180] width 41 height 25
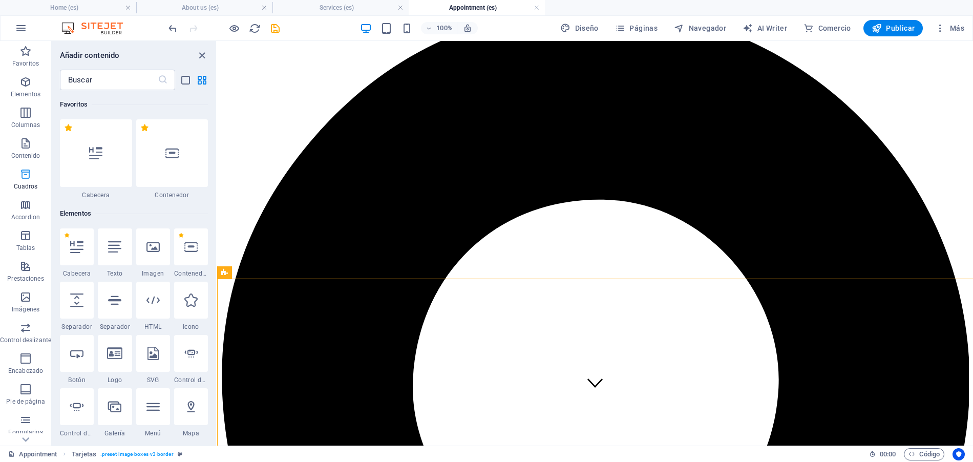
click at [13, 174] on span "Cuadros" at bounding box center [25, 180] width 51 height 25
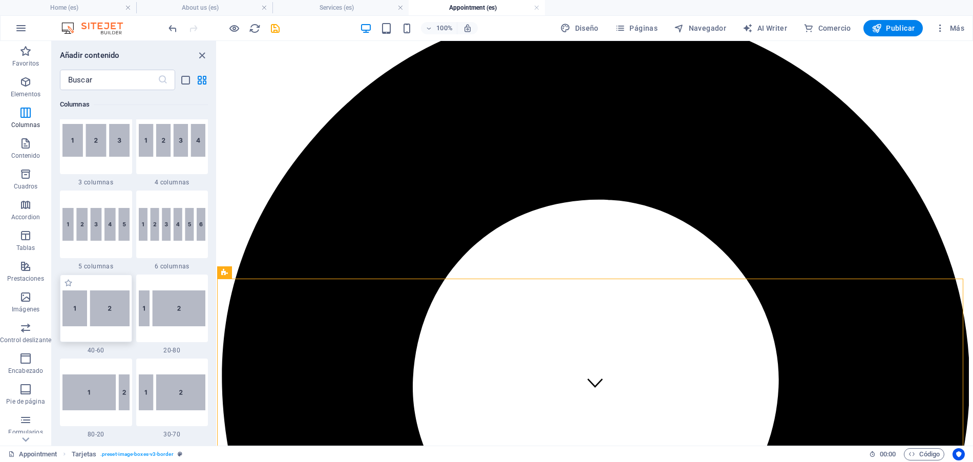
scroll to position [971, 0]
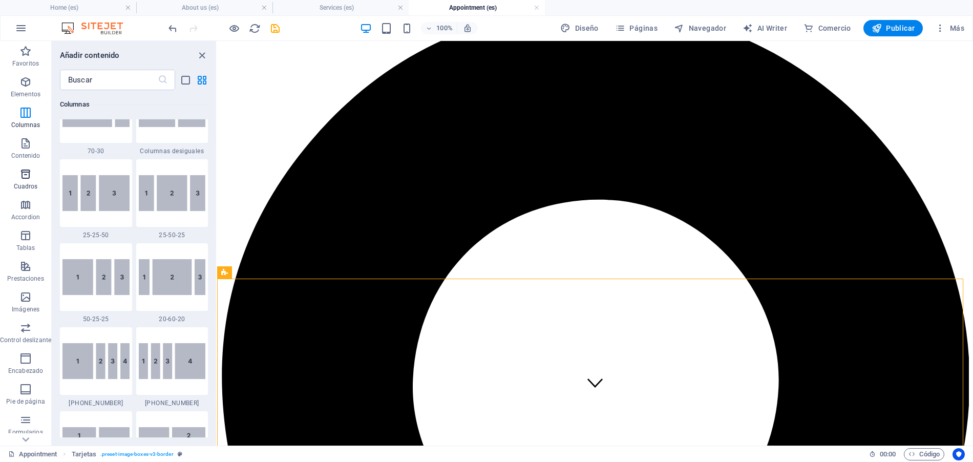
click at [24, 171] on icon "button" at bounding box center [25, 174] width 12 height 12
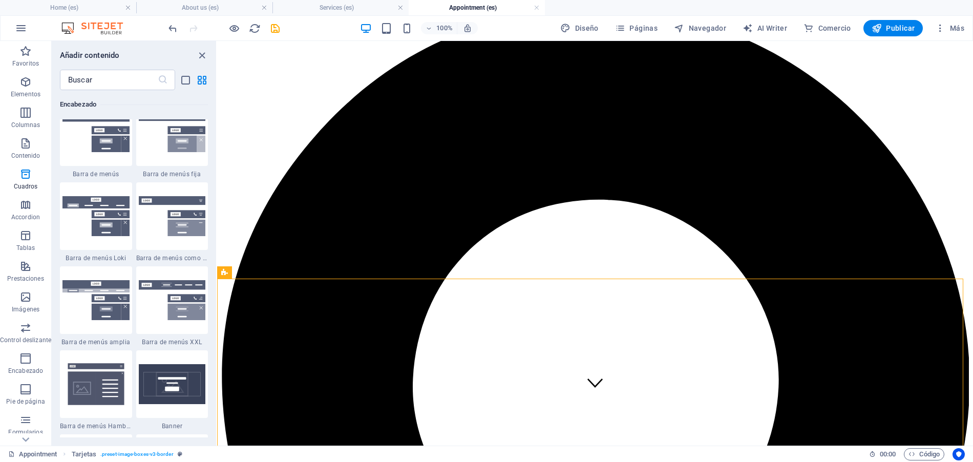
scroll to position [6250, 0]
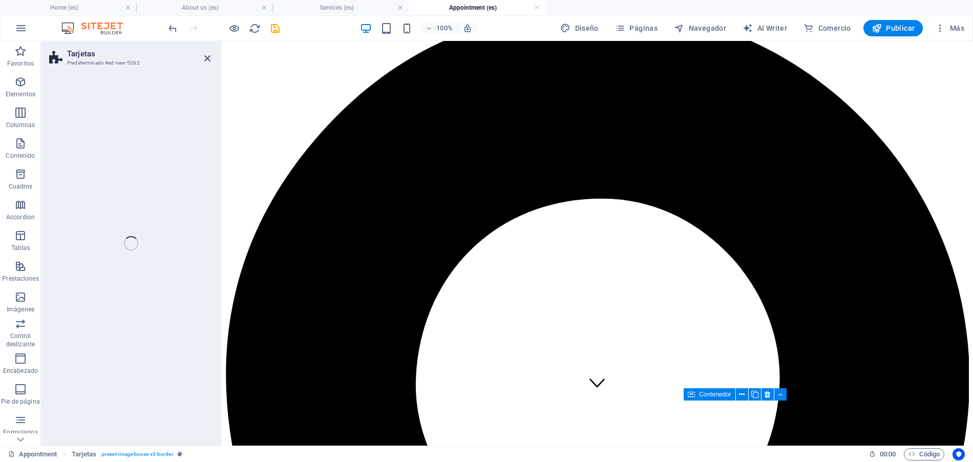
select select "rem"
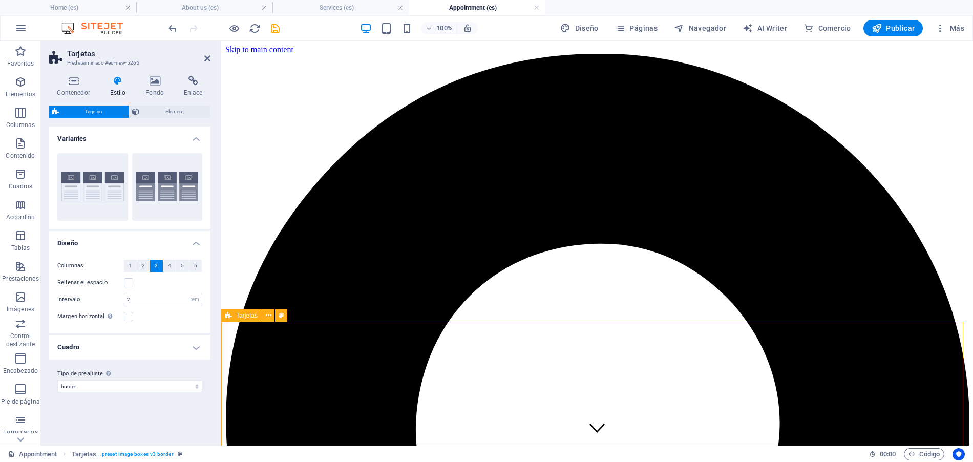
scroll to position [199, 0]
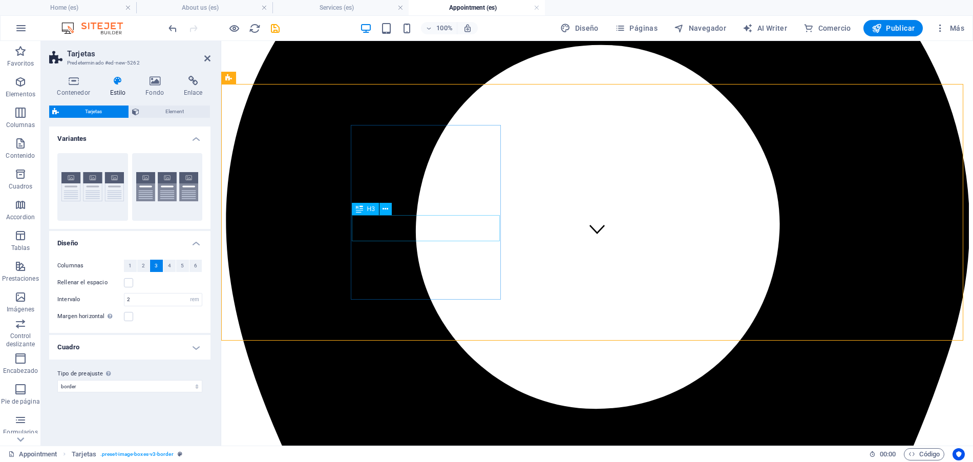
click at [385, 209] on icon at bounding box center [385, 209] width 6 height 11
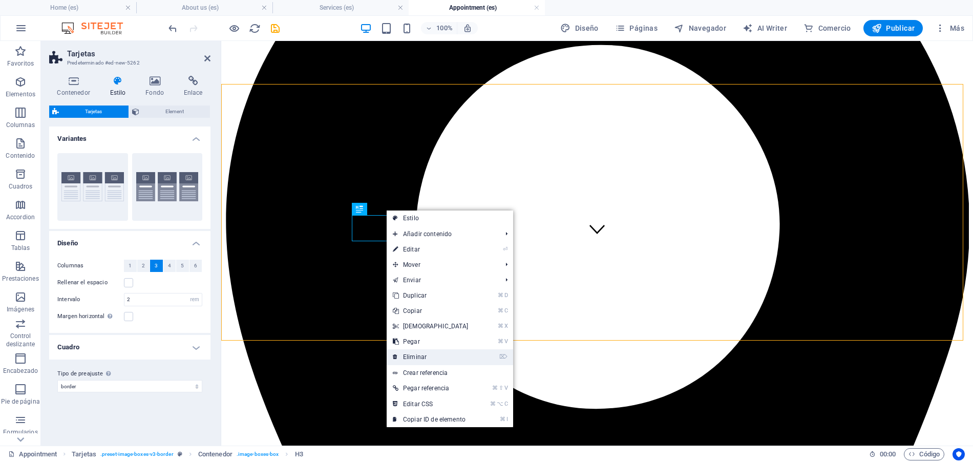
click at [456, 353] on link "⌦ Eliminar" at bounding box center [430, 356] width 88 height 15
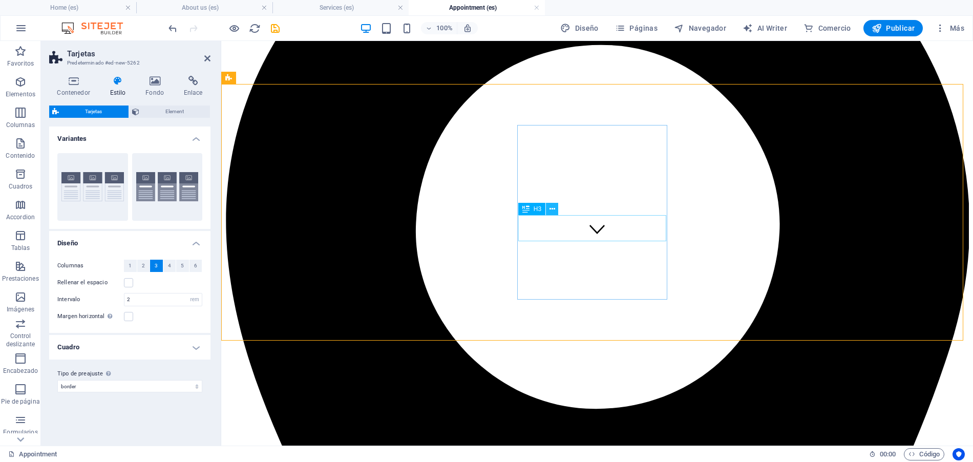
click at [553, 209] on icon at bounding box center [552, 209] width 6 height 11
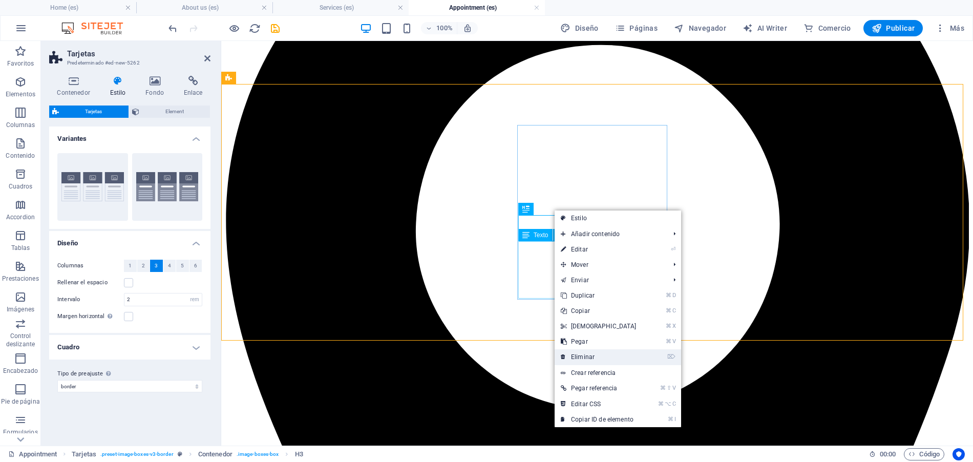
click at [577, 356] on link "⌦ Eliminar" at bounding box center [598, 356] width 88 height 15
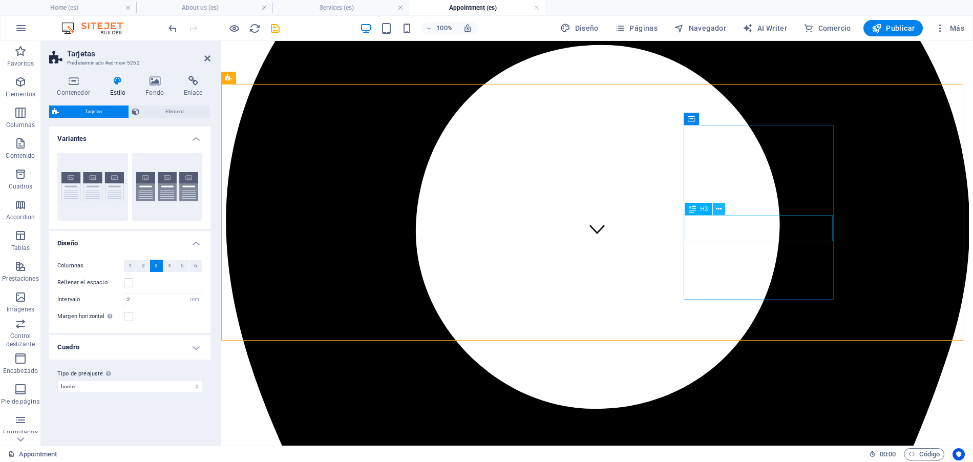
click at [718, 211] on icon at bounding box center [719, 209] width 6 height 11
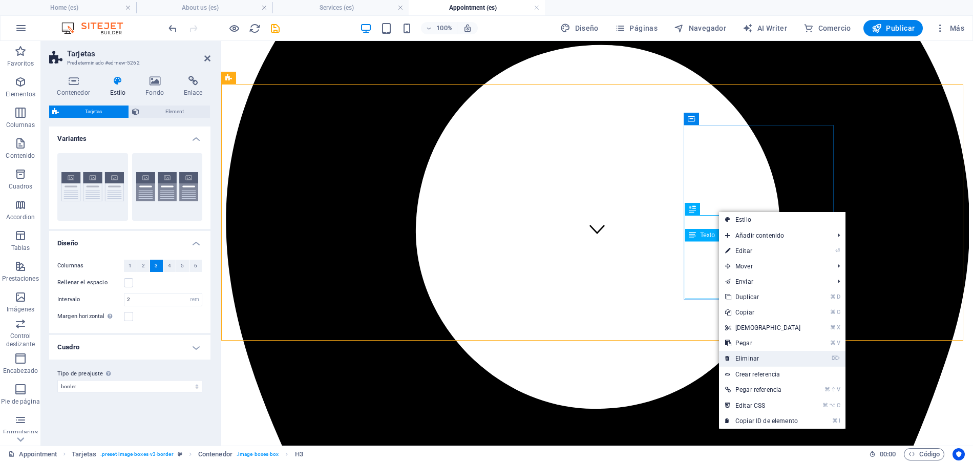
click at [744, 359] on link "⌦ Eliminar" at bounding box center [763, 358] width 88 height 15
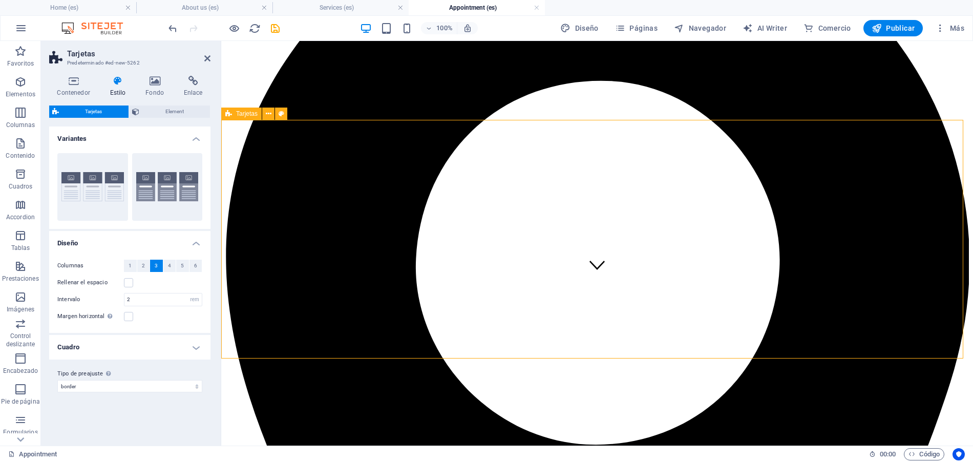
scroll to position [145, 0]
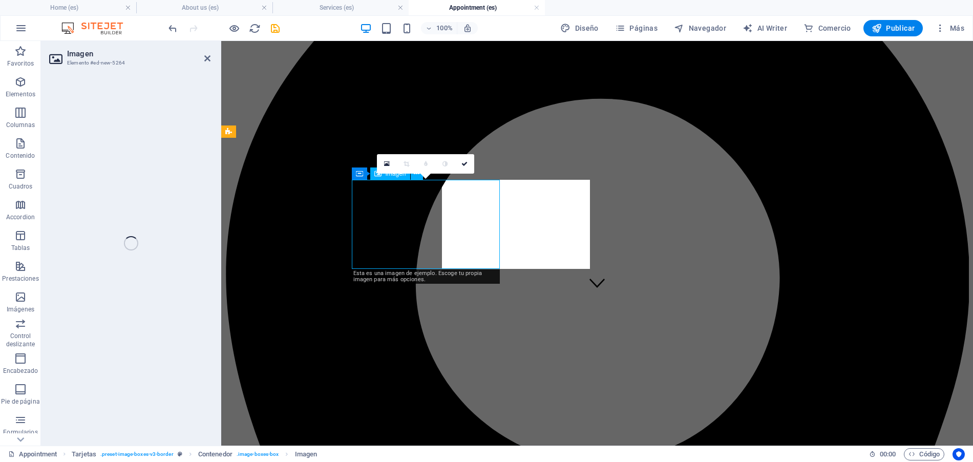
select select "%"
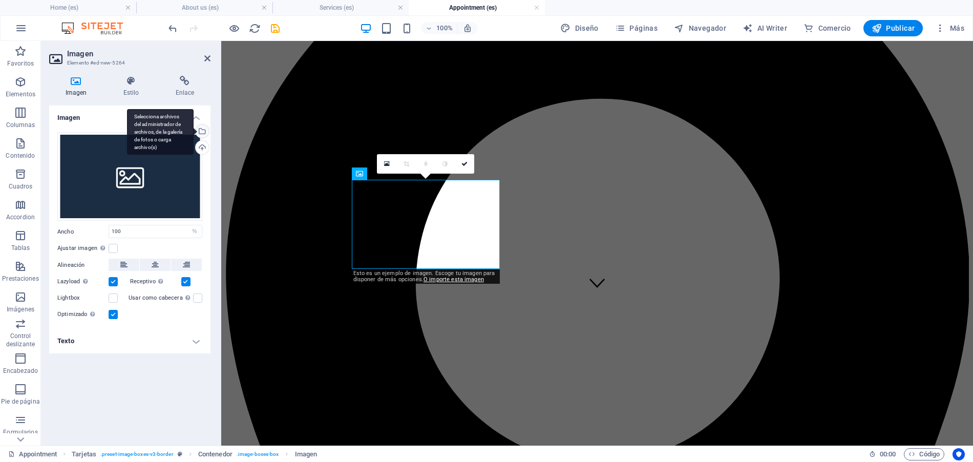
click at [202, 126] on div "Selecciona archivos del administrador de archivos, de la galería de fotos o car…" at bounding box center [201, 131] width 15 height 15
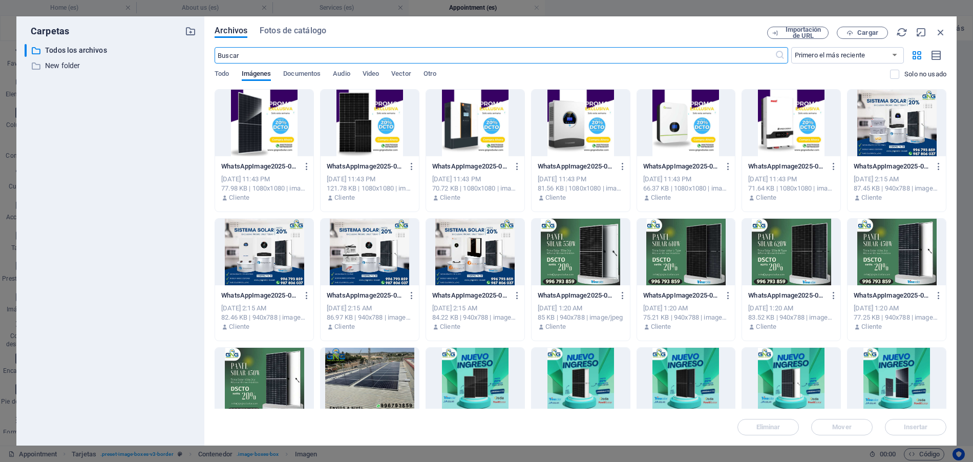
click at [337, 139] on div at bounding box center [369, 123] width 98 height 67
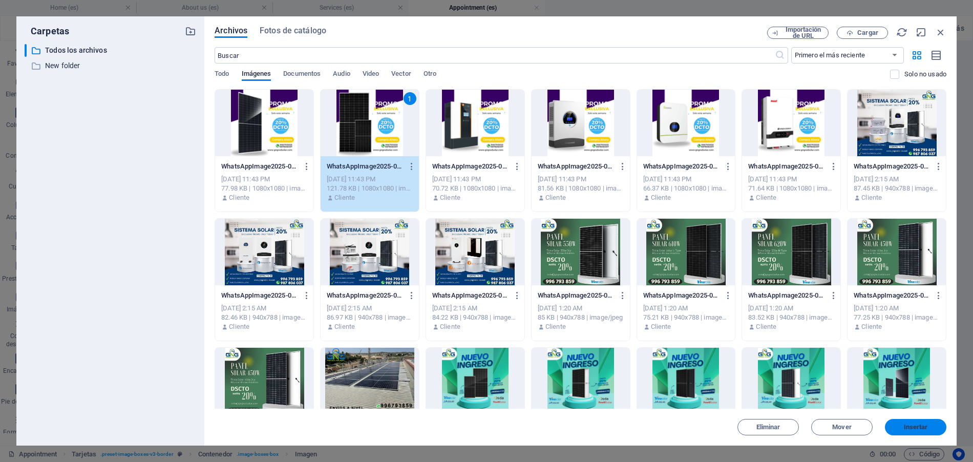
click at [919, 424] on span "Insertar" at bounding box center [916, 427] width 24 height 6
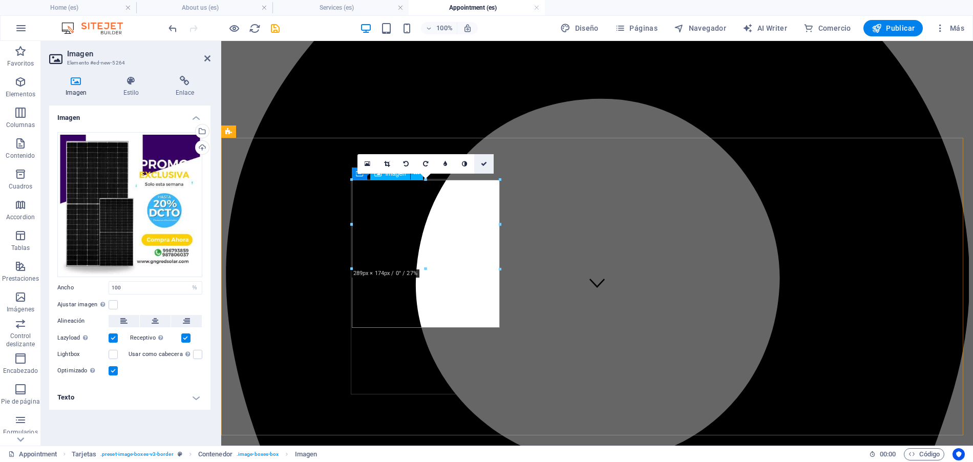
click at [478, 160] on link at bounding box center [483, 163] width 19 height 19
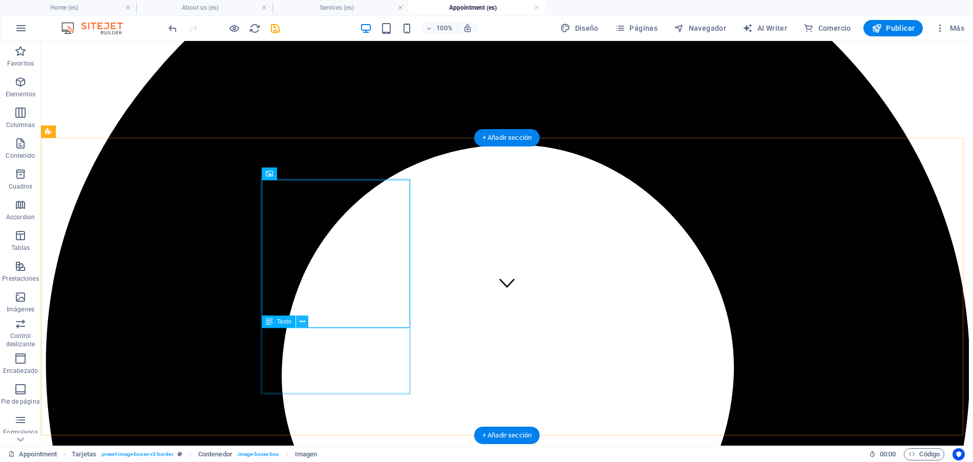
click at [300, 324] on icon at bounding box center [302, 321] width 6 height 11
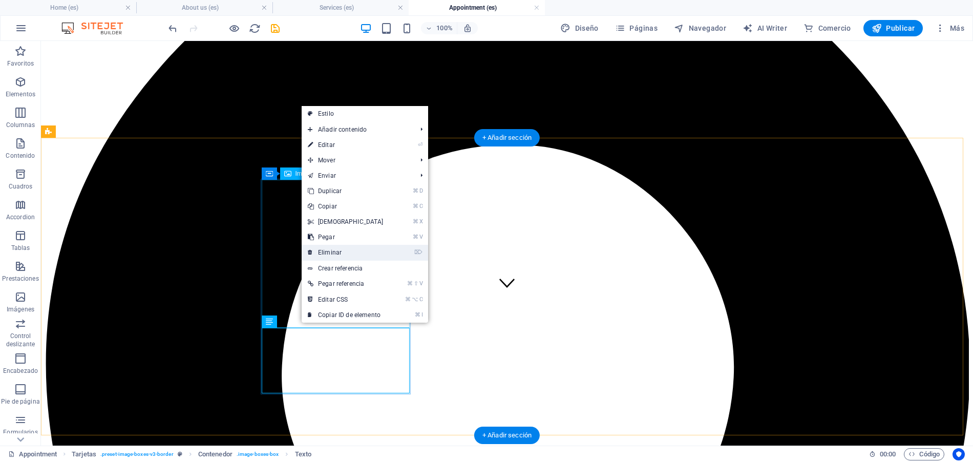
click at [319, 251] on link "⌦ Eliminar" at bounding box center [346, 252] width 88 height 15
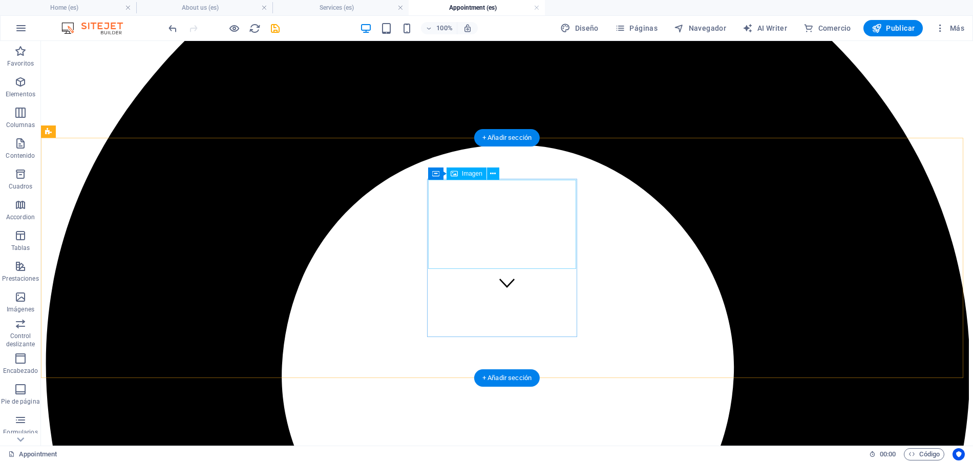
select select "%"
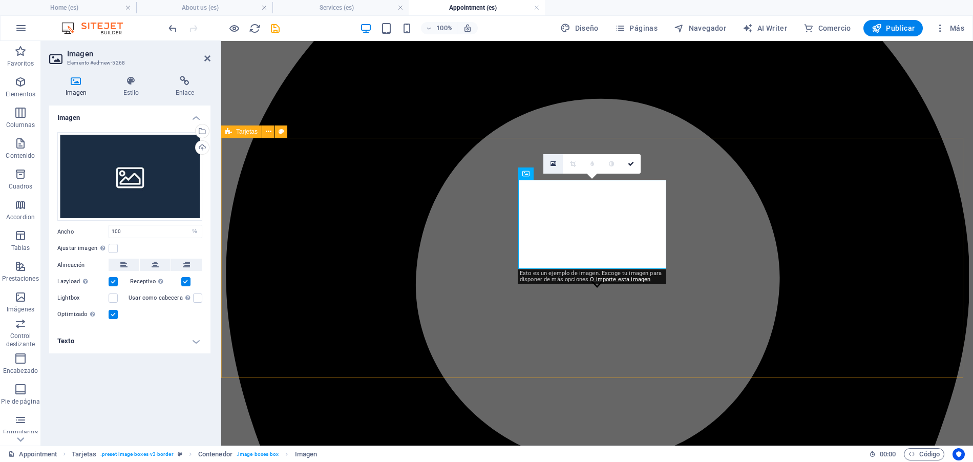
click at [549, 164] on link at bounding box center [552, 163] width 19 height 19
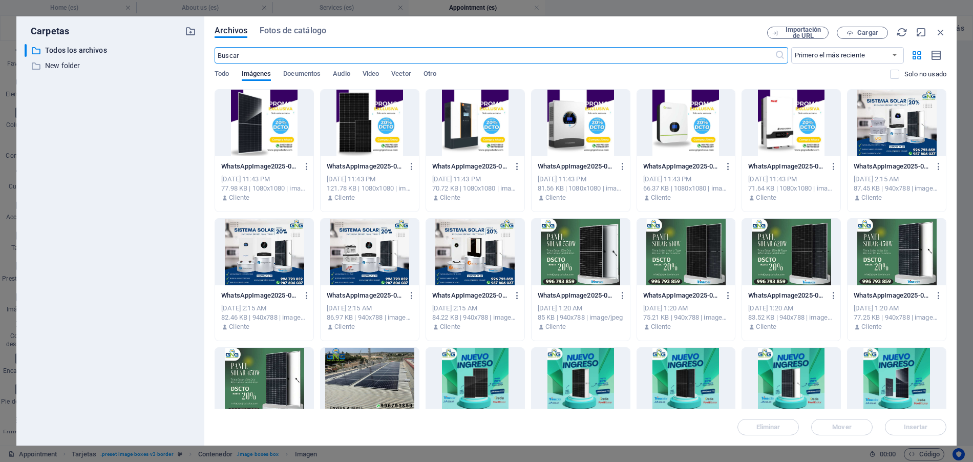
click at [267, 138] on div at bounding box center [264, 123] width 98 height 67
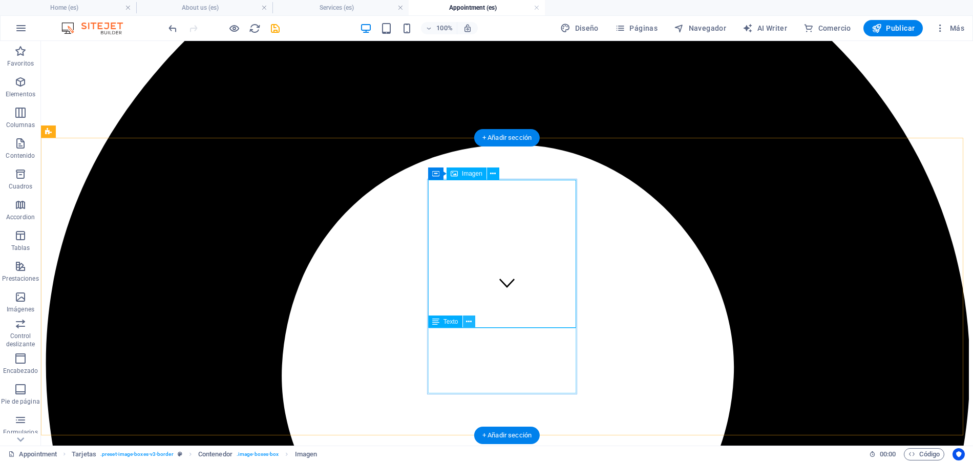
click at [463, 317] on button at bounding box center [469, 321] width 12 height 12
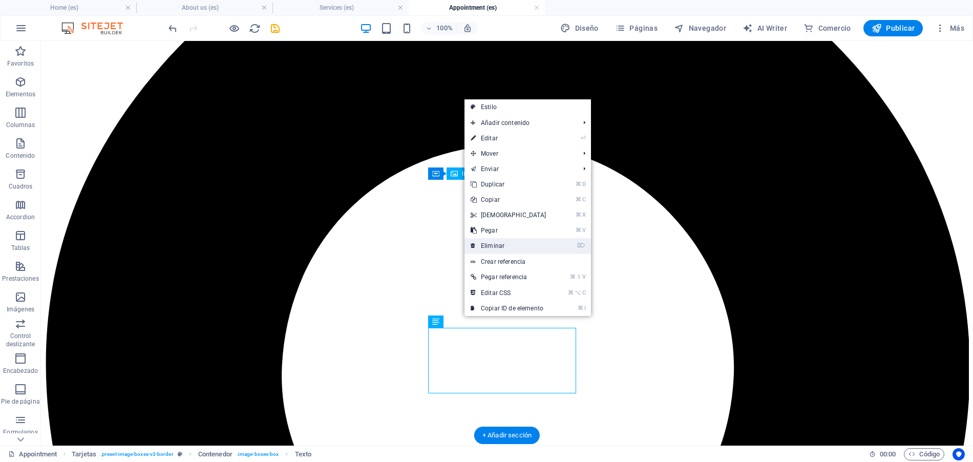
click at [507, 247] on link "⌦ Eliminar" at bounding box center [508, 245] width 88 height 15
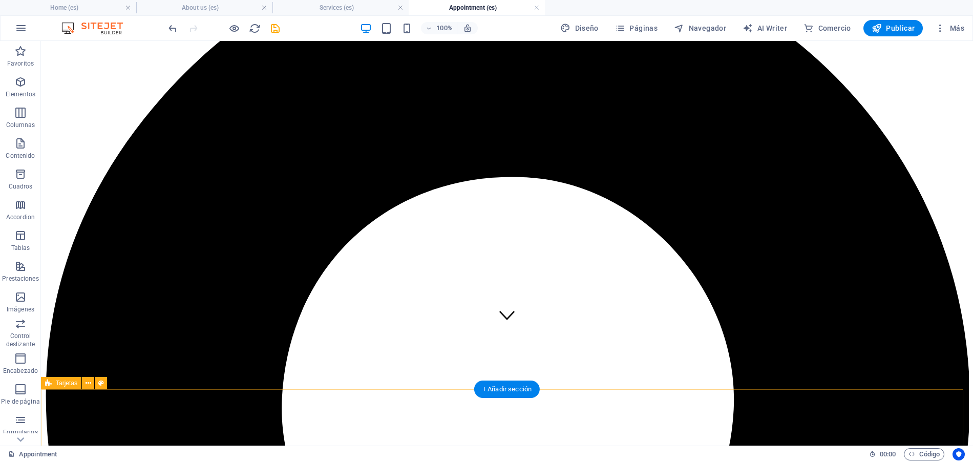
scroll to position [134, 0]
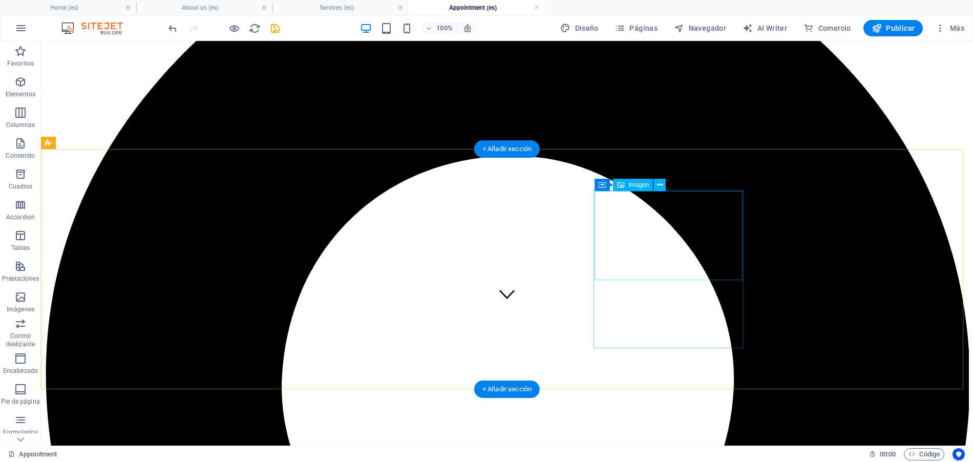
select select "%"
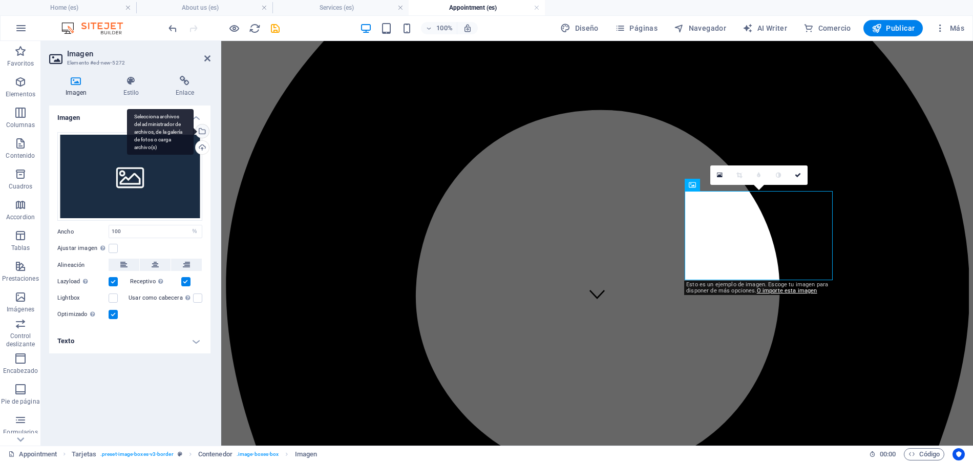
click at [203, 131] on div "Selecciona archivos del administrador de archivos, de la galería de fotos o car…" at bounding box center [201, 131] width 15 height 15
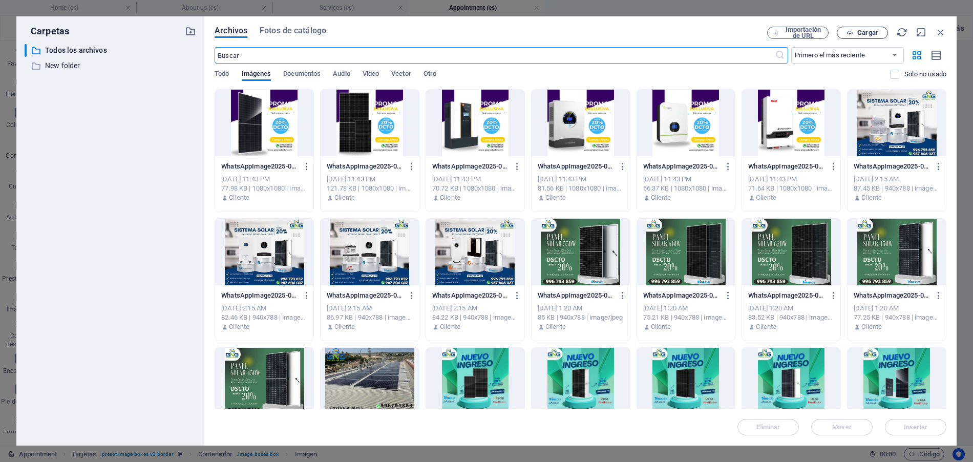
click at [862, 33] on span "Cargar" at bounding box center [867, 33] width 21 height 6
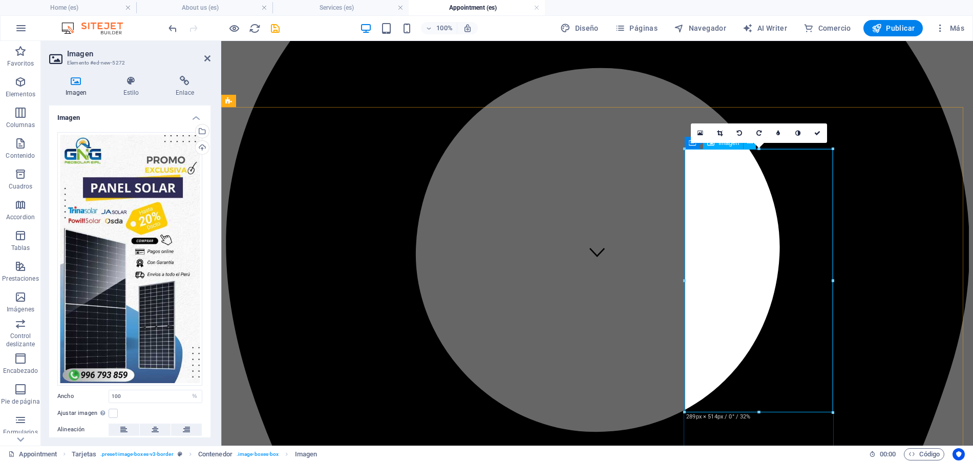
scroll to position [267, 0]
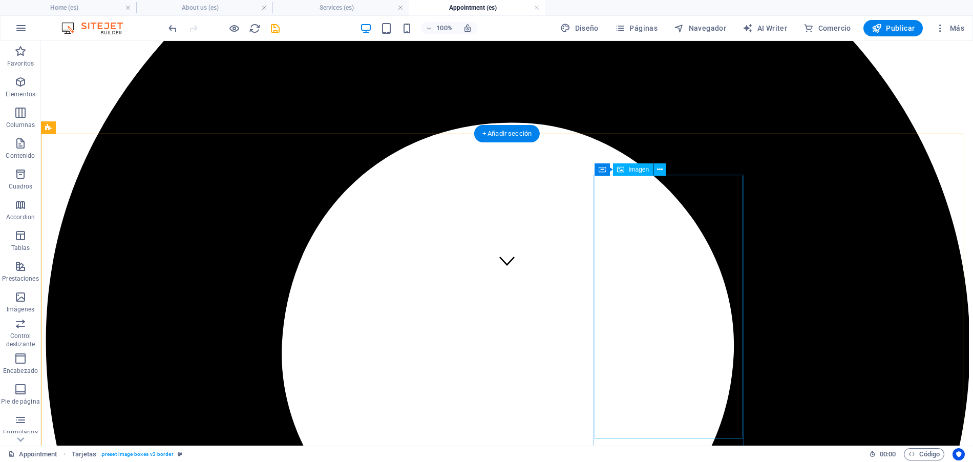
scroll to position [149, 0]
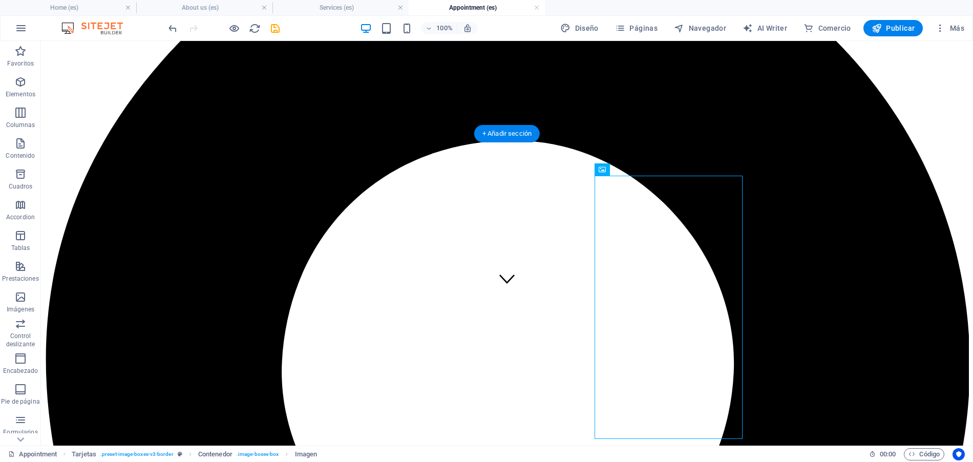
select select "%"
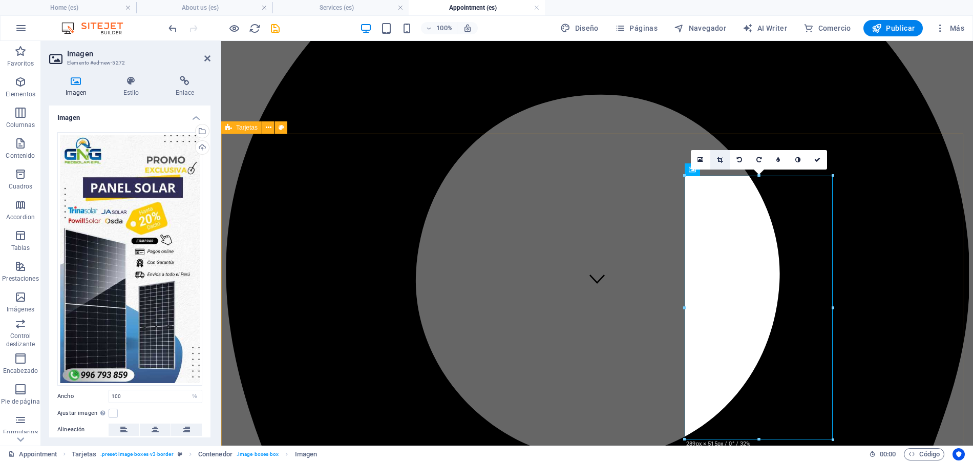
click at [718, 154] on link at bounding box center [719, 159] width 19 height 19
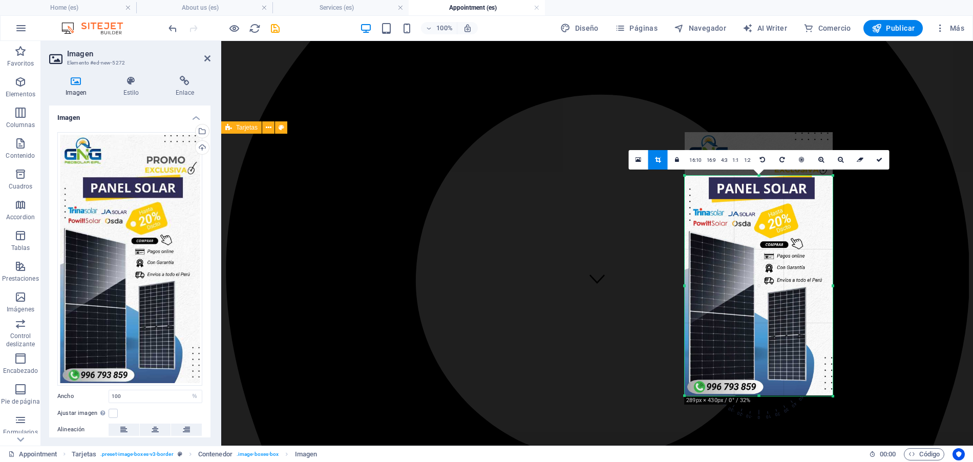
drag, startPoint x: 750, startPoint y: 174, endPoint x: 742, endPoint y: 217, distance: 44.3
click at [742, 217] on div "180 170 160 150 140 130 120 110 100 90 80 70 60 50 40 30 20 10 0 -10 -20 -30 -4…" at bounding box center [758, 286] width 148 height 220
click at [882, 163] on link at bounding box center [878, 159] width 19 height 19
type input "289"
select select "px"
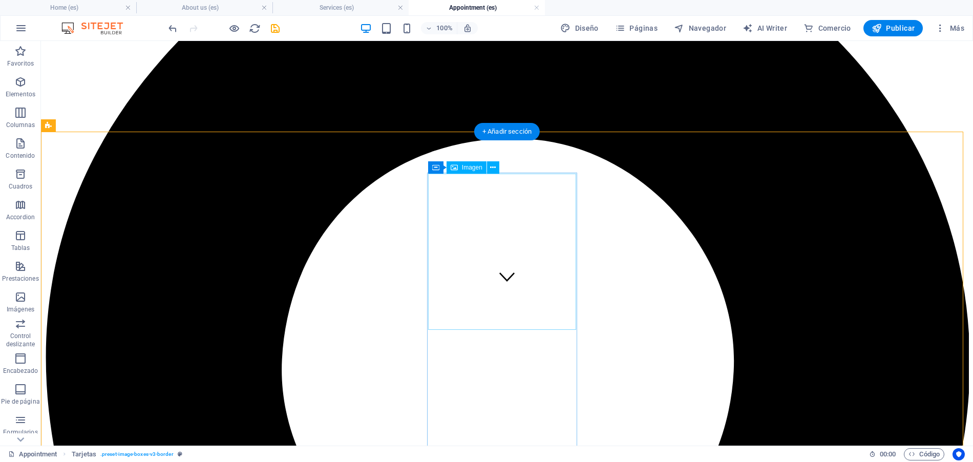
scroll to position [250, 0]
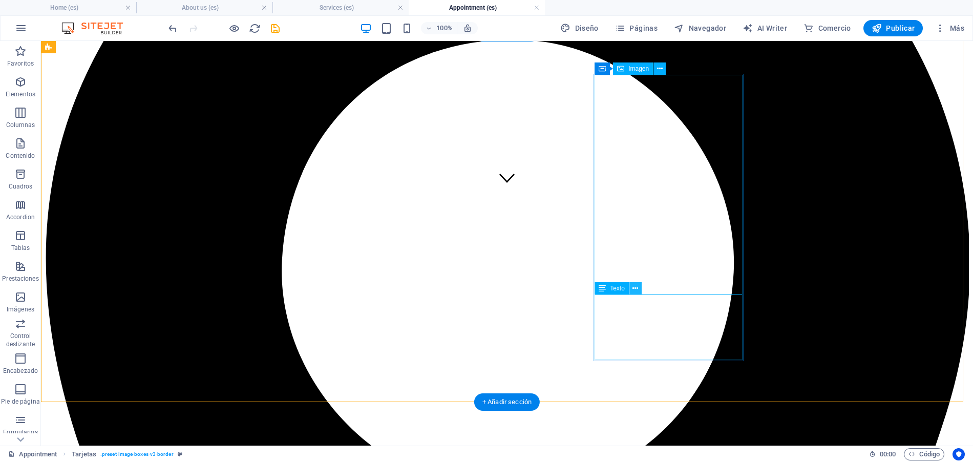
click at [636, 286] on icon at bounding box center [635, 288] width 6 height 11
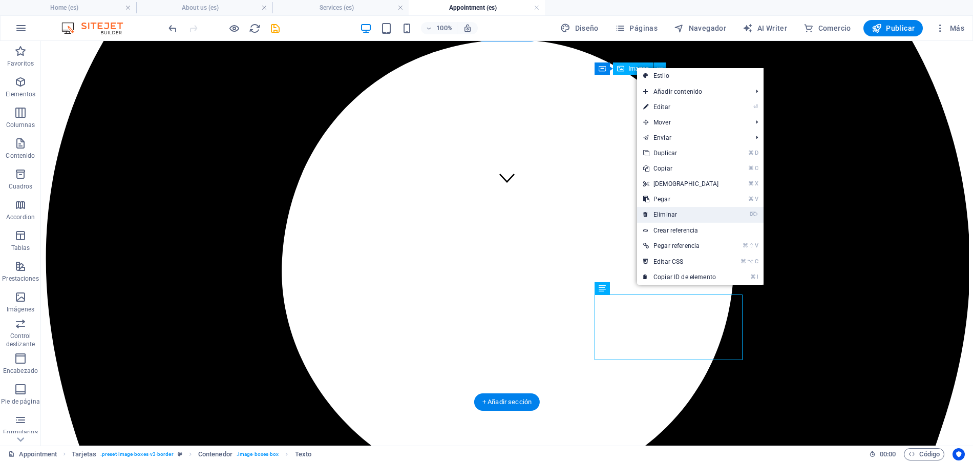
click at [669, 216] on link "⌦ Eliminar" at bounding box center [681, 214] width 88 height 15
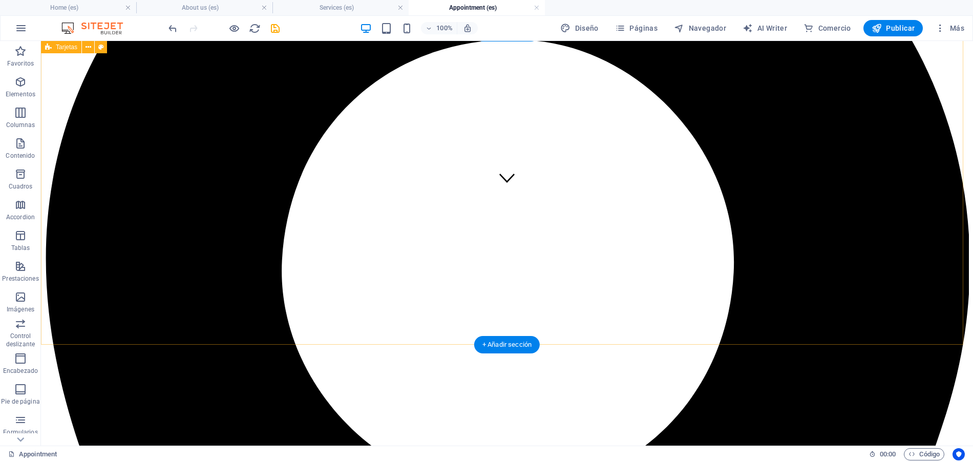
scroll to position [156, 0]
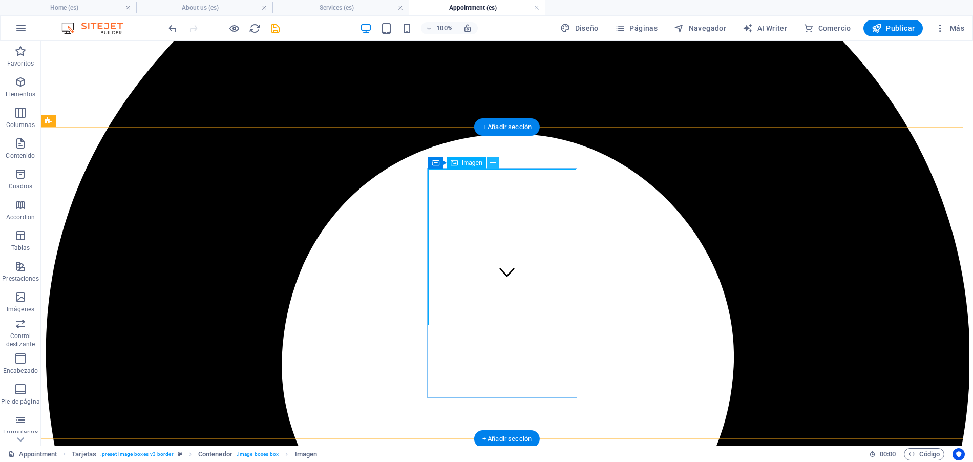
click at [495, 160] on icon at bounding box center [493, 163] width 6 height 11
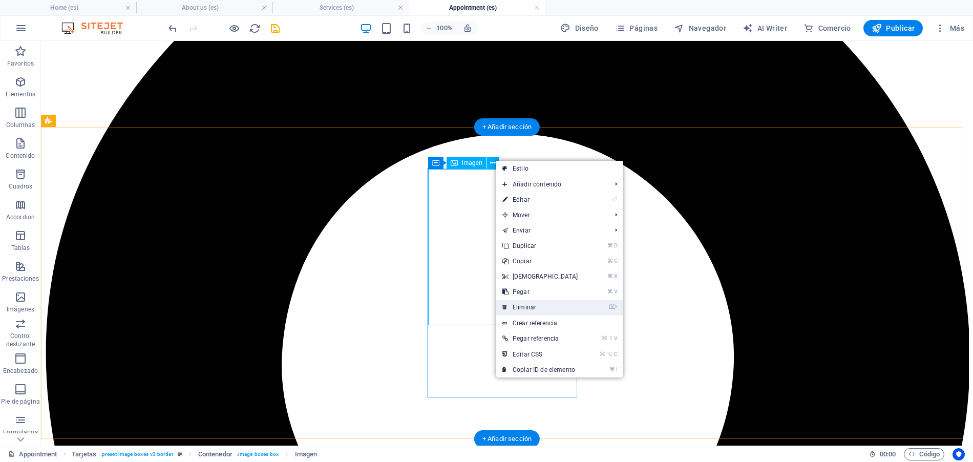
click at [518, 304] on link "⌦ Eliminar" at bounding box center [540, 306] width 88 height 15
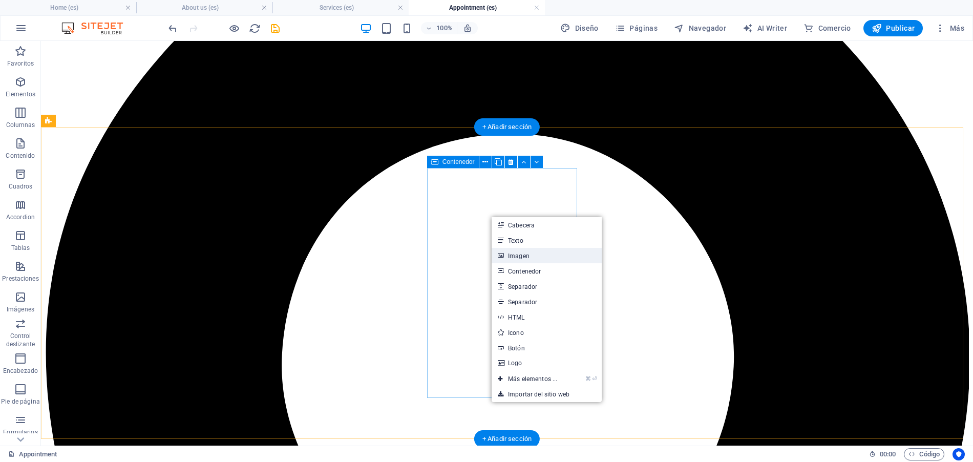
click at [510, 255] on link "Imagen" at bounding box center [546, 255] width 110 height 15
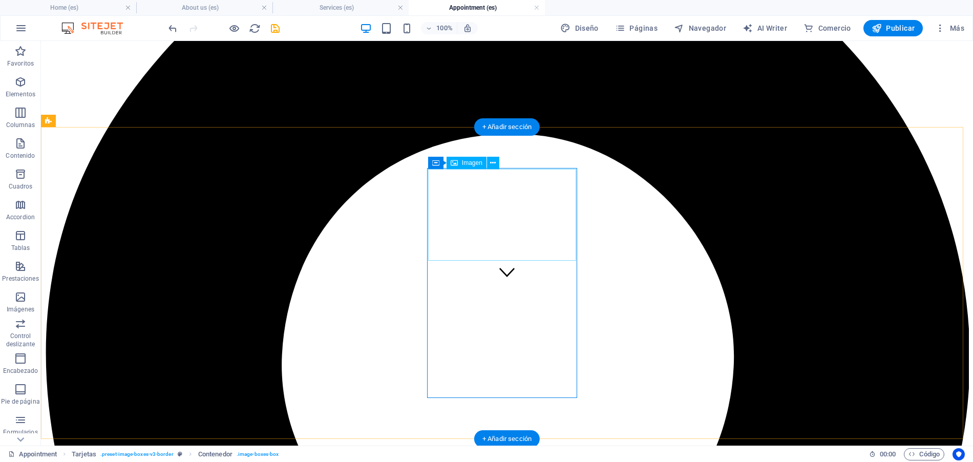
drag, startPoint x: 485, startPoint y: 224, endPoint x: 473, endPoint y: 292, distance: 69.2
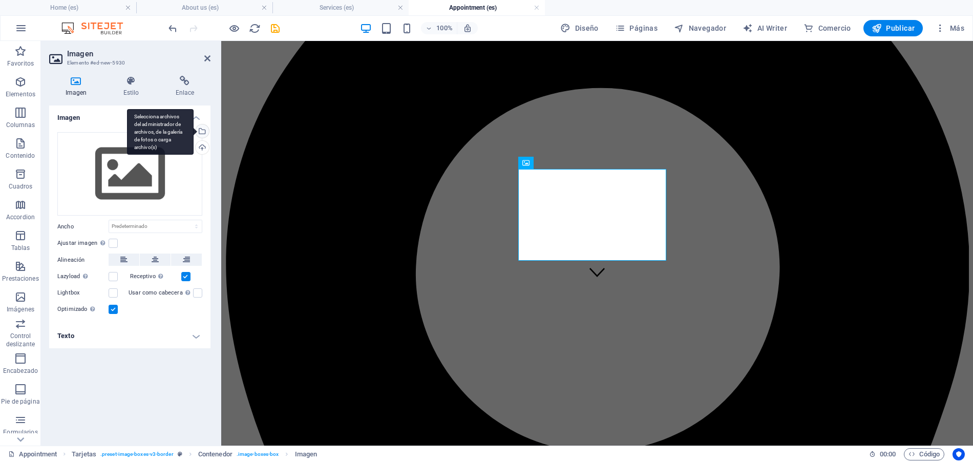
click at [194, 128] on div "Selecciona archivos del administrador de archivos, de la galería de fotos o car…" at bounding box center [160, 132] width 67 height 46
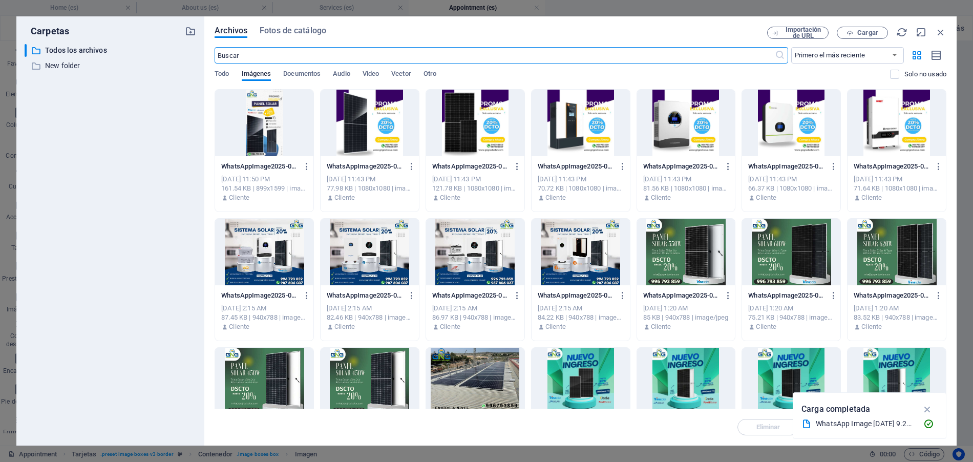
click at [462, 135] on div at bounding box center [475, 123] width 98 height 67
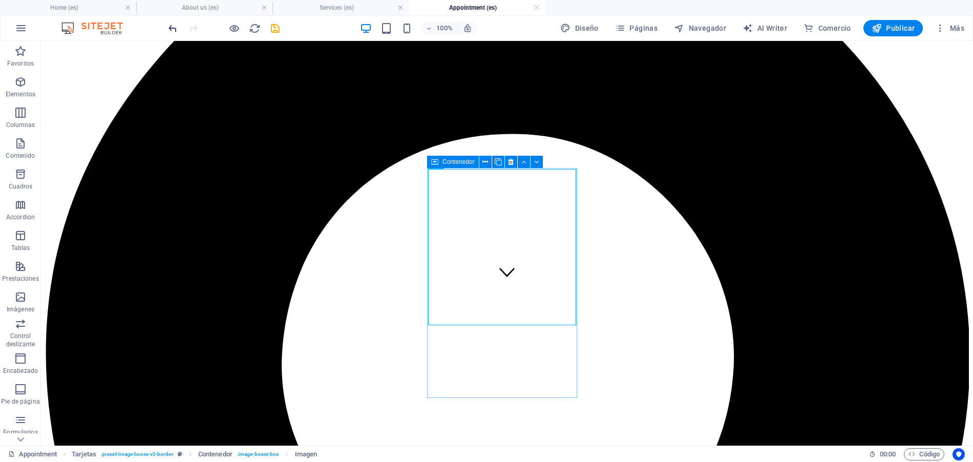
click at [172, 30] on icon "undo" at bounding box center [173, 29] width 12 height 12
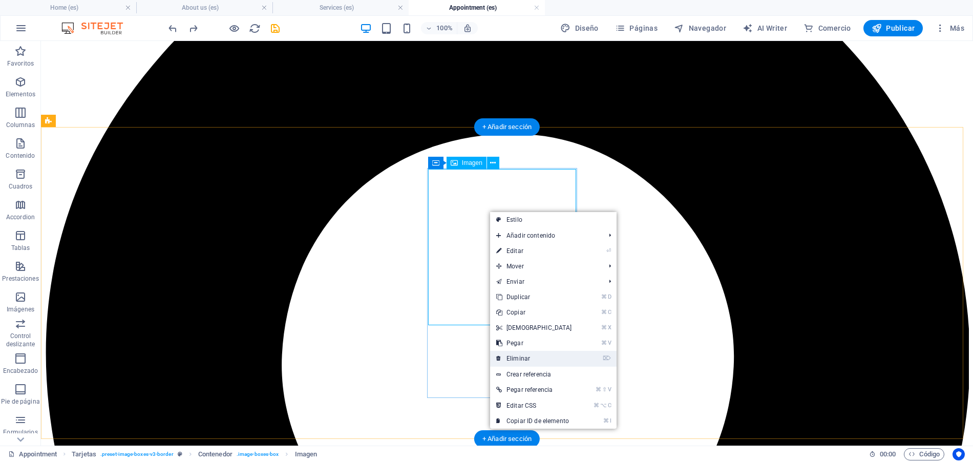
click at [523, 356] on link "⌦ Eliminar" at bounding box center [534, 358] width 88 height 15
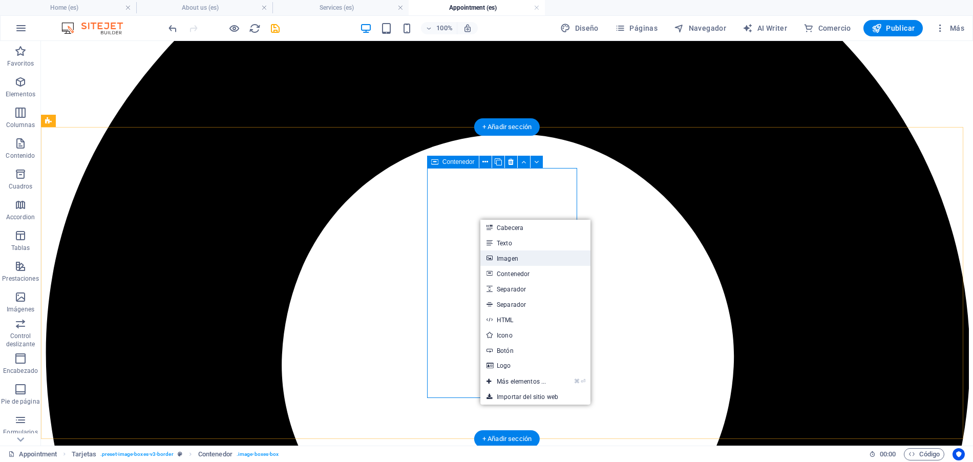
click at [507, 257] on link "Imagen" at bounding box center [535, 257] width 110 height 15
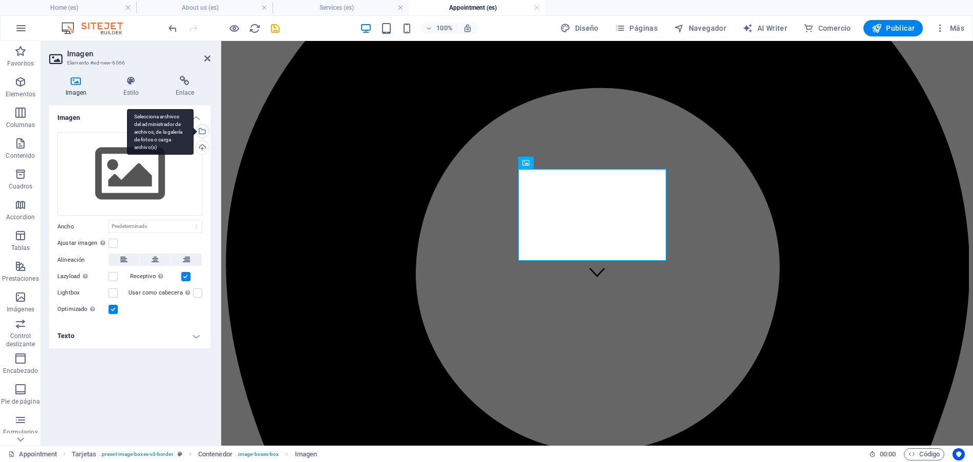
click at [207, 129] on div "Selecciona archivos del administrador de archivos, de la galería de fotos o car…" at bounding box center [201, 131] width 15 height 15
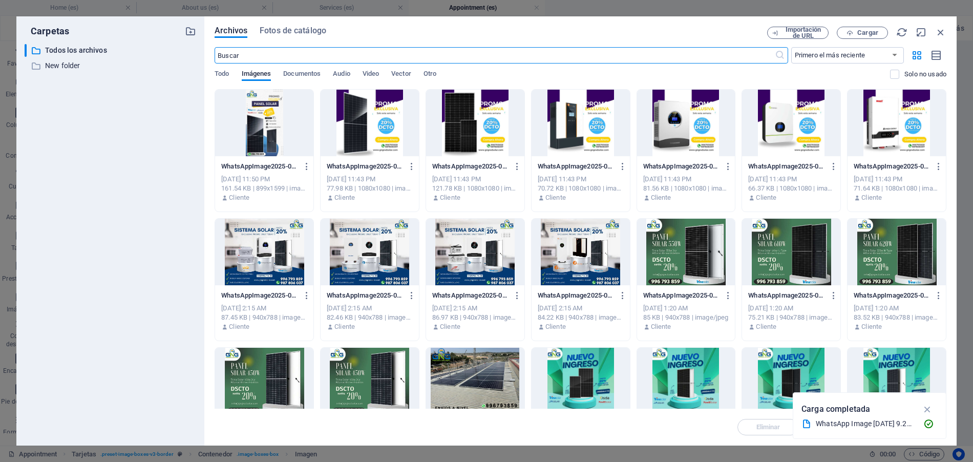
click at [368, 136] on div at bounding box center [369, 123] width 98 height 67
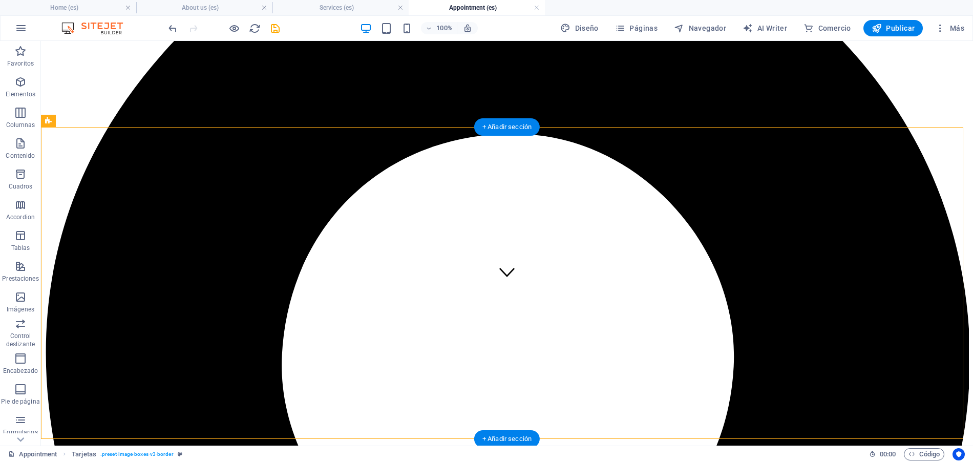
select select "px"
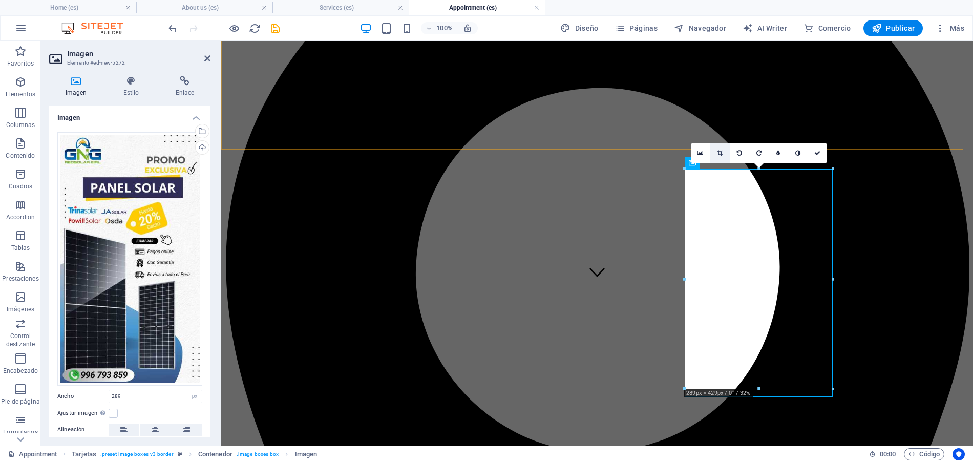
click at [723, 148] on link at bounding box center [719, 152] width 19 height 19
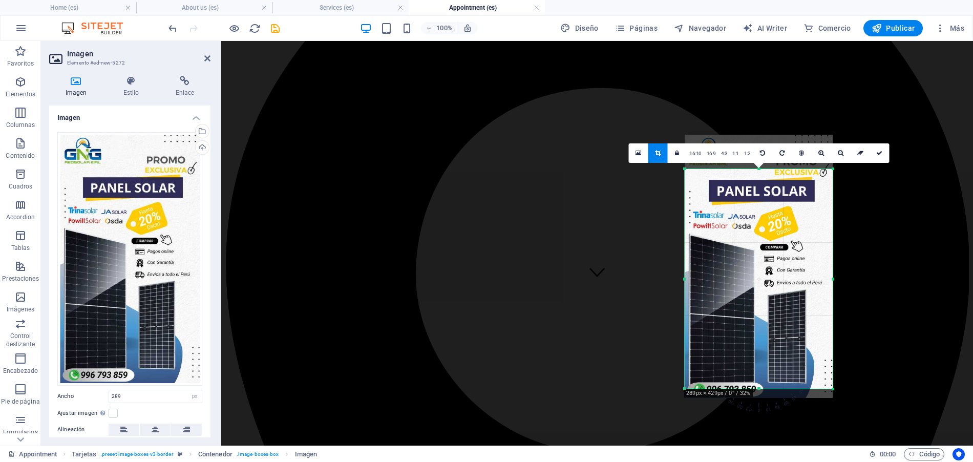
drag, startPoint x: 754, startPoint y: 164, endPoint x: 756, endPoint y: 175, distance: 10.4
click at [756, 175] on div at bounding box center [758, 266] width 148 height 263
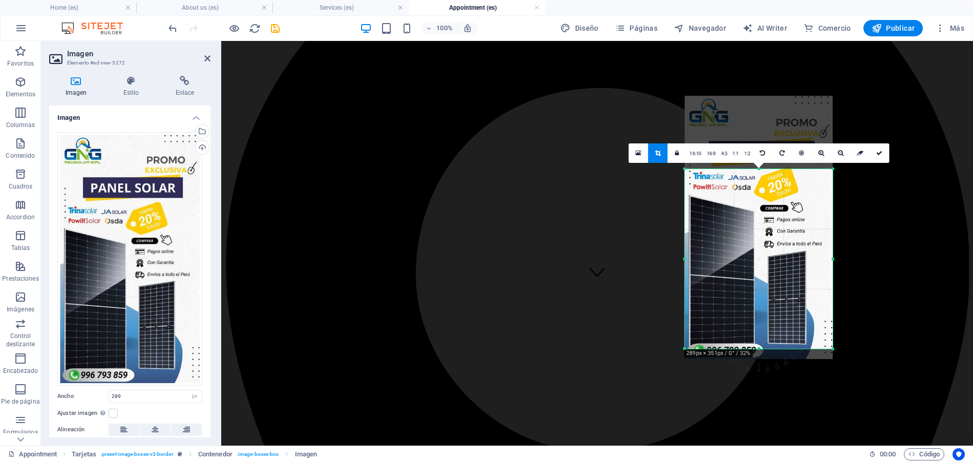
drag, startPoint x: 759, startPoint y: 167, endPoint x: 757, endPoint y: 207, distance: 40.0
click at [757, 207] on div "180 170 160 150 140 130 120 110 100 90 80 70 60 50 40 30 20 10 0 -10 -20 -30 -4…" at bounding box center [758, 259] width 148 height 180
drag, startPoint x: 759, startPoint y: 348, endPoint x: 761, endPoint y: 356, distance: 8.4
click at [761, 357] on div at bounding box center [758, 359] width 148 height 4
click at [873, 156] on link at bounding box center [878, 152] width 19 height 19
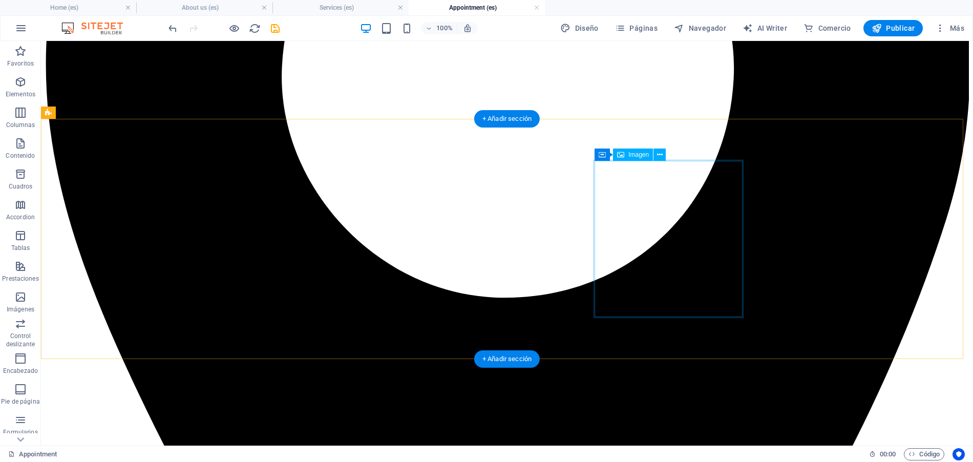
scroll to position [459, 0]
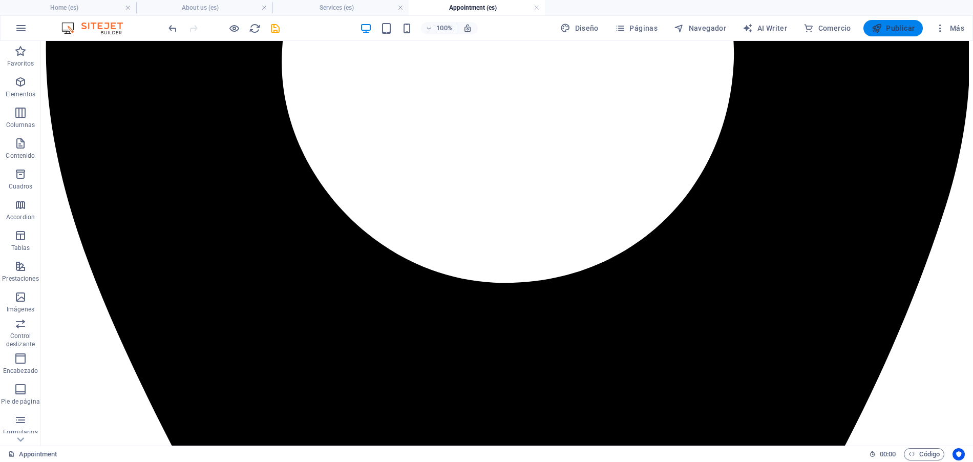
click at [903, 35] on button "Publicar" at bounding box center [893, 28] width 60 height 16
checkbox input "false"
